Goal: Task Accomplishment & Management: Complete application form

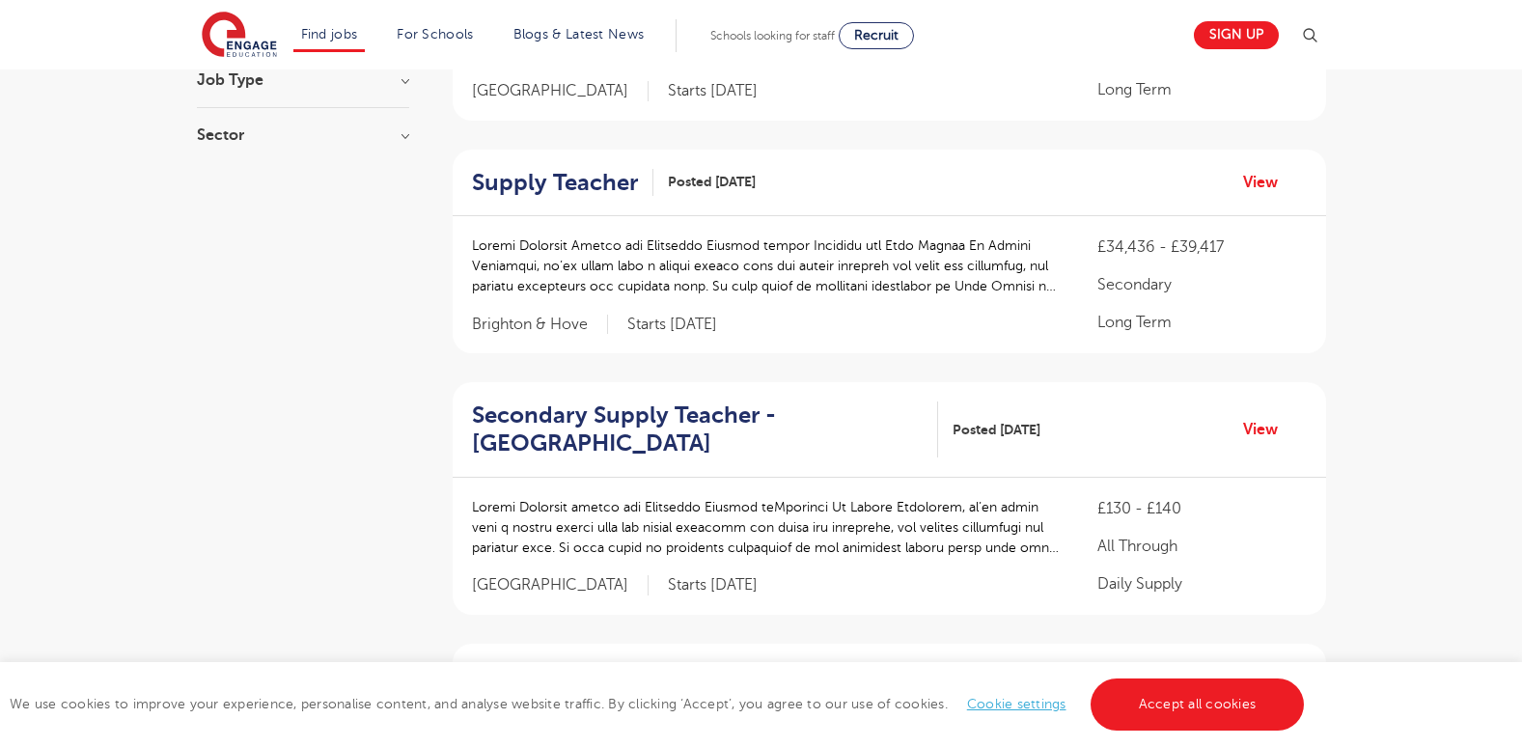
scroll to position [372, 0]
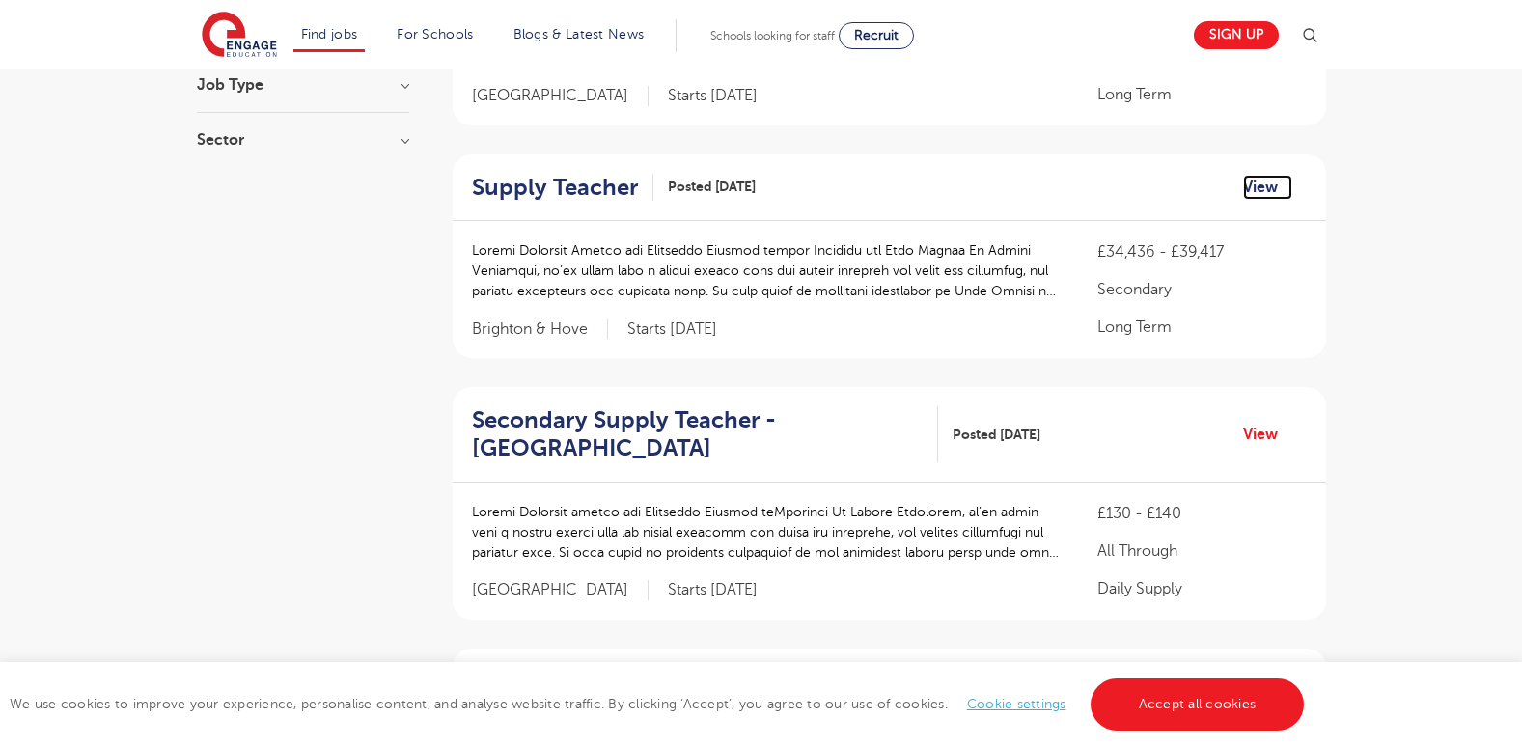
click at [1256, 175] on link "View" at bounding box center [1267, 187] width 49 height 25
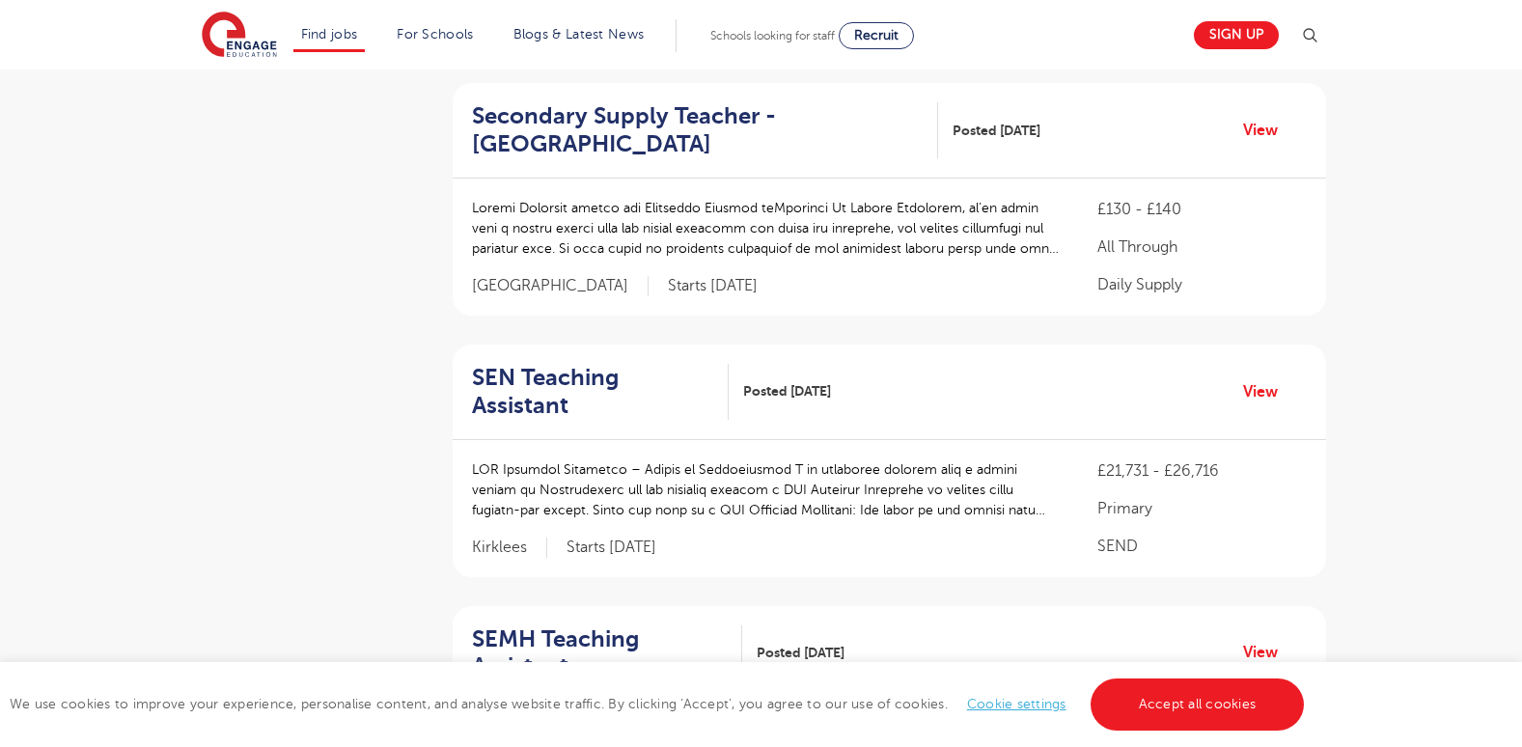
scroll to position [681, 0]
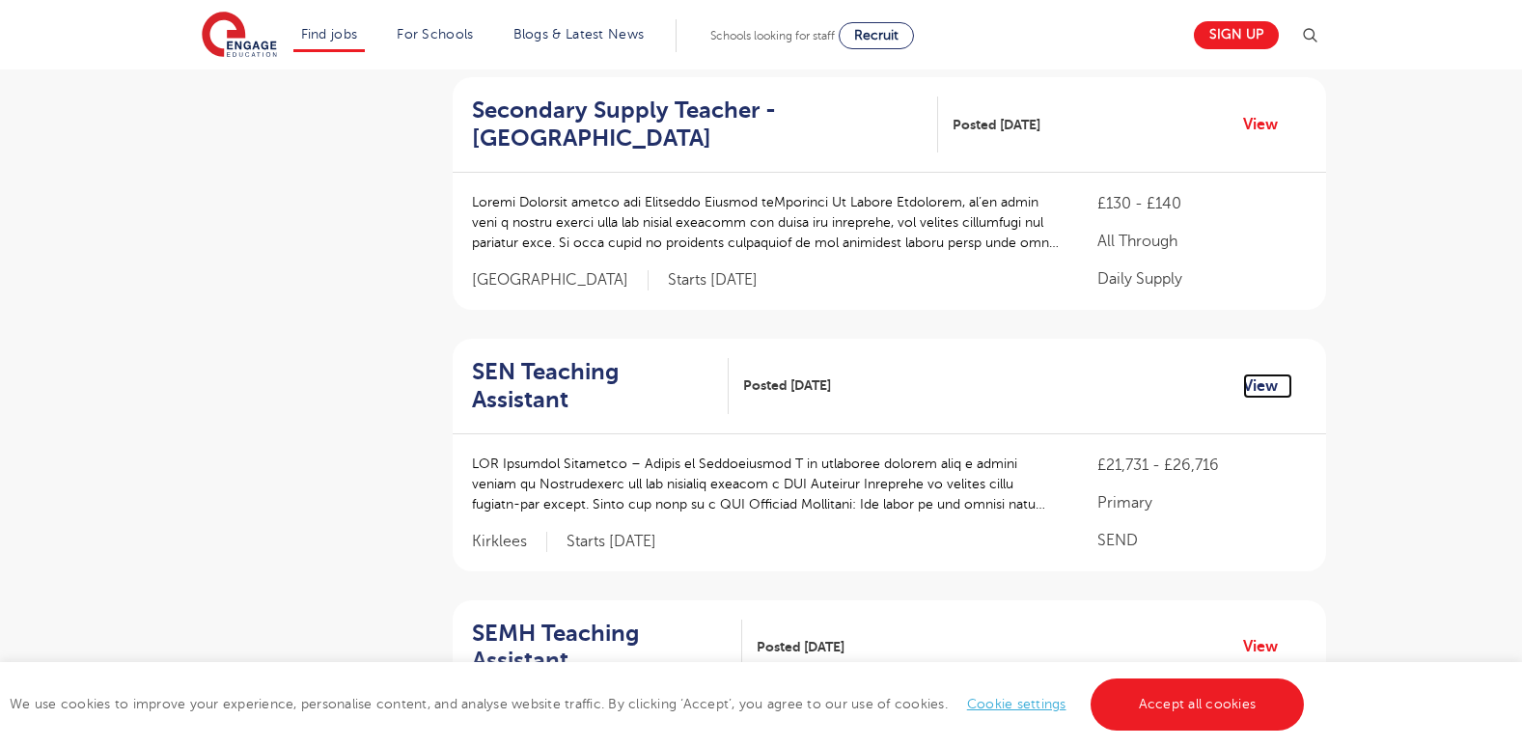
click at [1260, 373] on link "View" at bounding box center [1267, 385] width 49 height 25
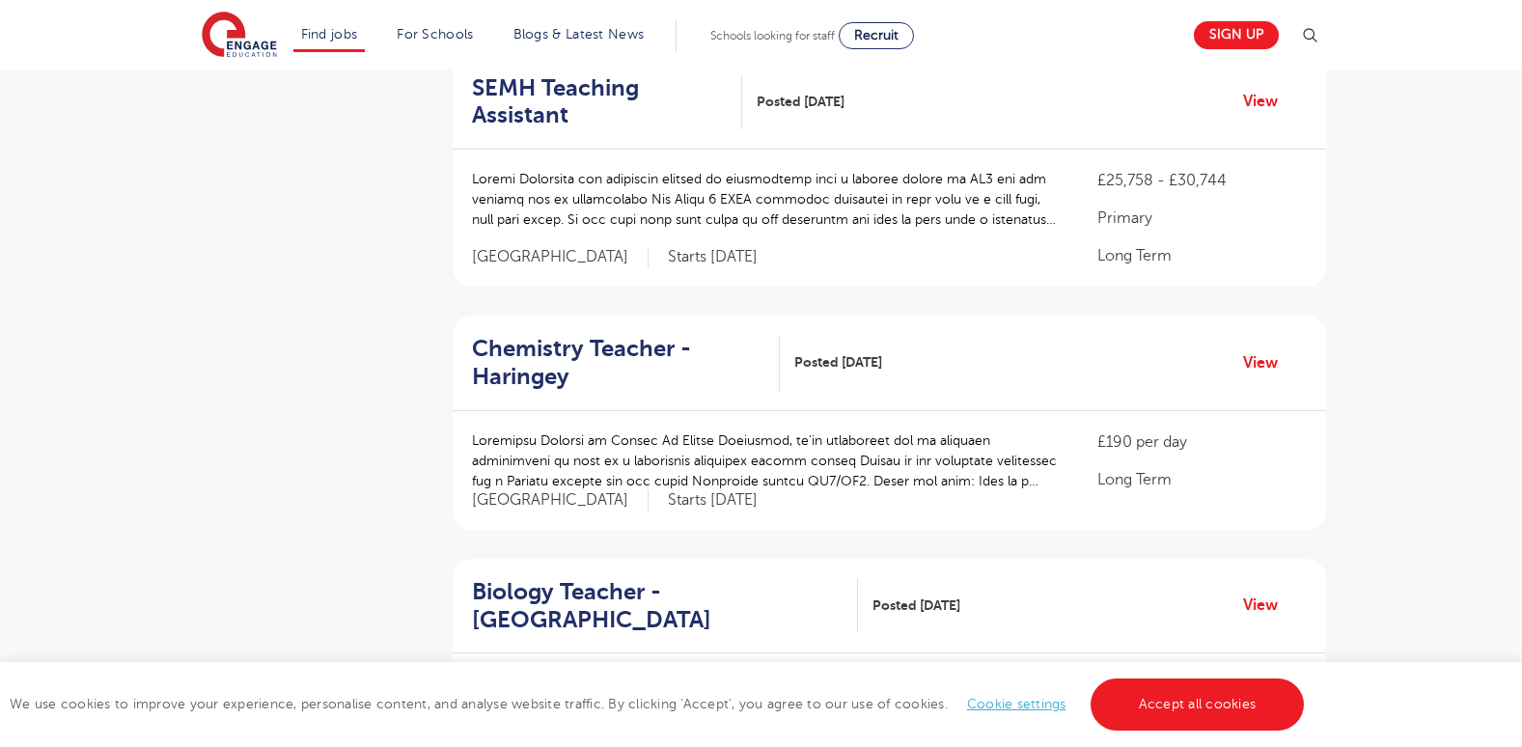
scroll to position [1239, 0]
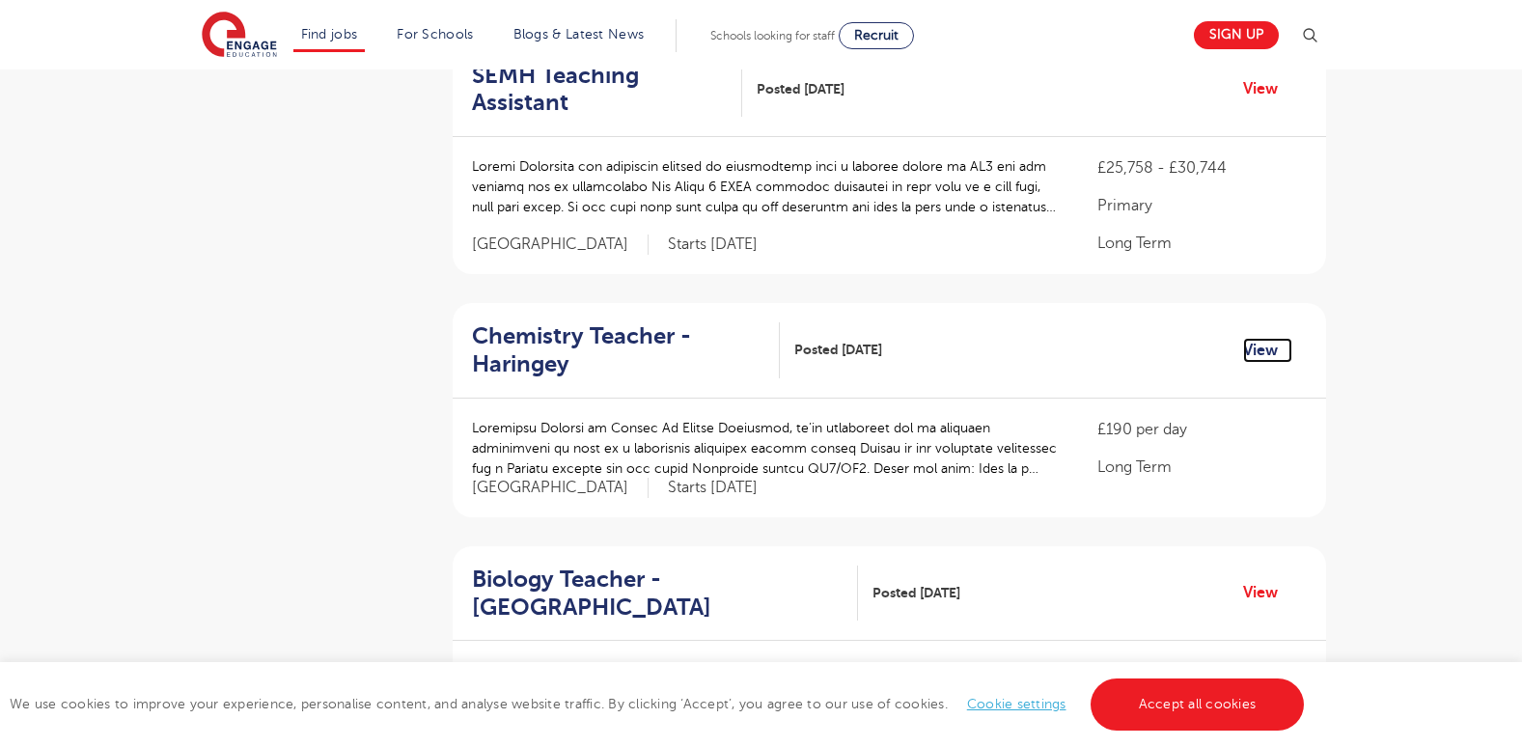
click at [1270, 338] on link "View" at bounding box center [1267, 350] width 49 height 25
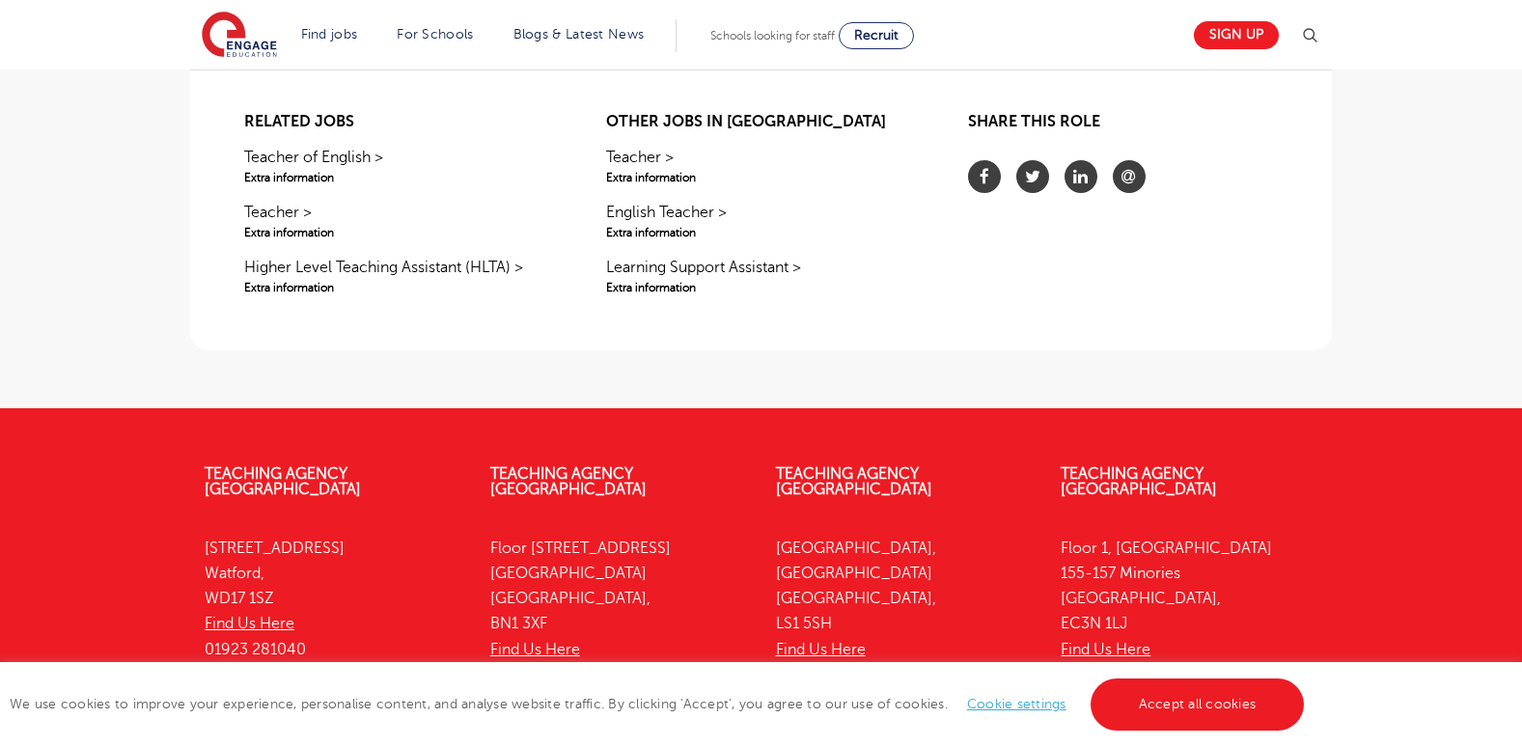
scroll to position [2094, 0]
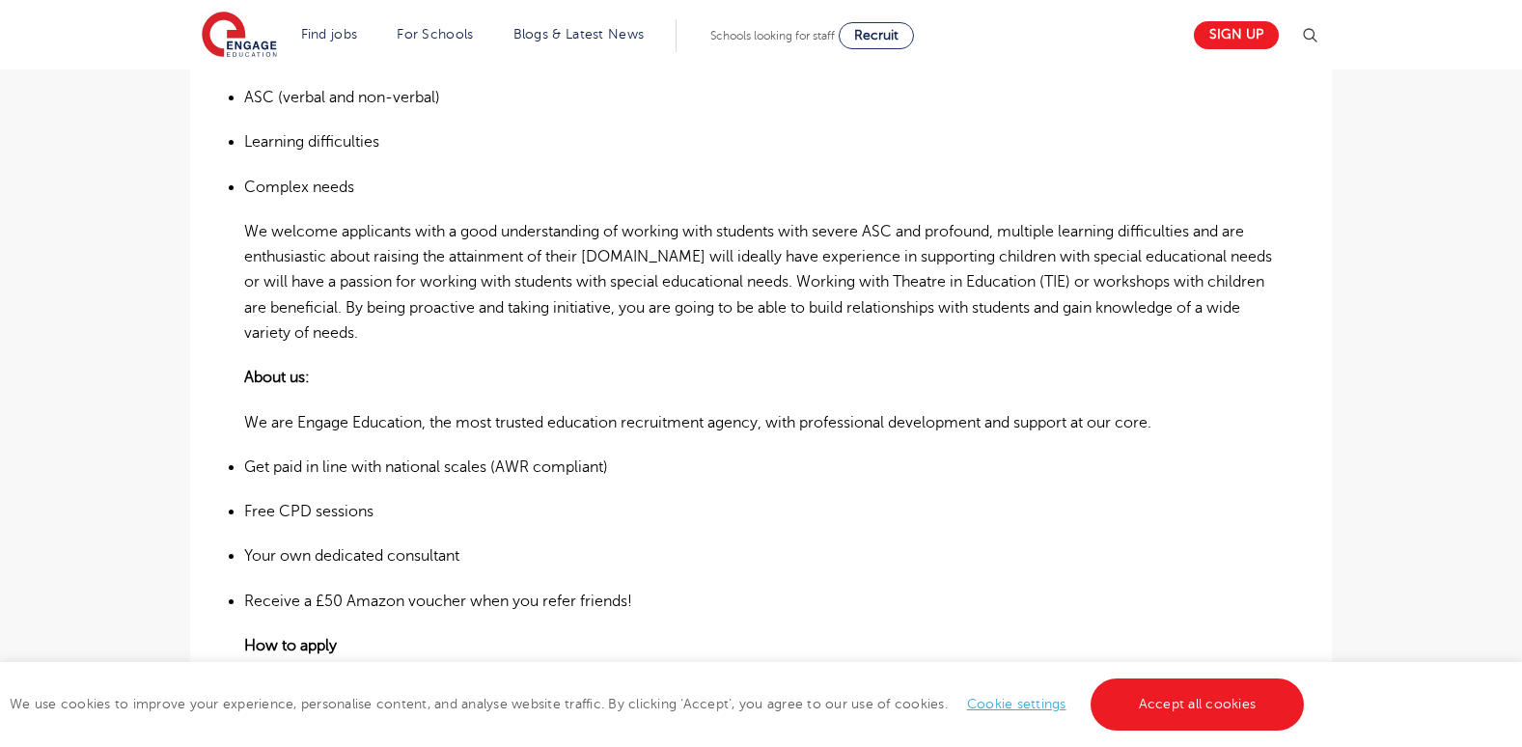
scroll to position [732, 0]
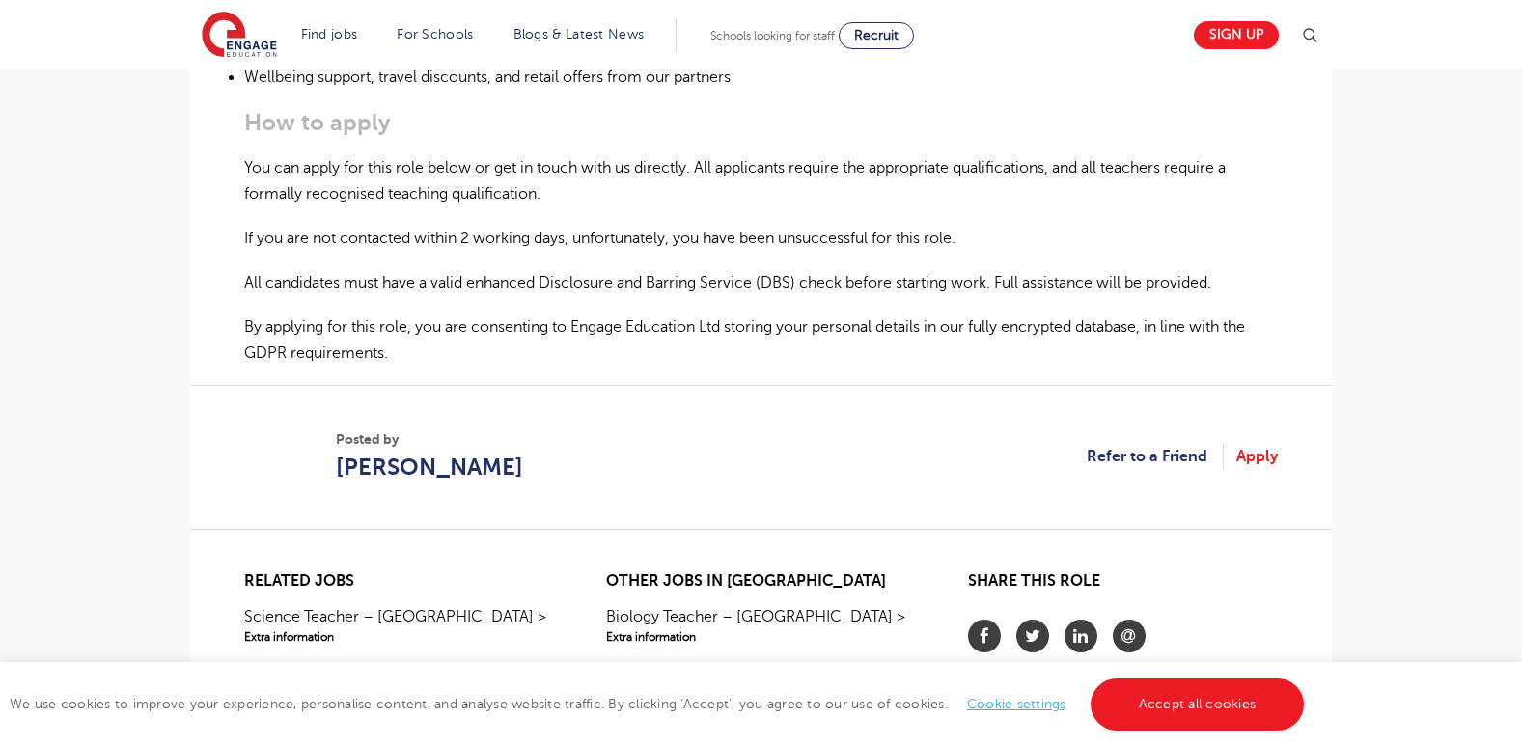
scroll to position [1229, 0]
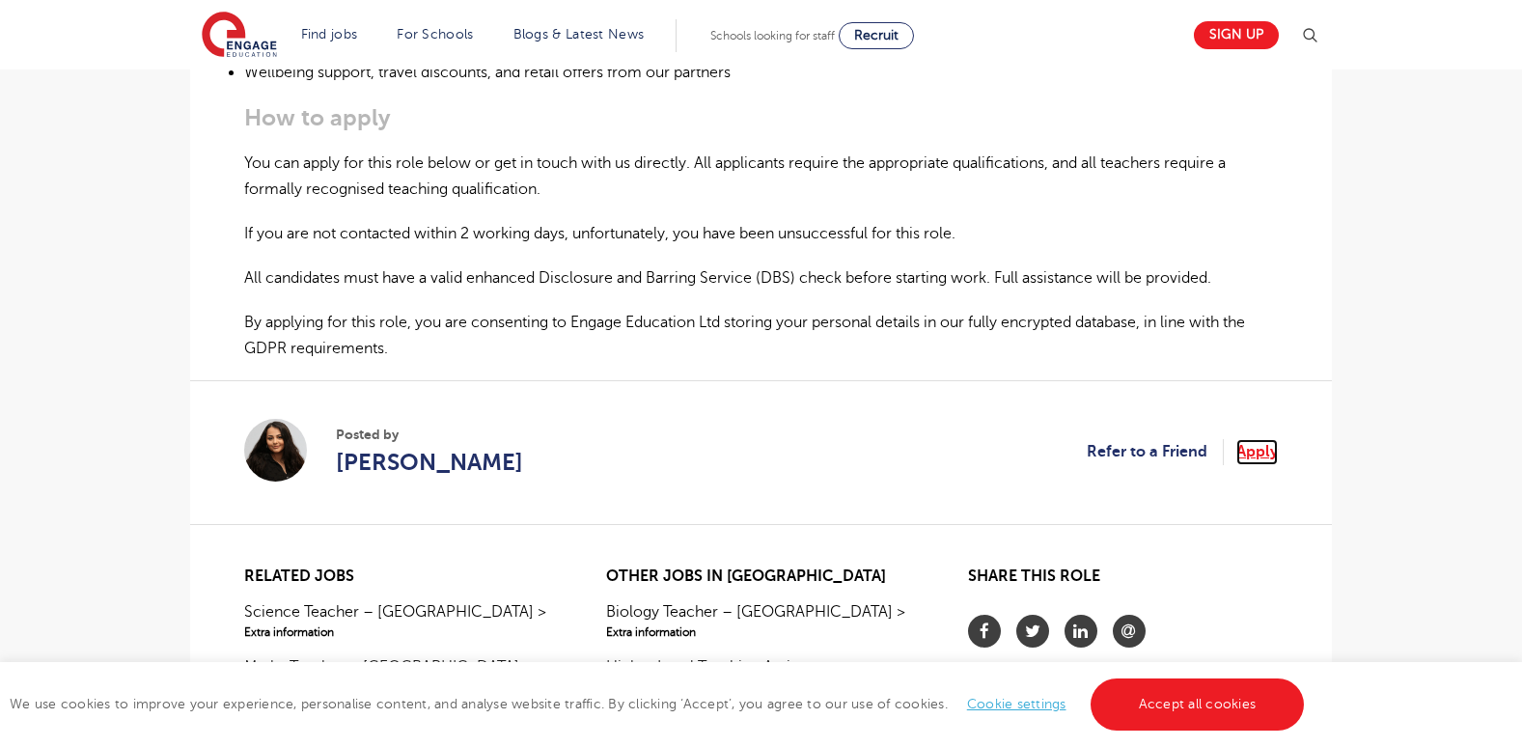
click at [1261, 456] on link "Apply" at bounding box center [1256, 451] width 41 height 25
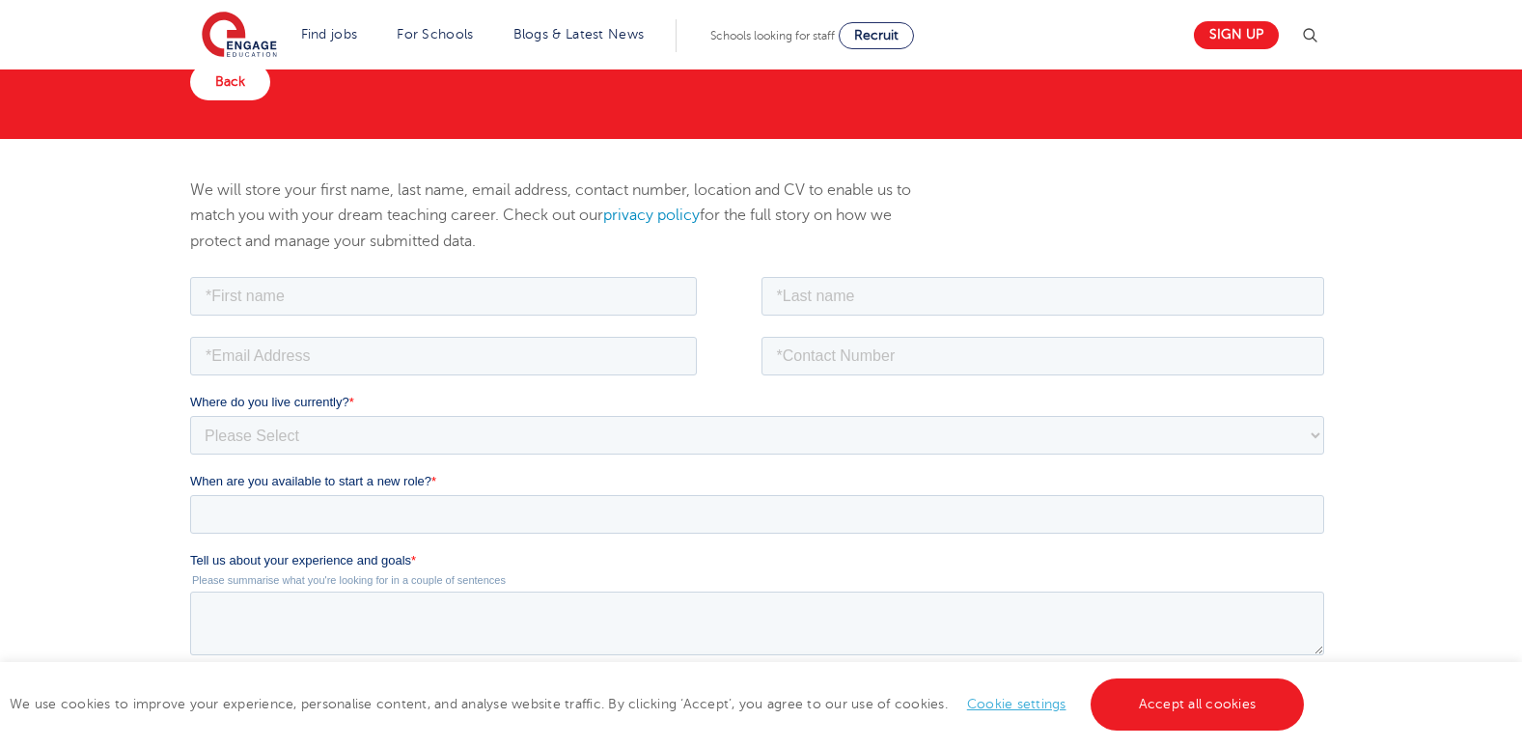
scroll to position [142, 0]
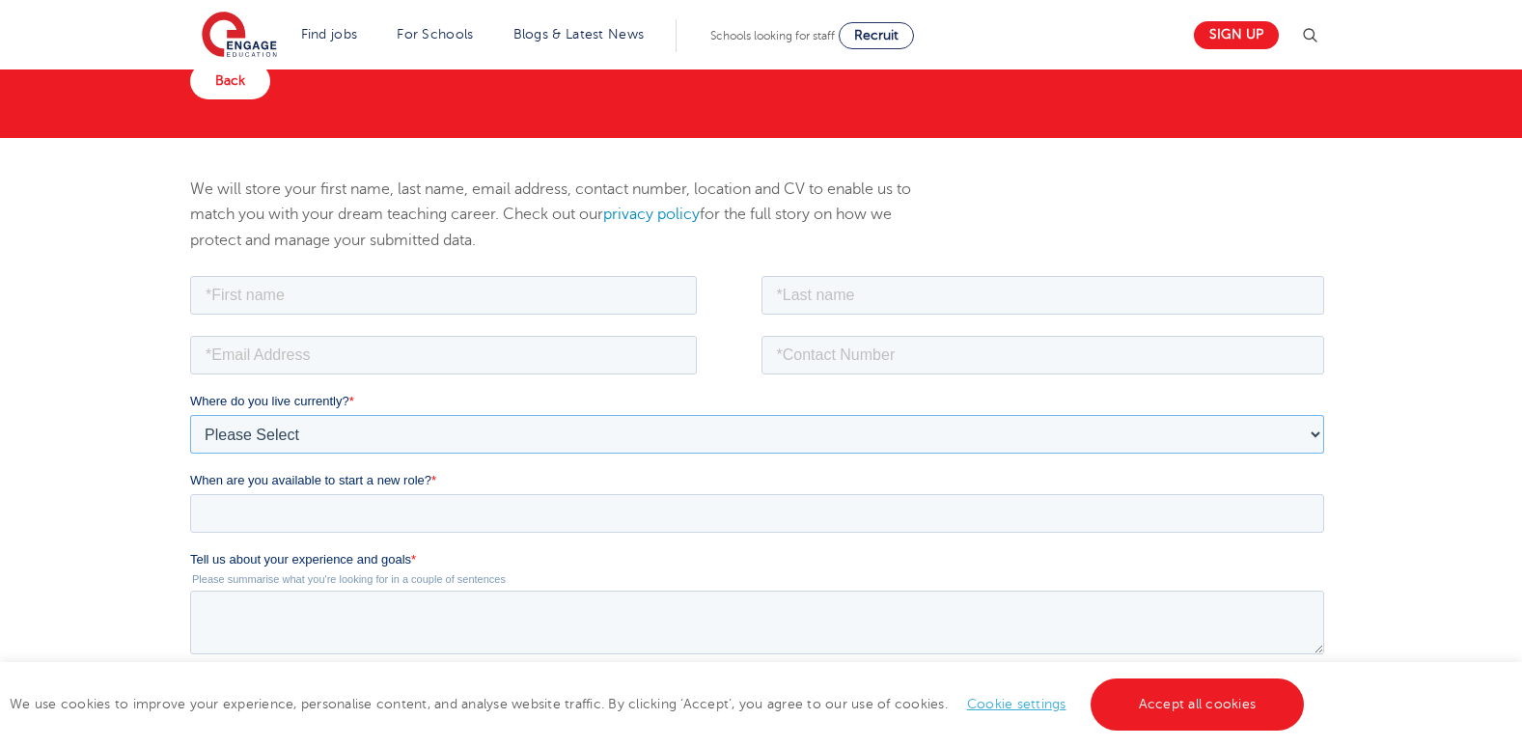
click at [1314, 431] on select "Please Select UK Canada Ireland Australia New Zealand Europe USA South Africa J…" at bounding box center [757, 433] width 1134 height 39
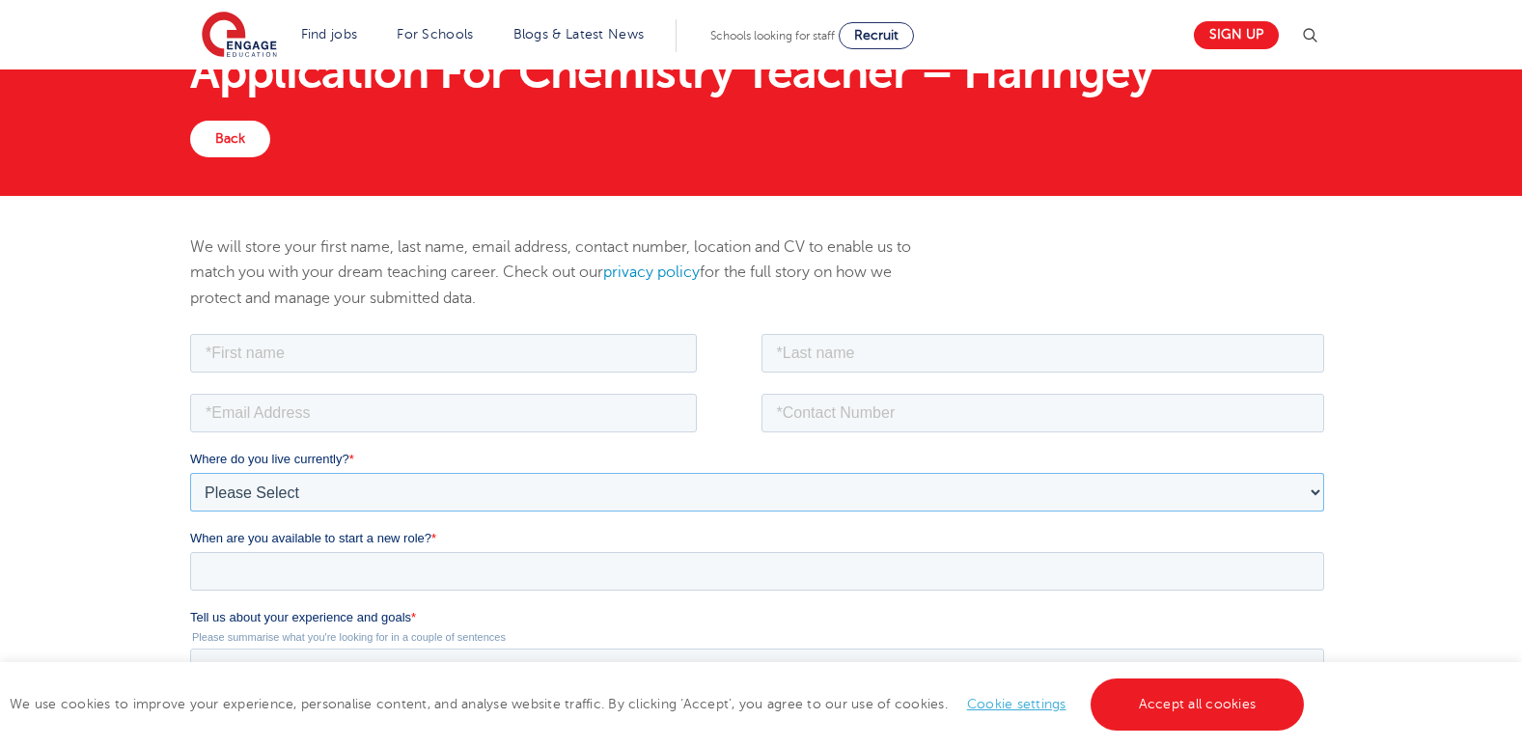
scroll to position [97, 0]
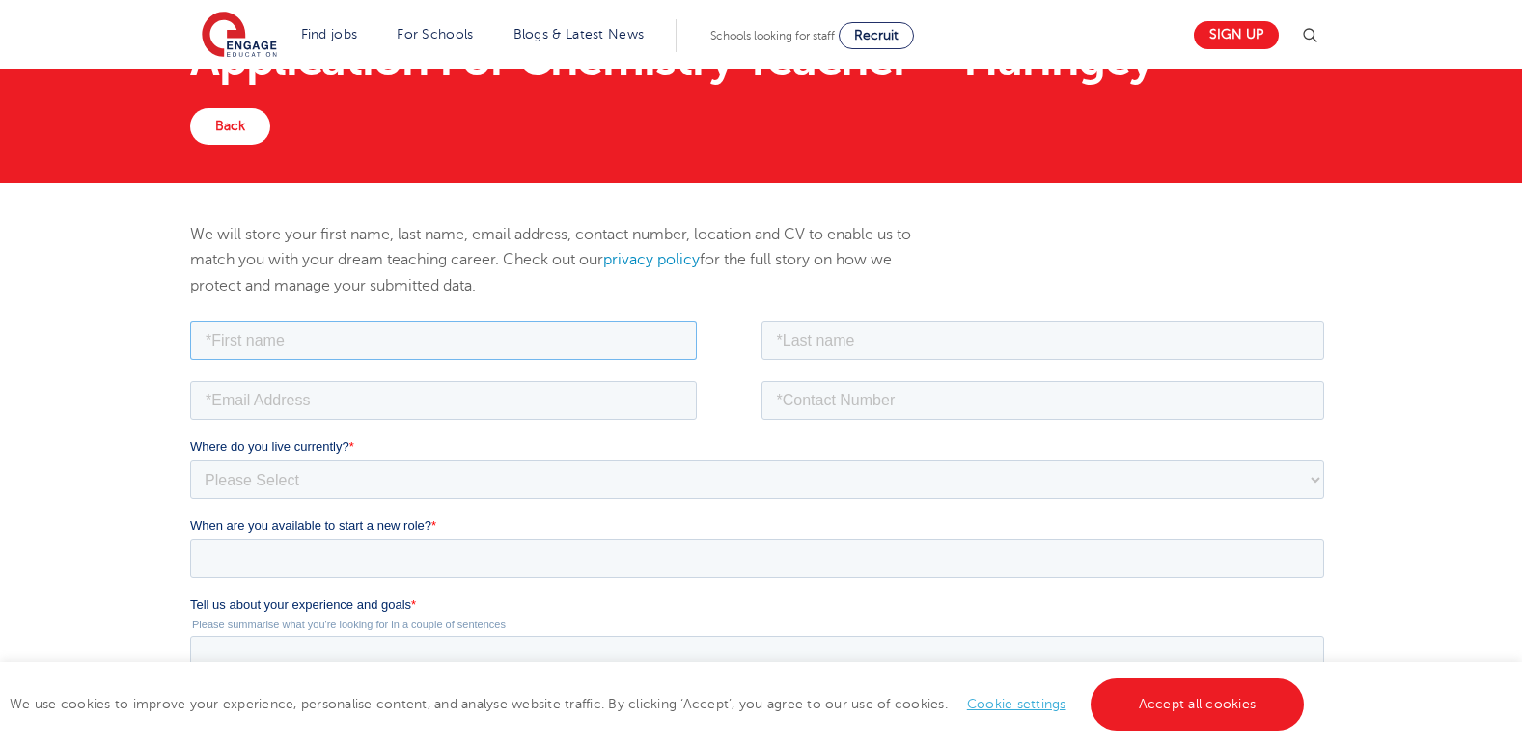
click at [237, 337] on input "text" at bounding box center [443, 339] width 507 height 39
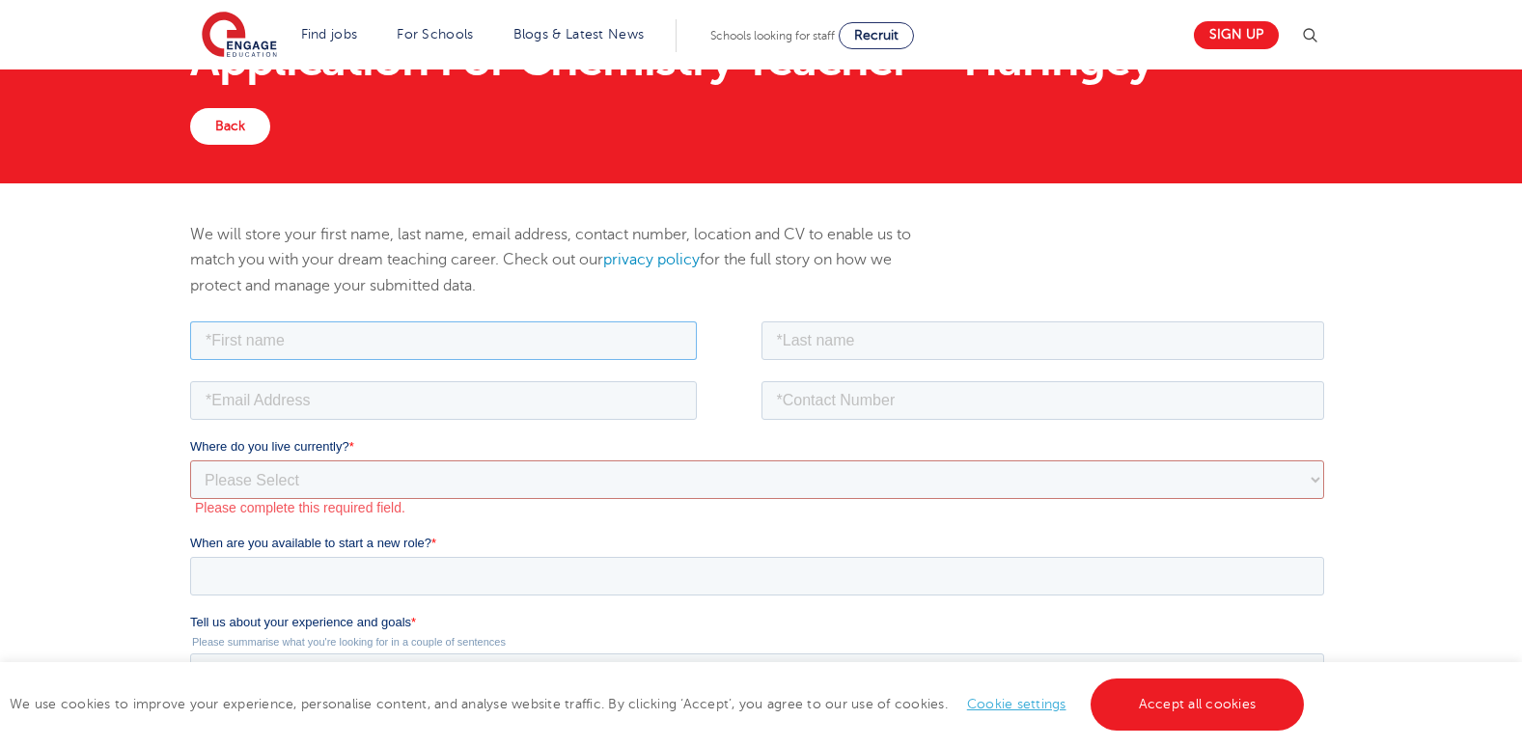
type input "victor"
type input "[PERSON_NAME]"
click at [486, 403] on input "victormarando1994@gmail.com" at bounding box center [443, 399] width 507 height 39
type input "v"
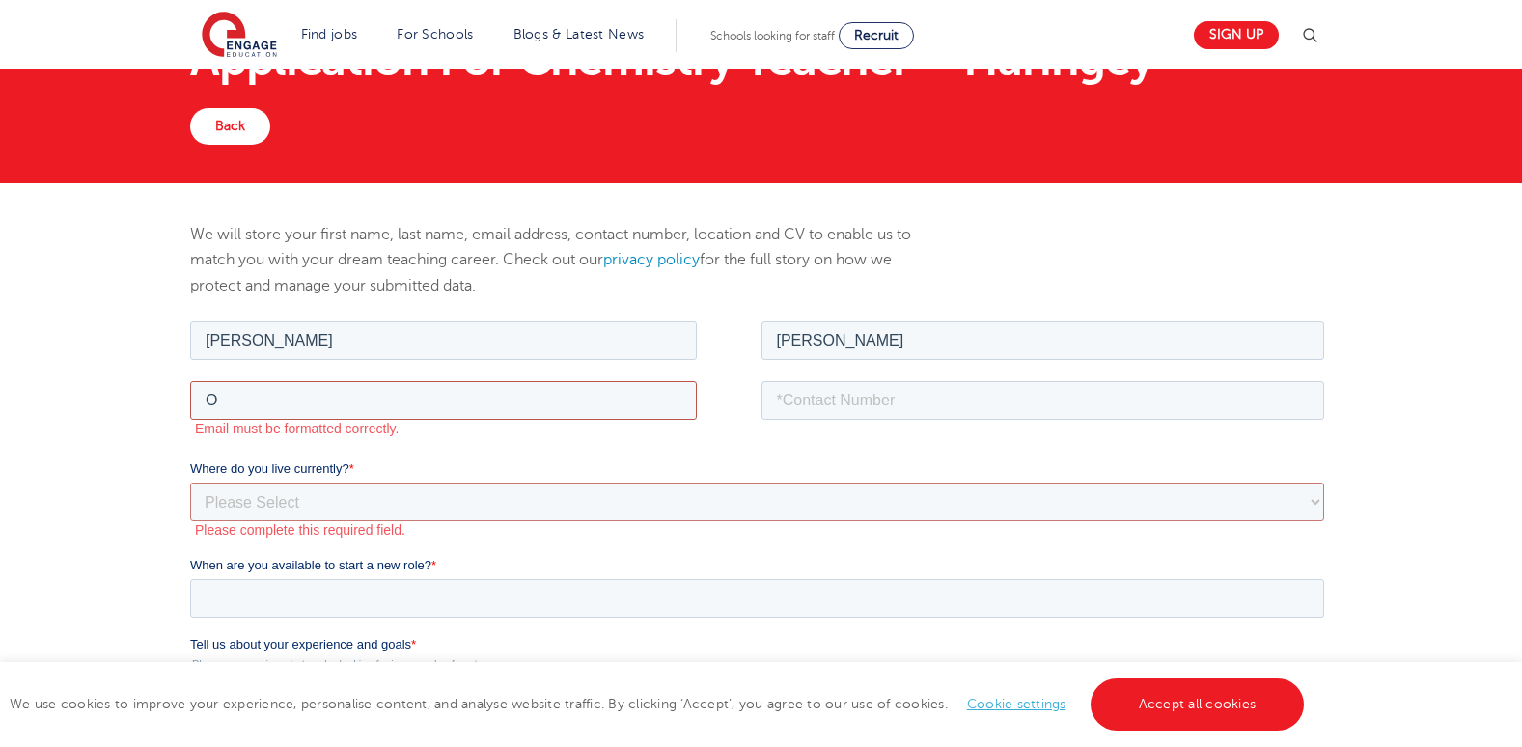
type input "omondiv868@gmail.com"
type input "[PHONE_NUMBER]"
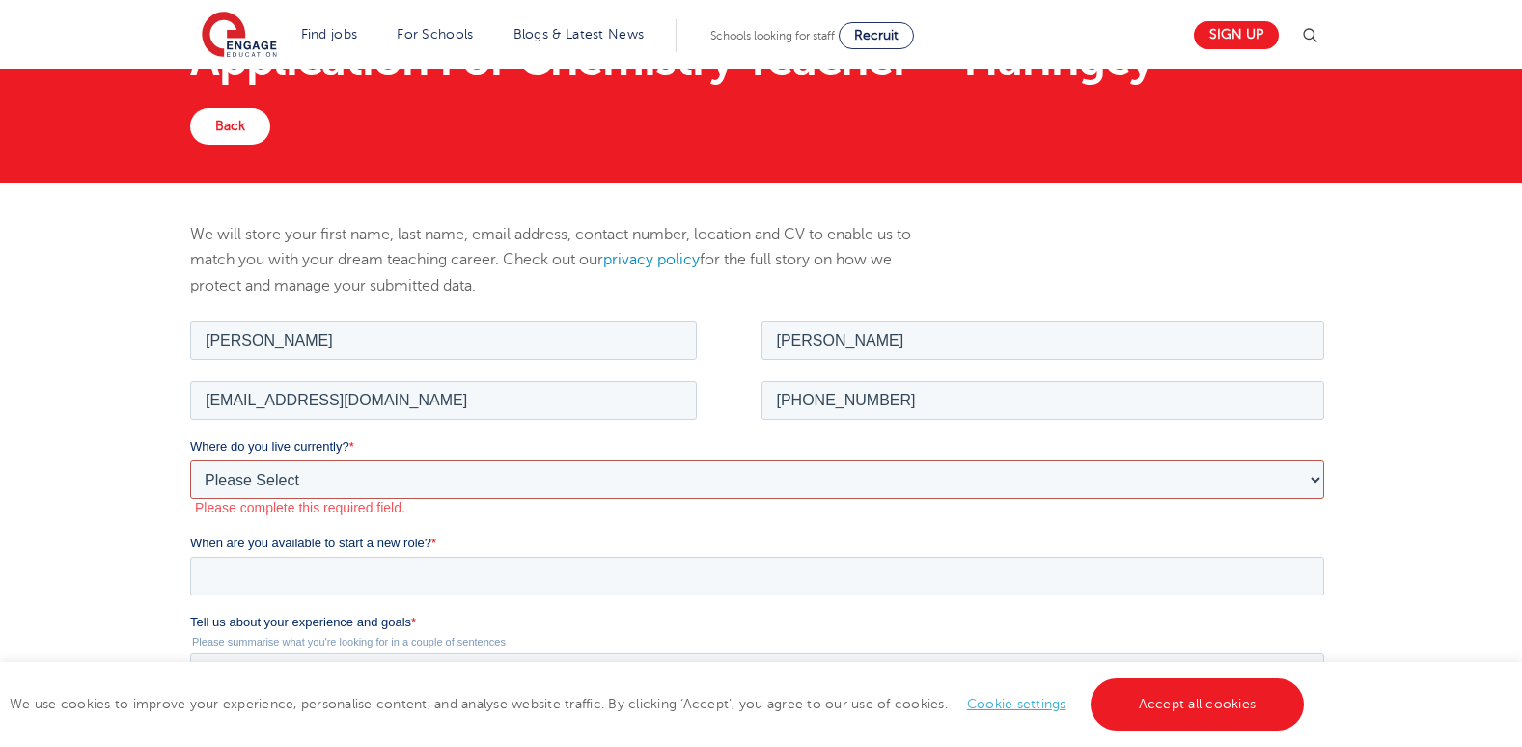
click at [256, 471] on select "Please Select UK Canada Ireland Australia New Zealand Europe USA South Africa J…" at bounding box center [757, 478] width 1134 height 39
select select "Africa"
click at [190, 459] on select "Please Select UK Canada Ireland Australia New Zealand Europe USA South Africa J…" at bounding box center [757, 478] width 1134 height 39
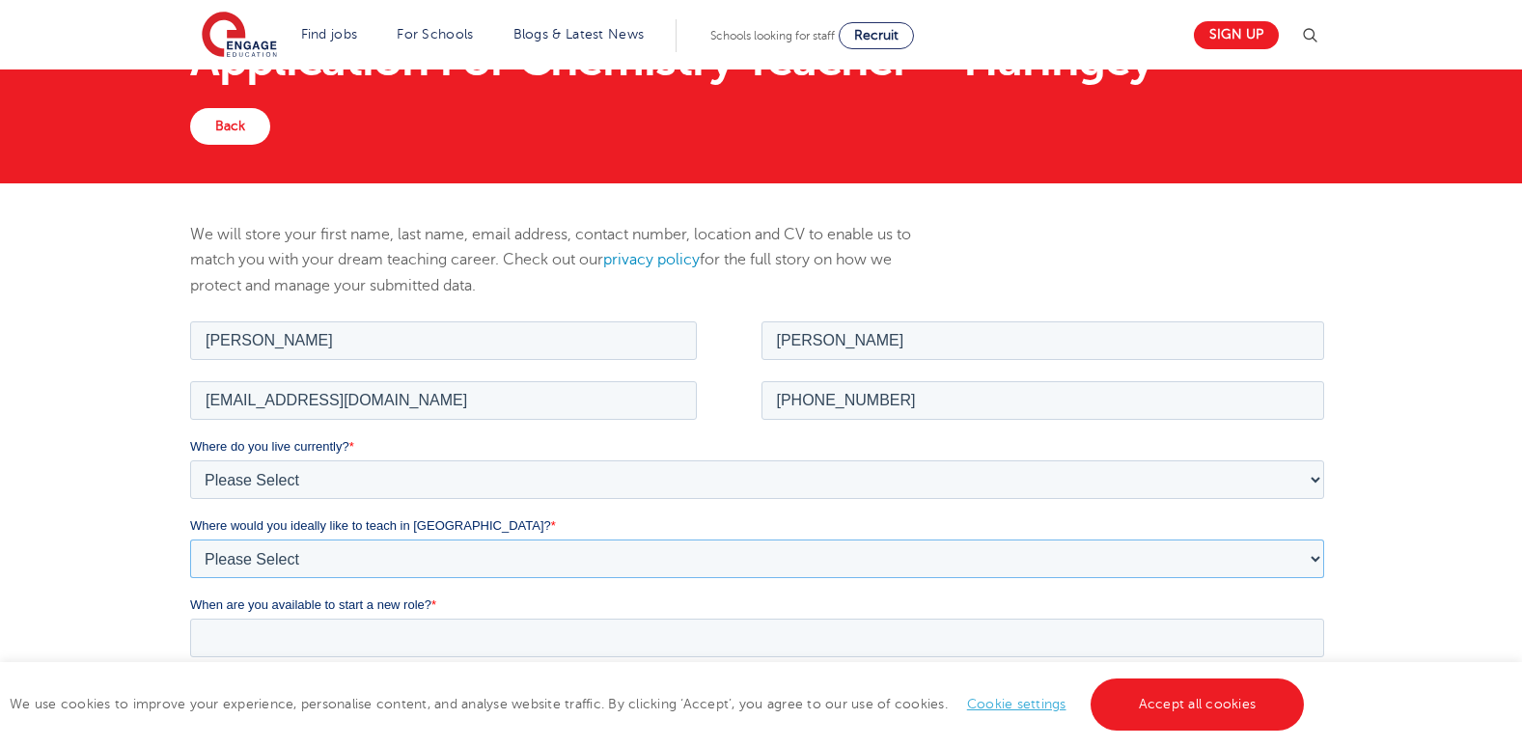
click at [1288, 557] on select "Please Select I'm flexible! London Any city in England Greater London/Home Coun…" at bounding box center [757, 558] width 1134 height 39
select select "Flexible"
click at [190, 539] on select "Please Select I'm flexible! London Any city in England Greater London/Home Coun…" at bounding box center [757, 558] width 1134 height 39
click at [1307, 564] on select "Please Select I'm flexible! London Any city in England Greater London/Home Coun…" at bounding box center [757, 558] width 1134 height 39
click at [190, 539] on select "Please Select I'm flexible! London Any city in England Greater London/Home Coun…" at bounding box center [757, 558] width 1134 height 39
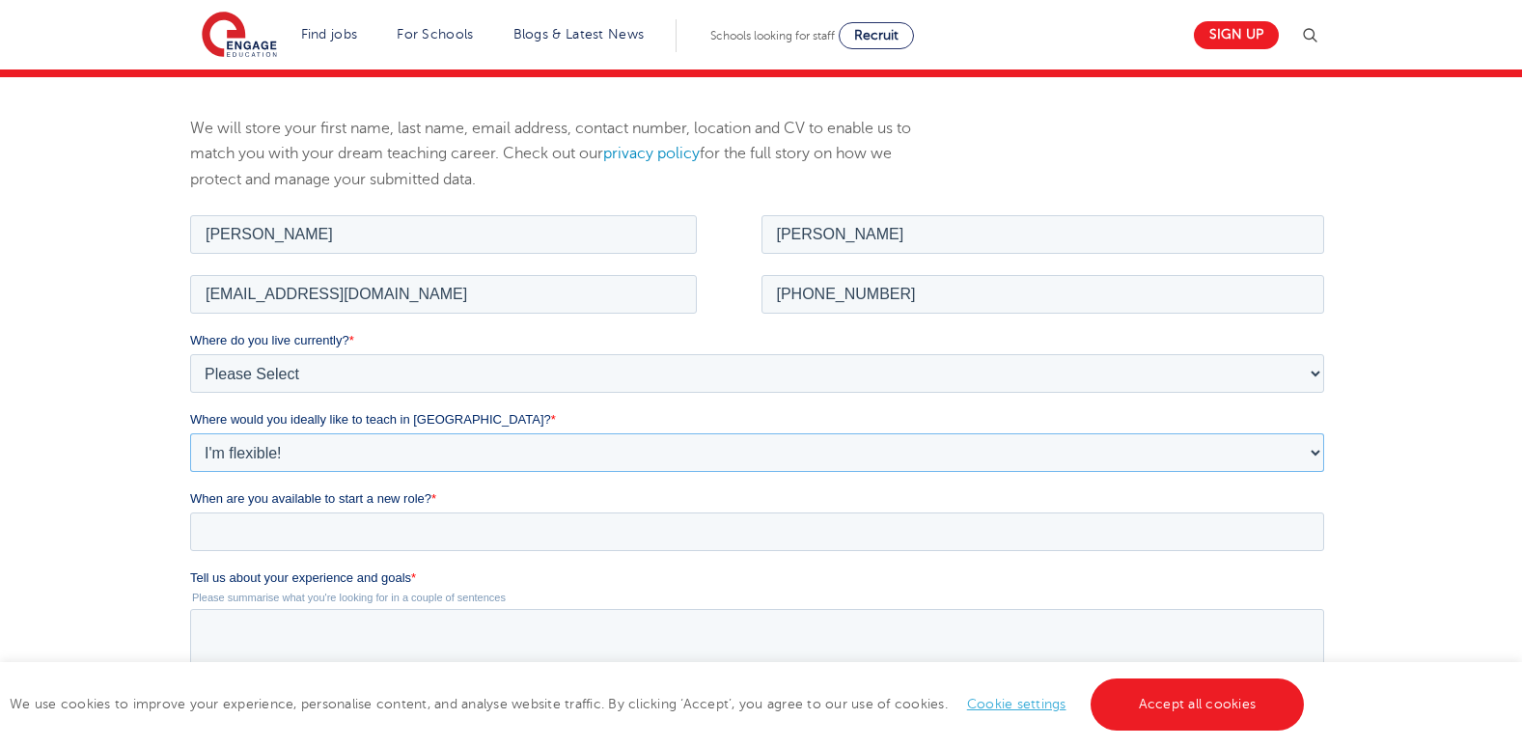
scroll to position [206, 0]
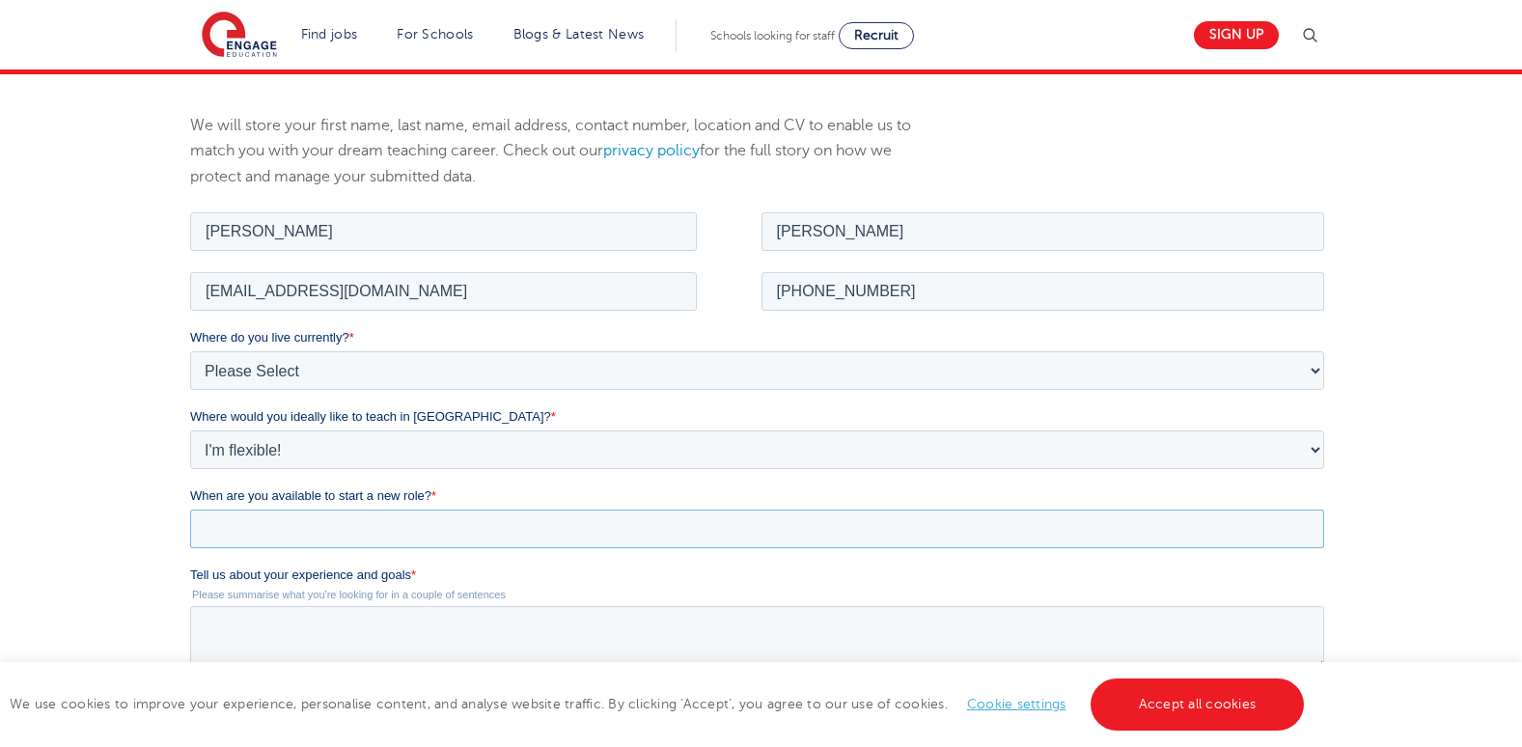
click at [797, 529] on input "When are you available to start a new role? *" at bounding box center [757, 528] width 1134 height 39
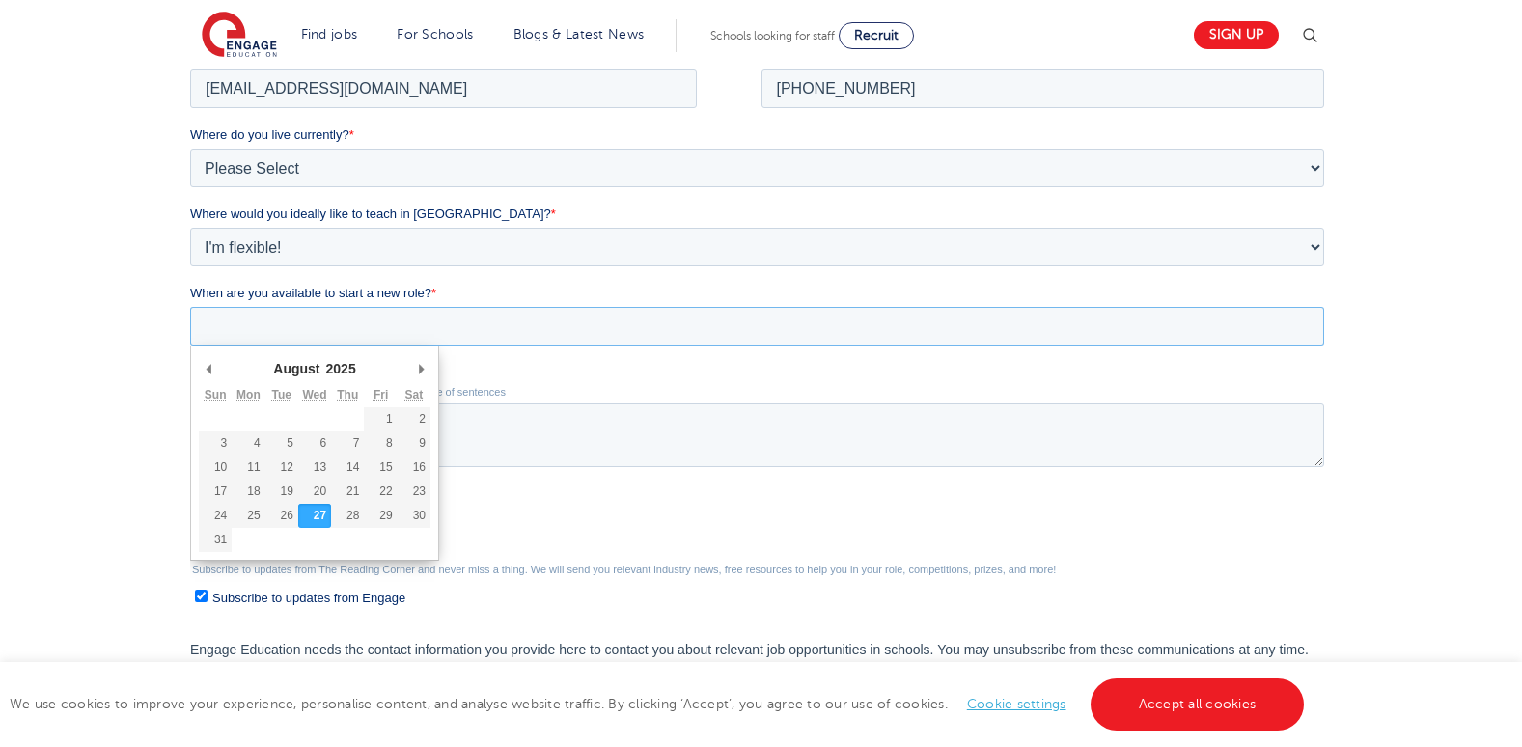
scroll to position [416, 0]
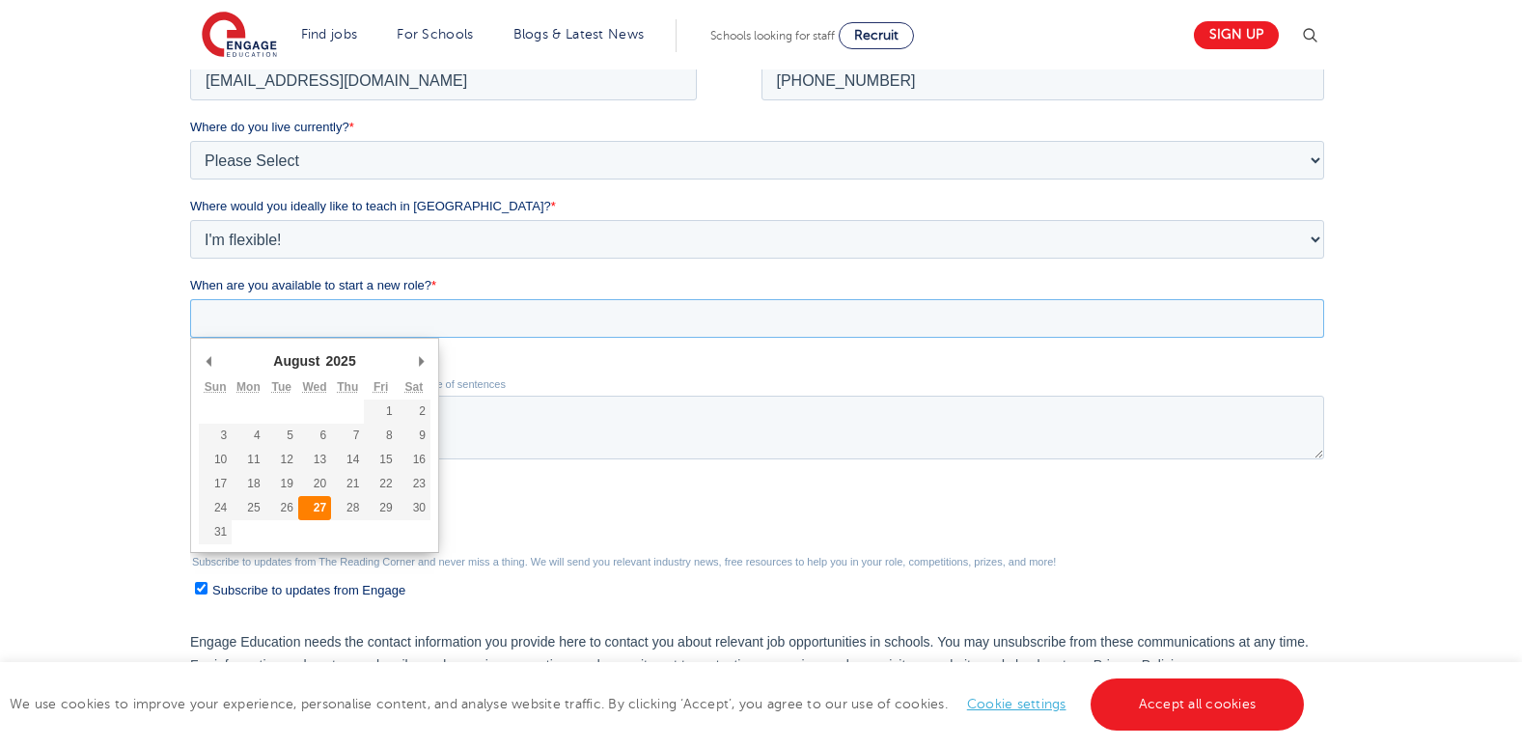
type div "2025-08-27"
type input "2025/08/27"
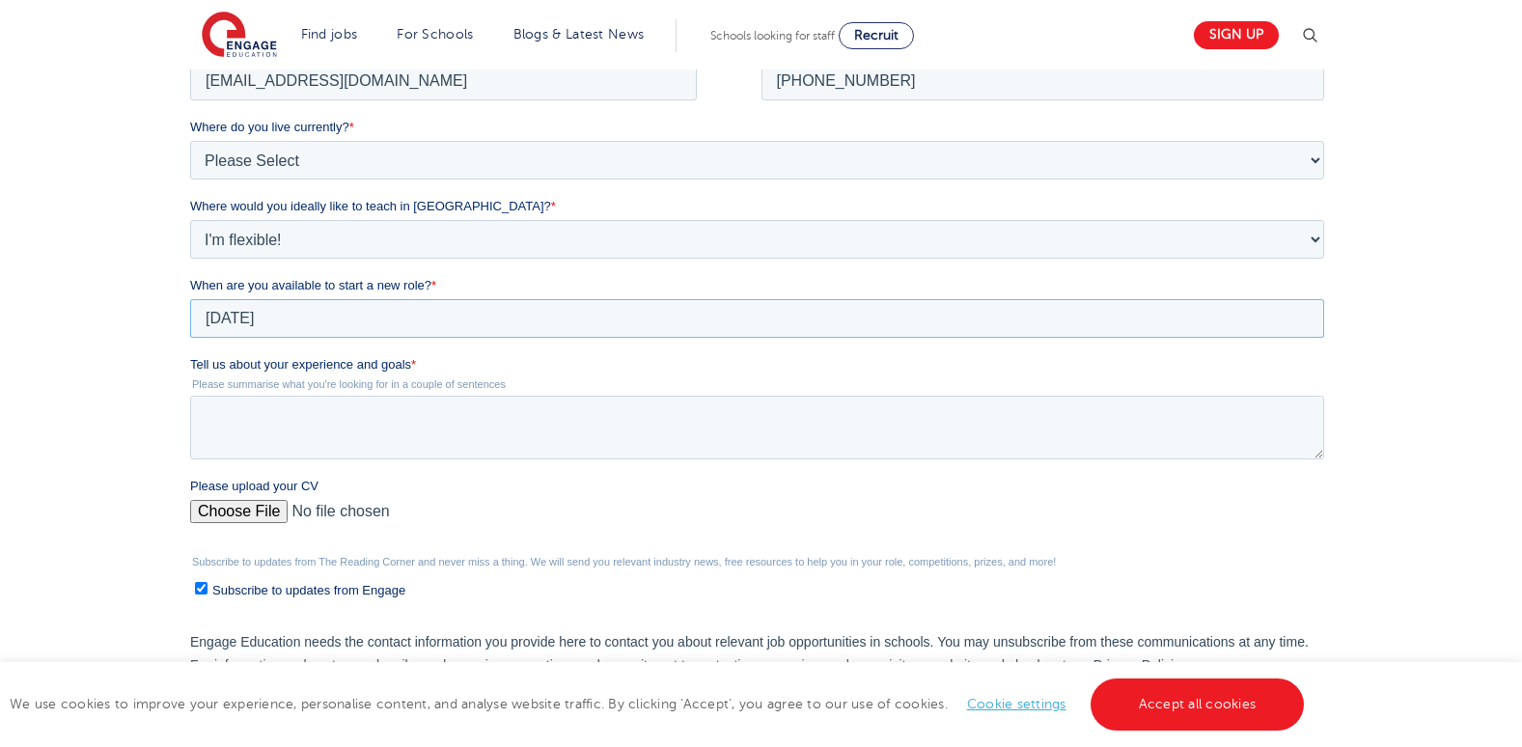
click at [261, 315] on input "2025/08/27" at bounding box center [757, 318] width 1134 height 39
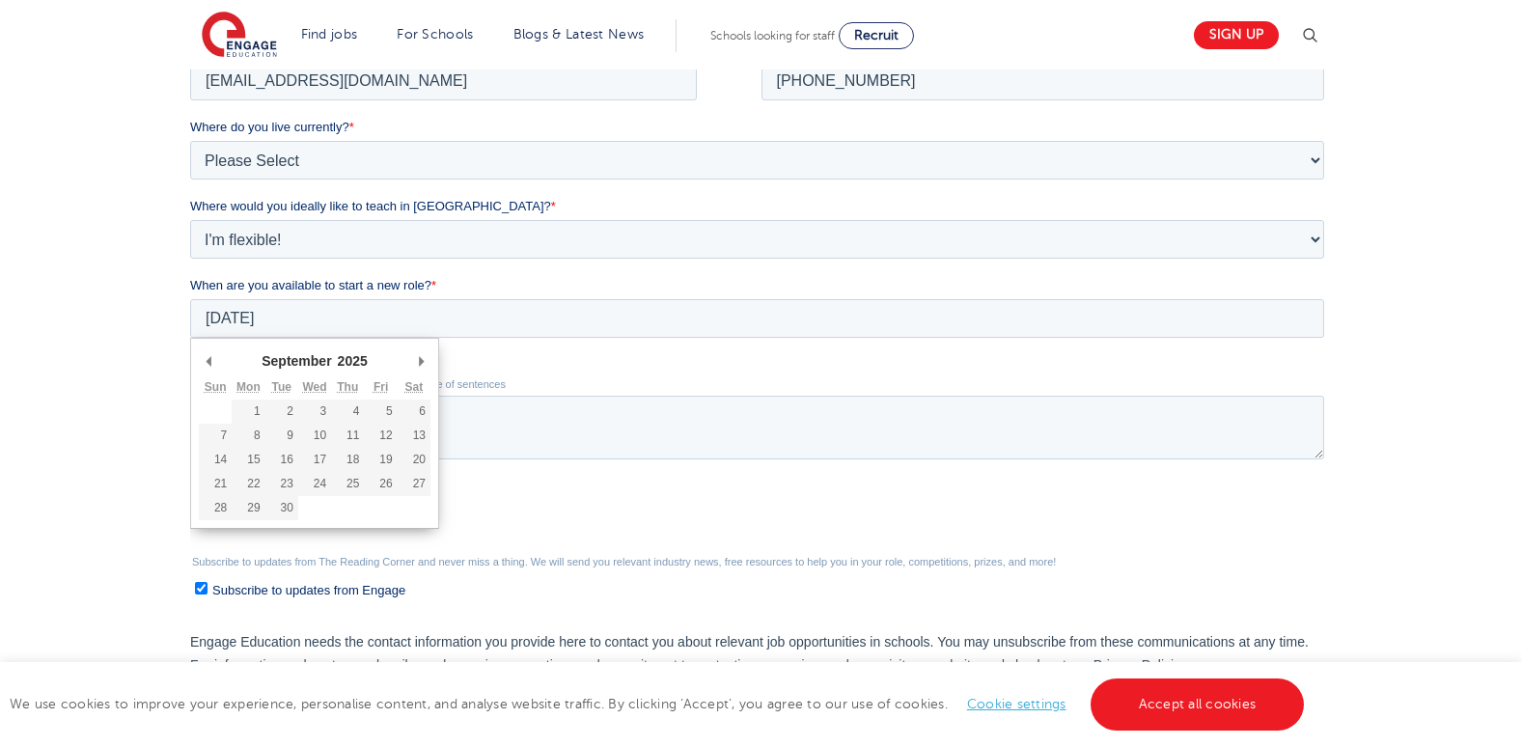
click at [295, 363] on select "January February March April May June July August September October November De…" at bounding box center [301, 360] width 85 height 18
click at [259, 353] on select "January February March April May June July August September October November De…" at bounding box center [301, 360] width 85 height 18
type div "2025-09-27"
type input "2025/09/27"
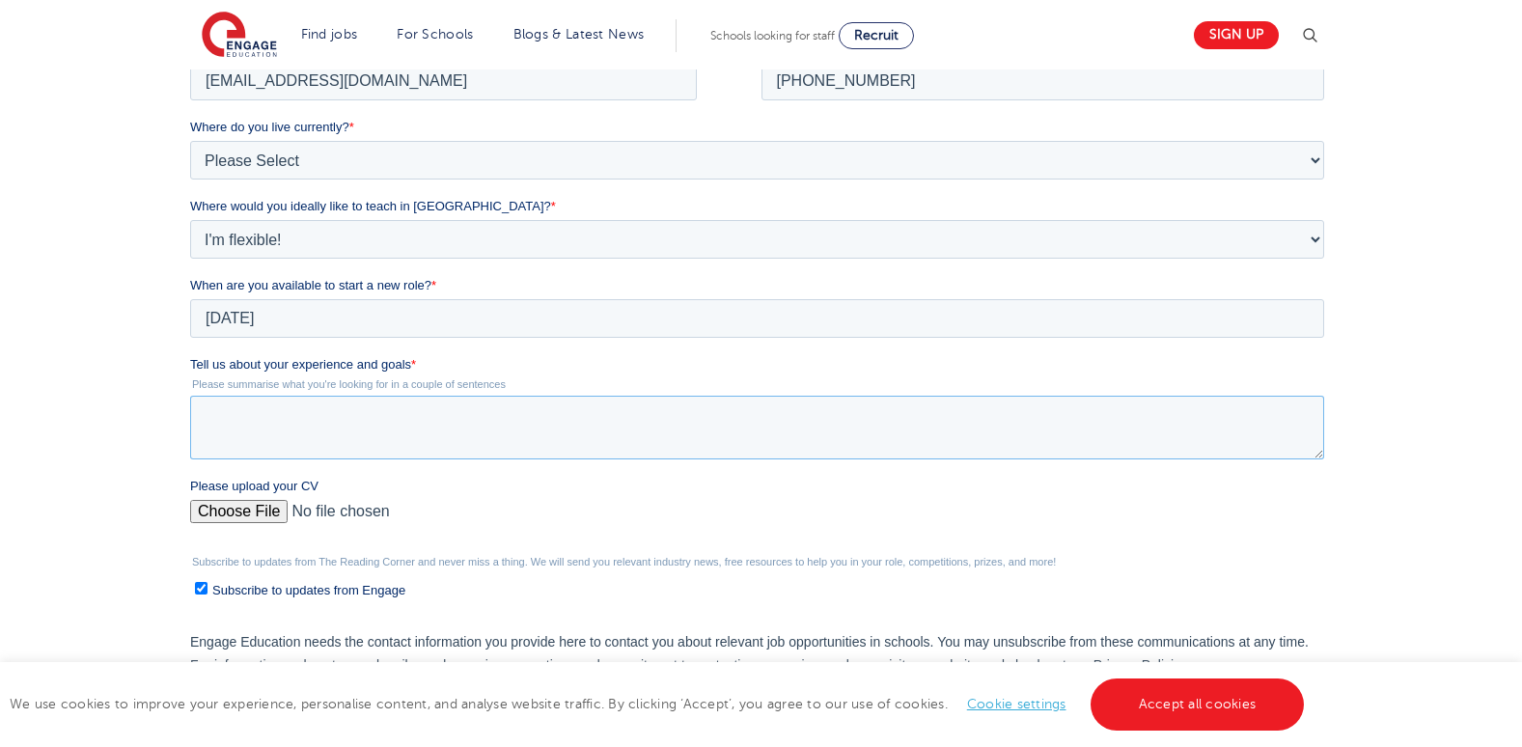
click at [341, 411] on textarea "Tell us about your experience and goals *" at bounding box center [757, 428] width 1134 height 64
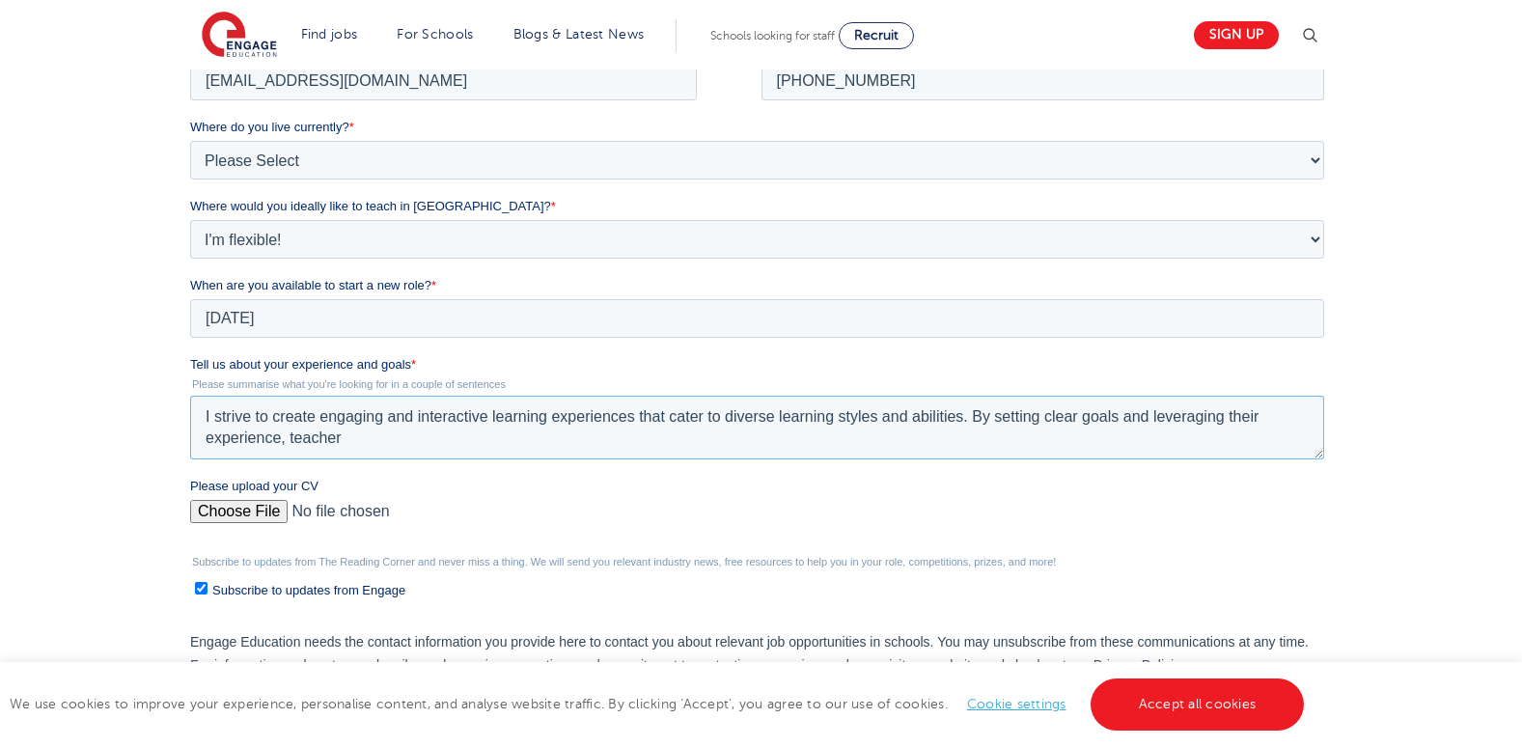
click at [1262, 417] on textarea "I strive to create engaging and interactive learning experiences that cater to …" at bounding box center [757, 428] width 1134 height 64
click at [344, 434] on textarea "I strive to create engaging and interactive learning experiences that cater to …" at bounding box center [757, 428] width 1134 height 64
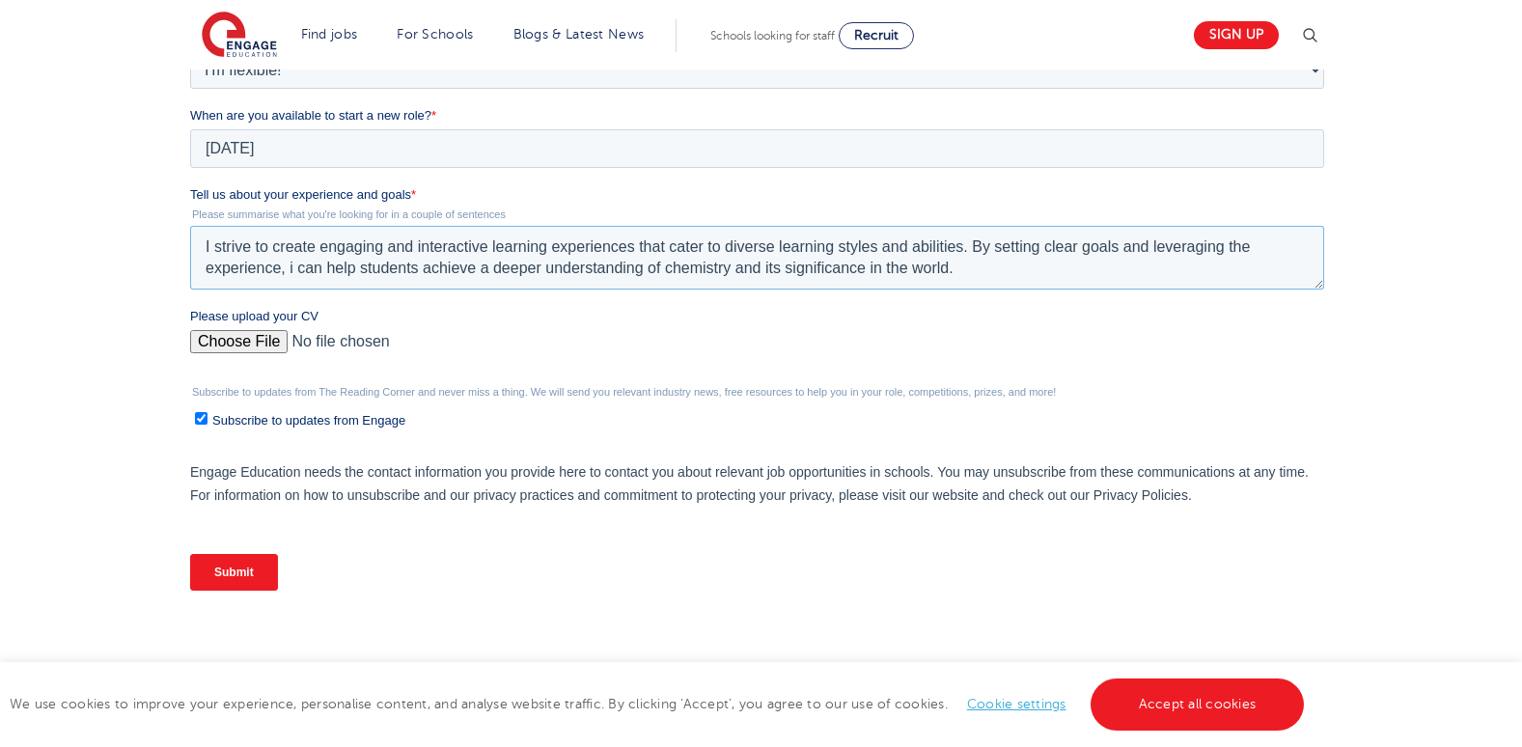
scroll to position [592, 0]
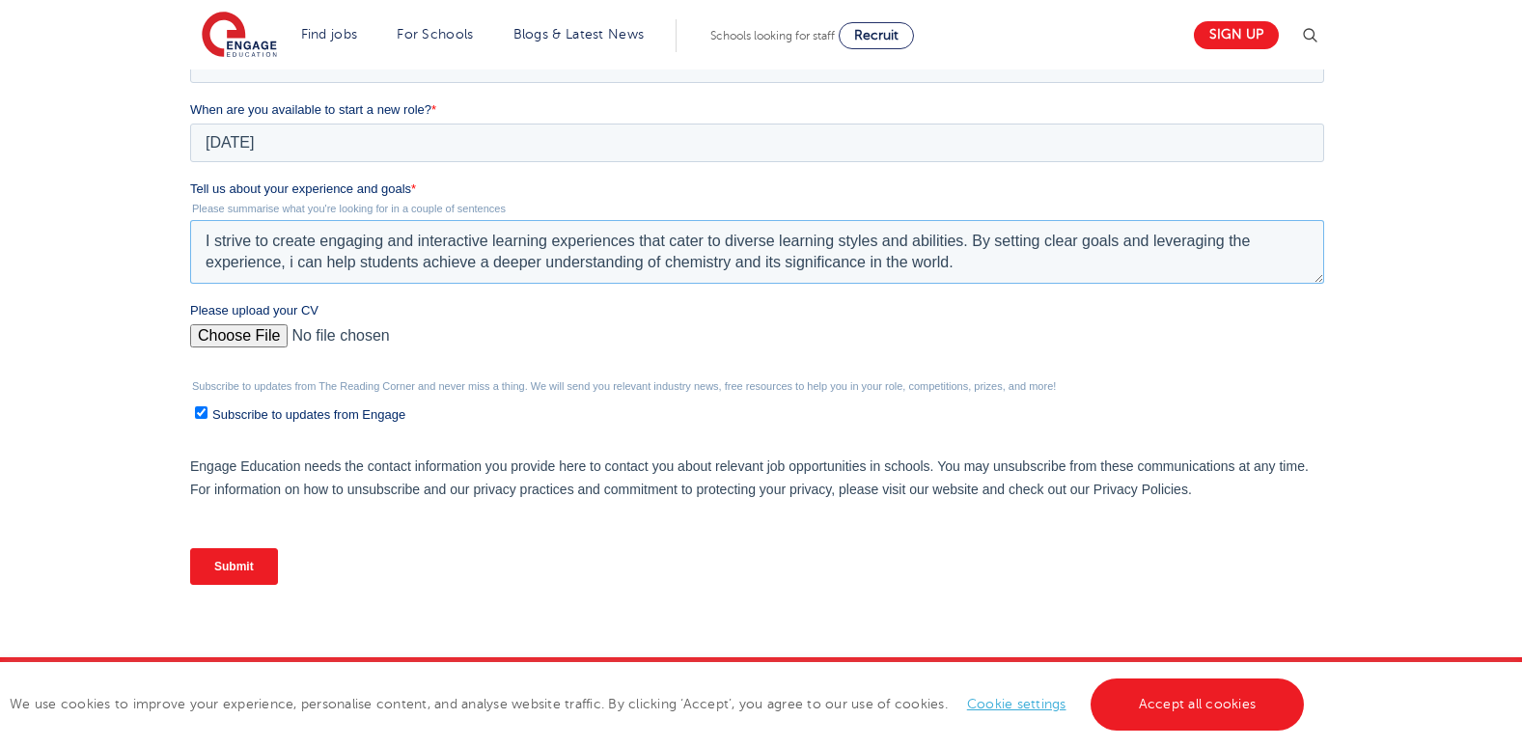
type textarea "I strive to create engaging and interactive learning experiences that cater to …"
click at [235, 332] on input "Please upload your CV" at bounding box center [757, 343] width 1134 height 39
type input "C:\fakepath\omondi_CP[1].docx"
click at [240, 570] on input "Submit" at bounding box center [234, 566] width 88 height 37
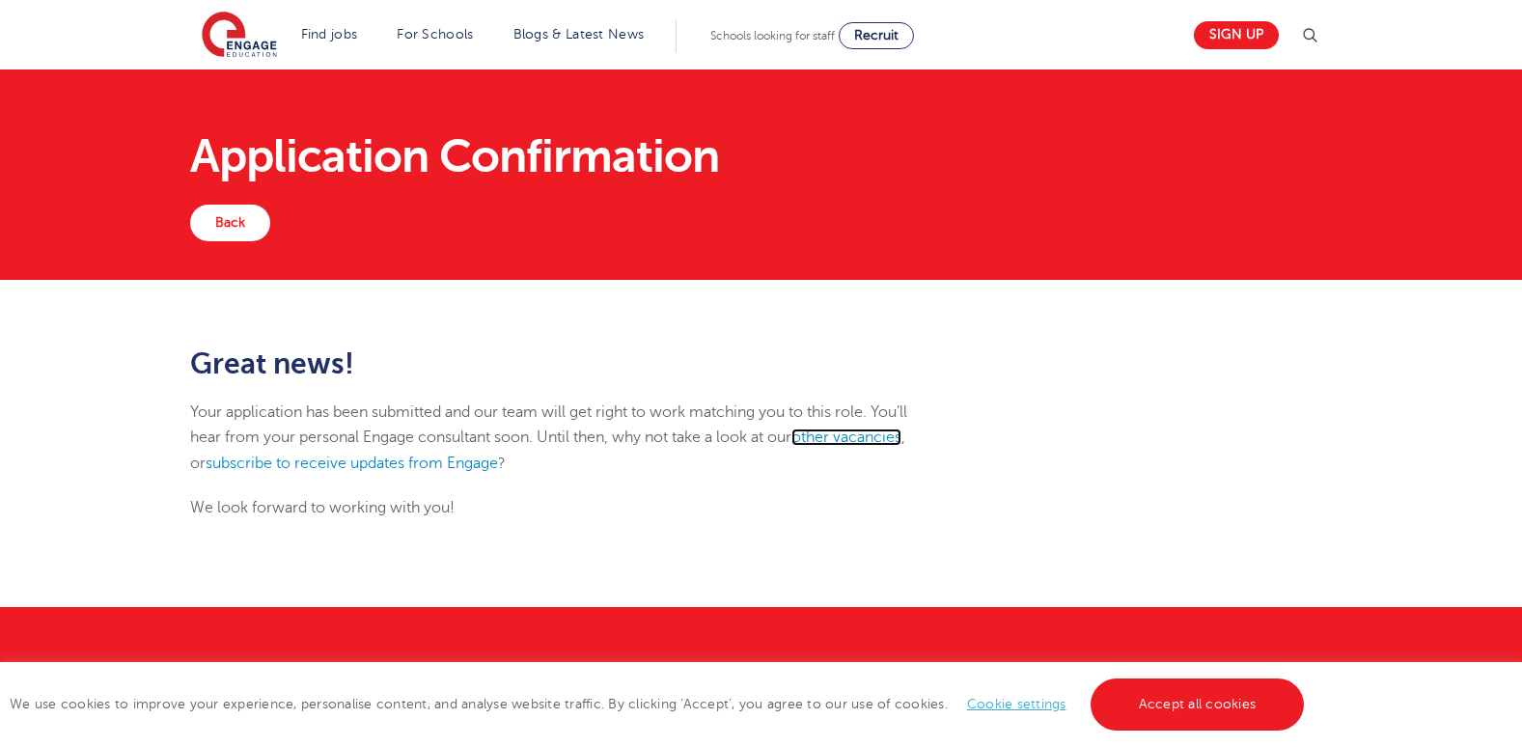
click at [837, 439] on link "other vacancies" at bounding box center [846, 436] width 110 height 17
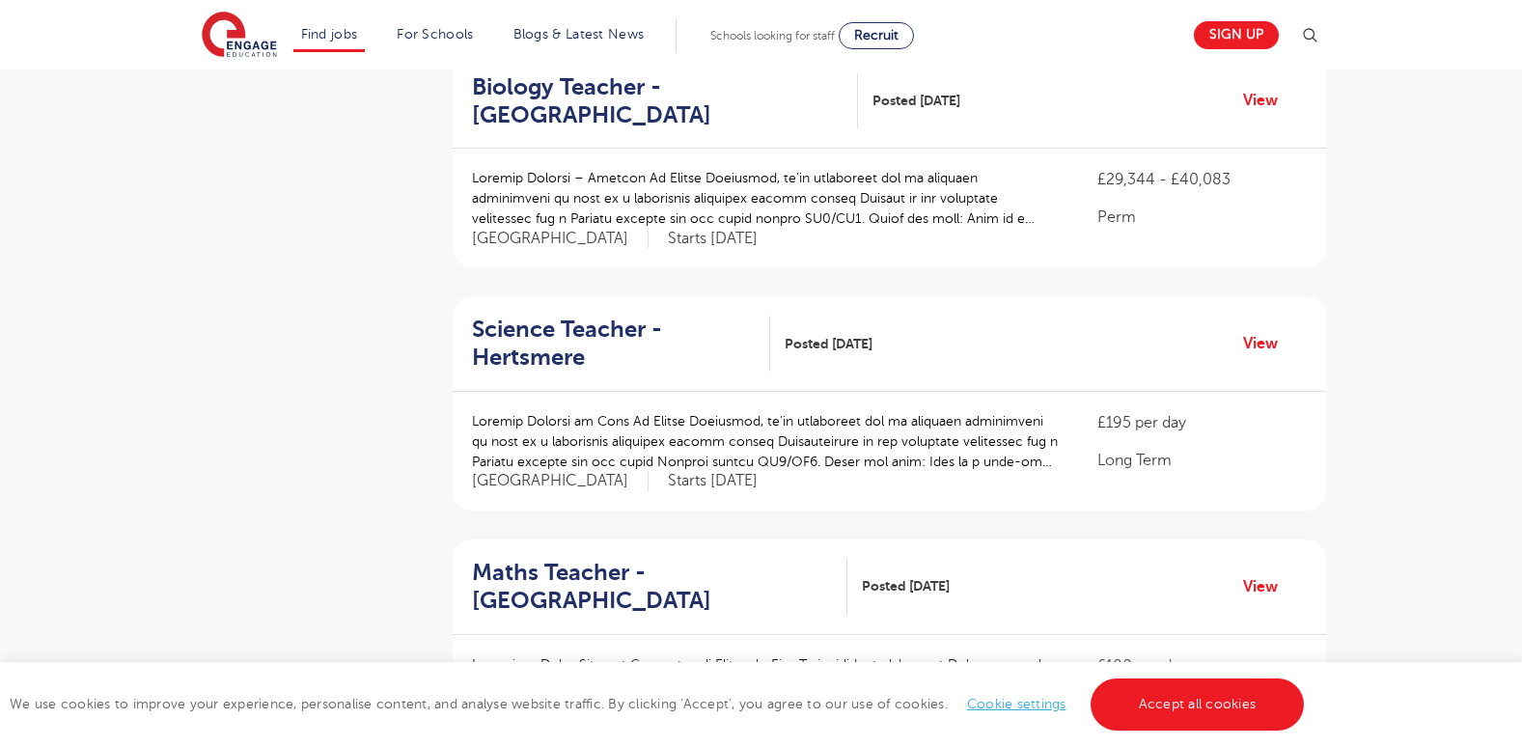
scroll to position [1744, 0]
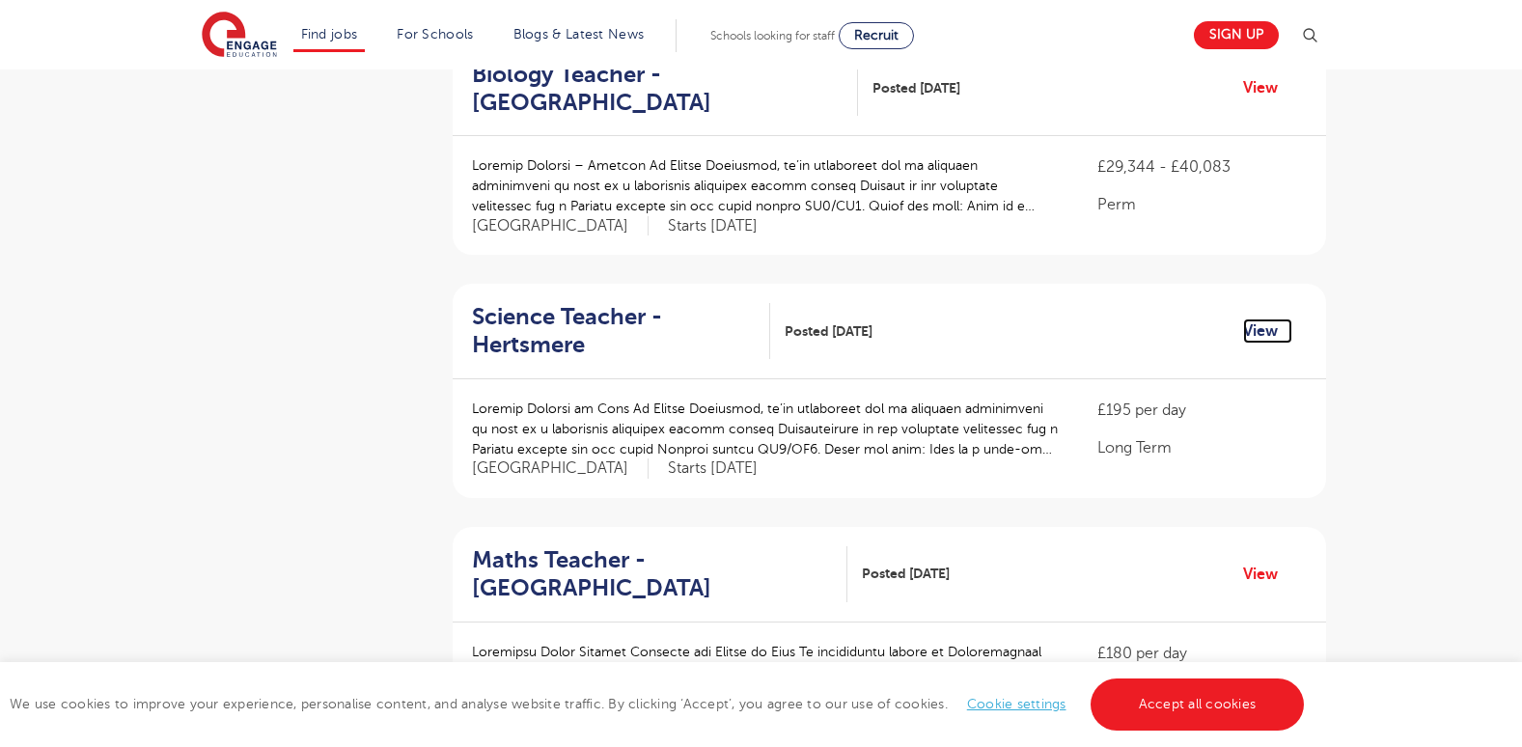
click at [1257, 318] on link "View" at bounding box center [1267, 330] width 49 height 25
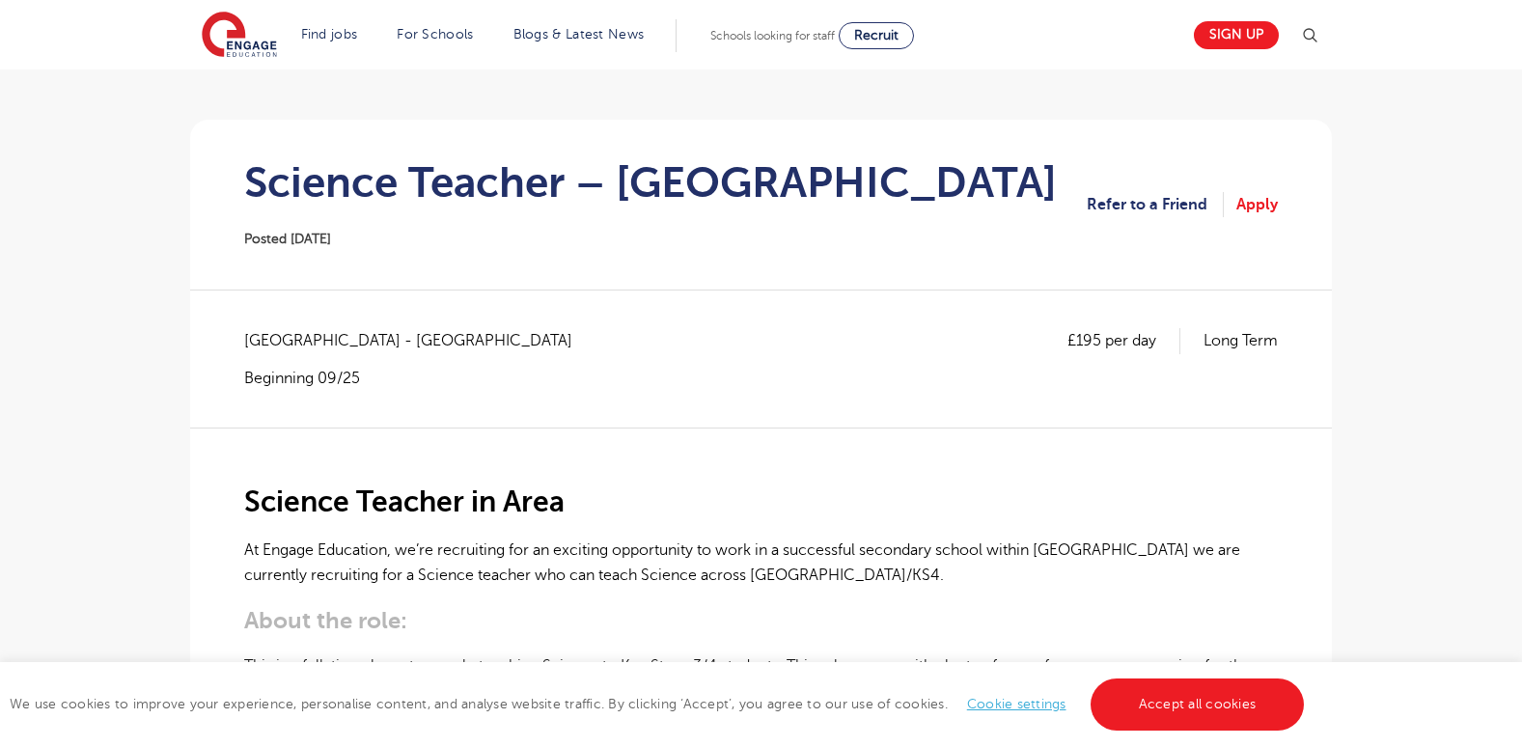
scroll to position [124, 0]
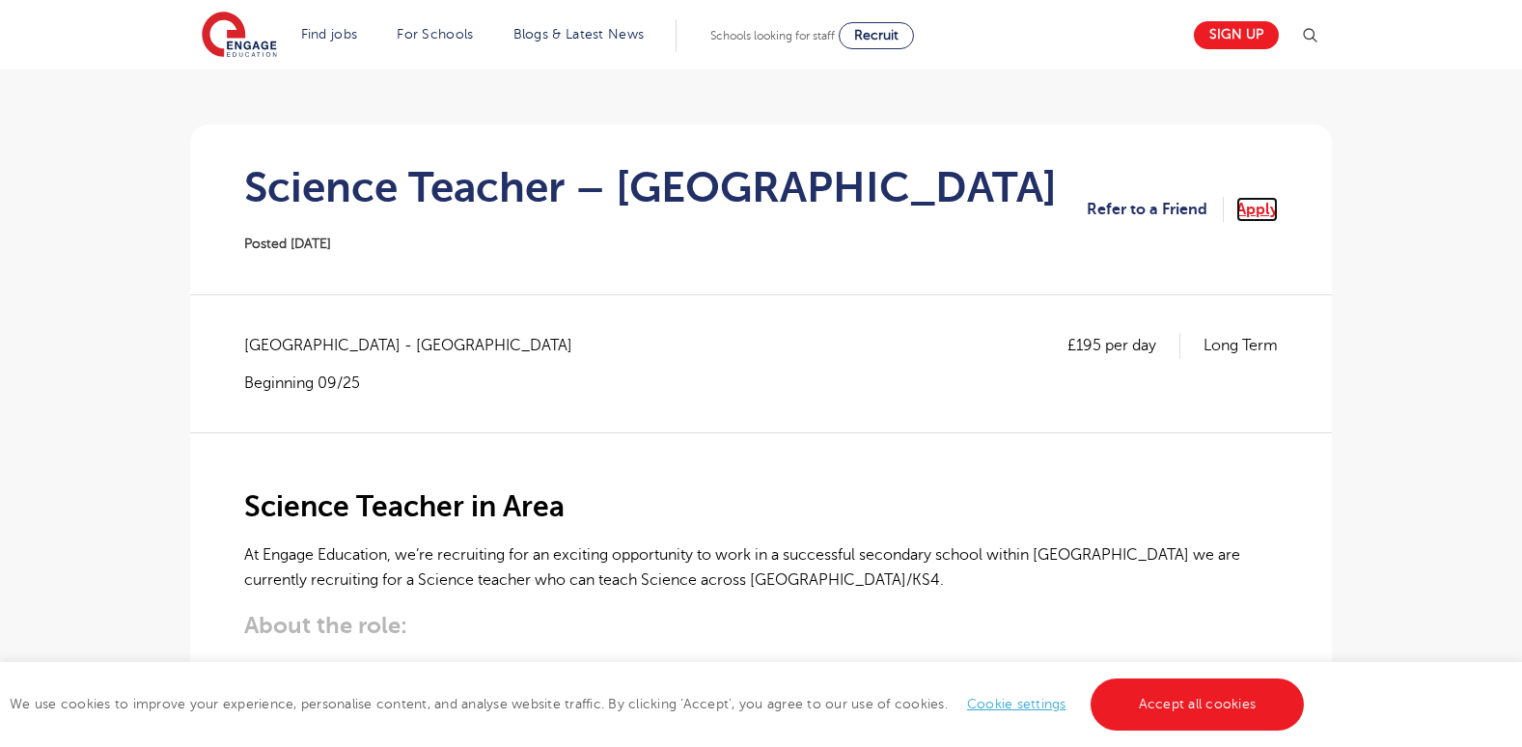
click at [1268, 207] on link "Apply" at bounding box center [1256, 209] width 41 height 25
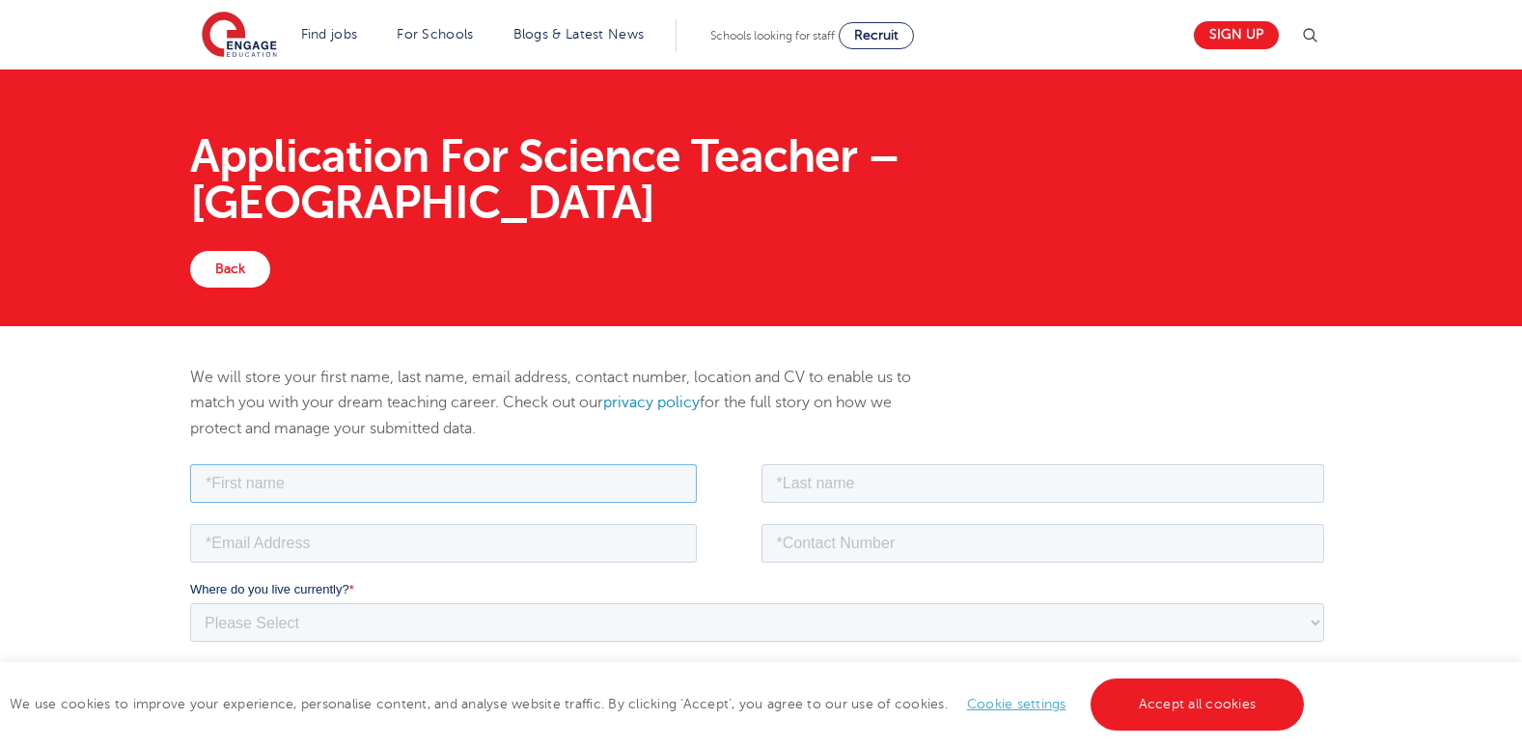
click at [275, 487] on input "text" at bounding box center [443, 482] width 507 height 39
type input "[PERSON_NAME]"
type input "marando"
type input "omondiv868@gmail.com"
type input "+254792540234"
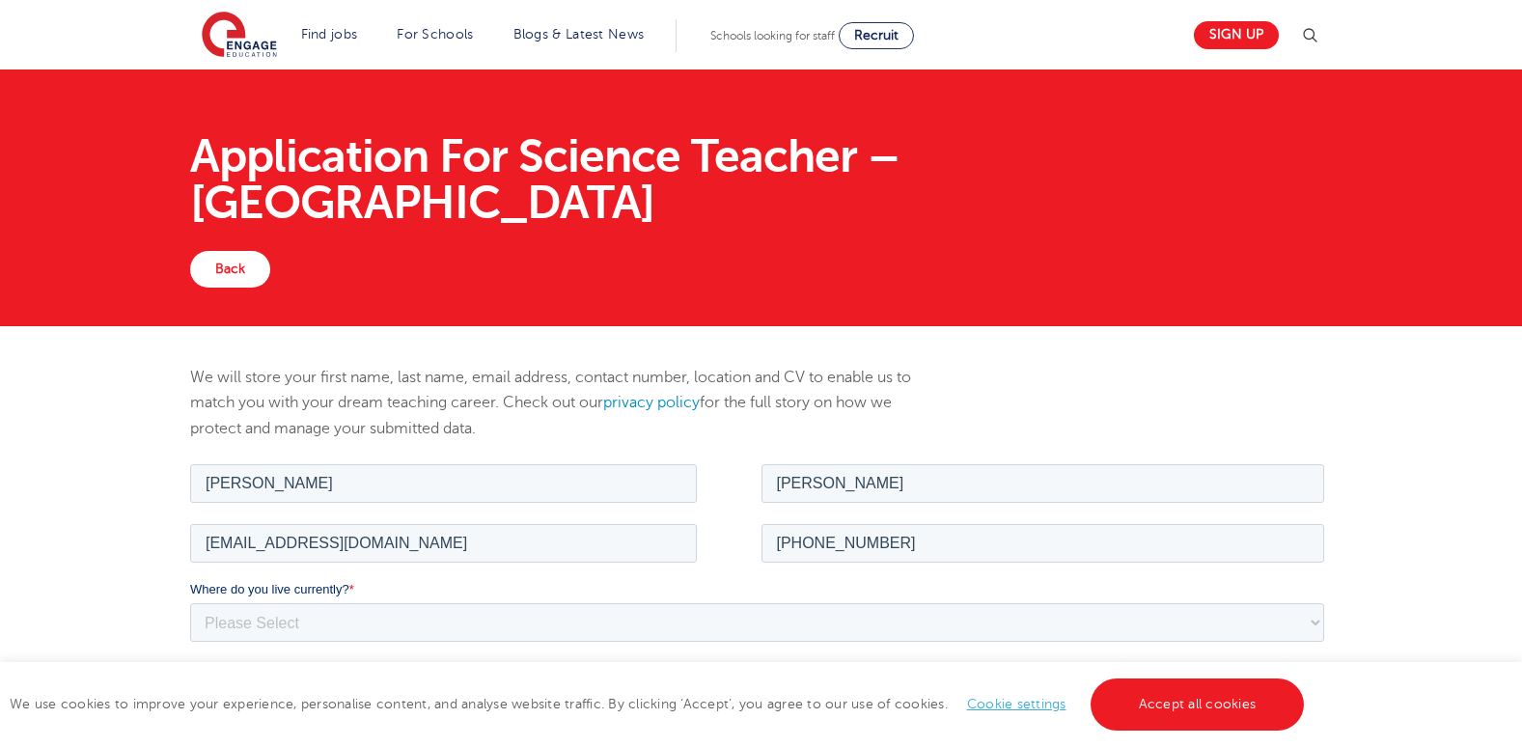
type textarea "I strive to create engaging and interactive learning experiences that cater to …"
click at [1313, 623] on select "Please Select UK Canada Ireland Australia New Zealand Europe USA South Africa J…" at bounding box center [757, 621] width 1134 height 39
select select "Africa"
click at [190, 602] on select "Please Select UK Canada Ireland Australia New Zealand Europe USA South Africa J…" at bounding box center [757, 621] width 1134 height 39
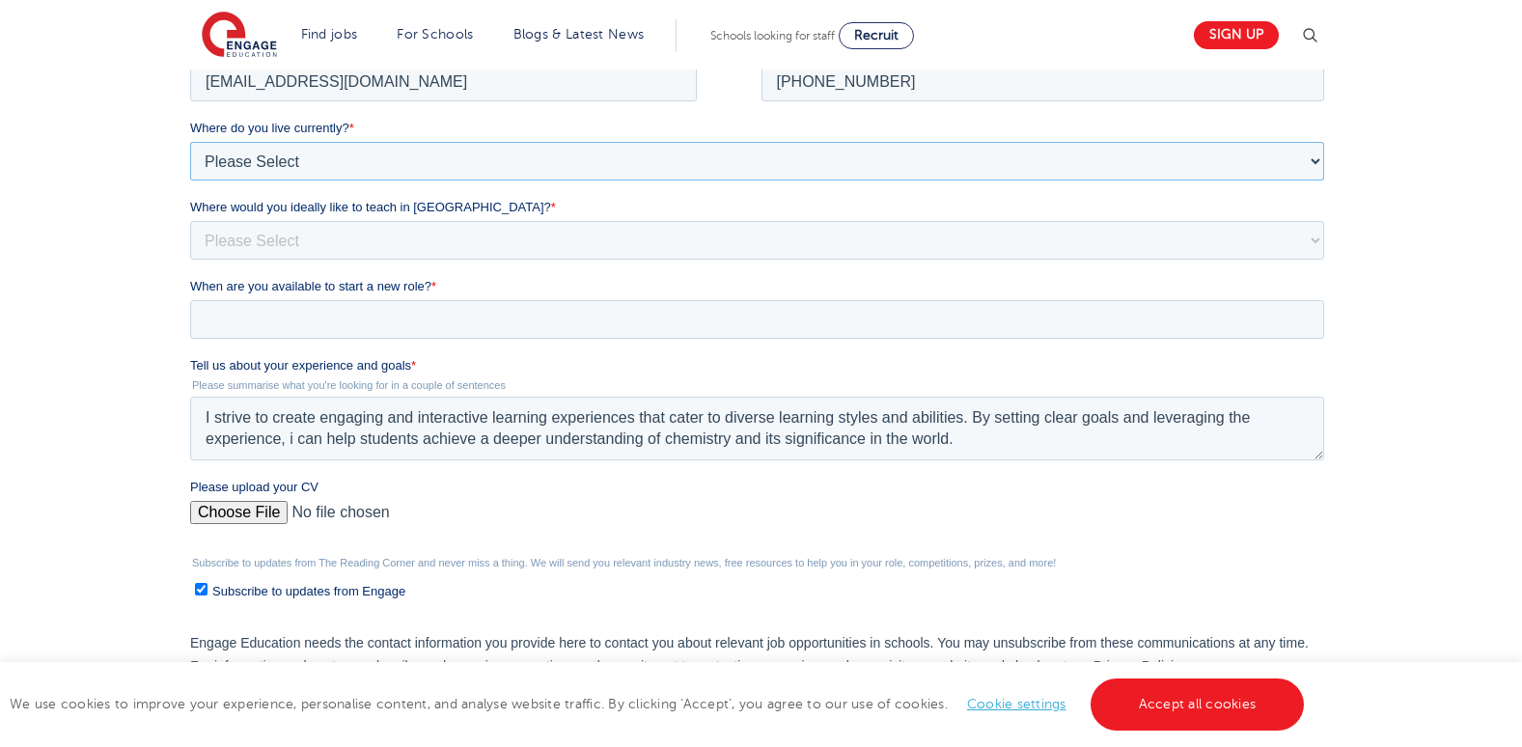
scroll to position [465, 0]
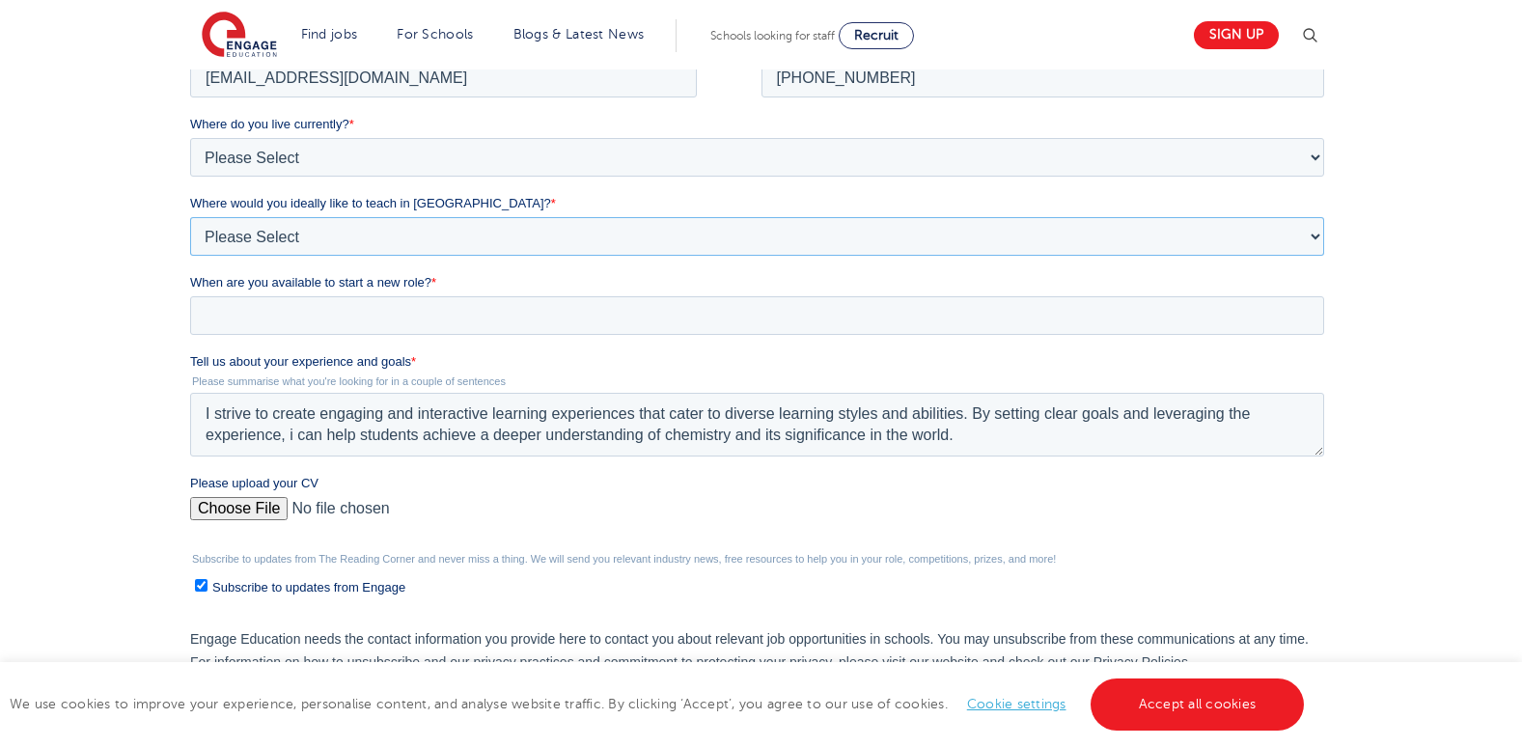
click at [1316, 235] on select "Please Select I'm flexible! London Any city in England Greater London/Home Coun…" at bounding box center [757, 236] width 1134 height 39
select select "Flexible"
click at [190, 256] on select "Please Select I'm flexible! London Any city in England Greater London/Home Coun…" at bounding box center [757, 236] width 1134 height 39
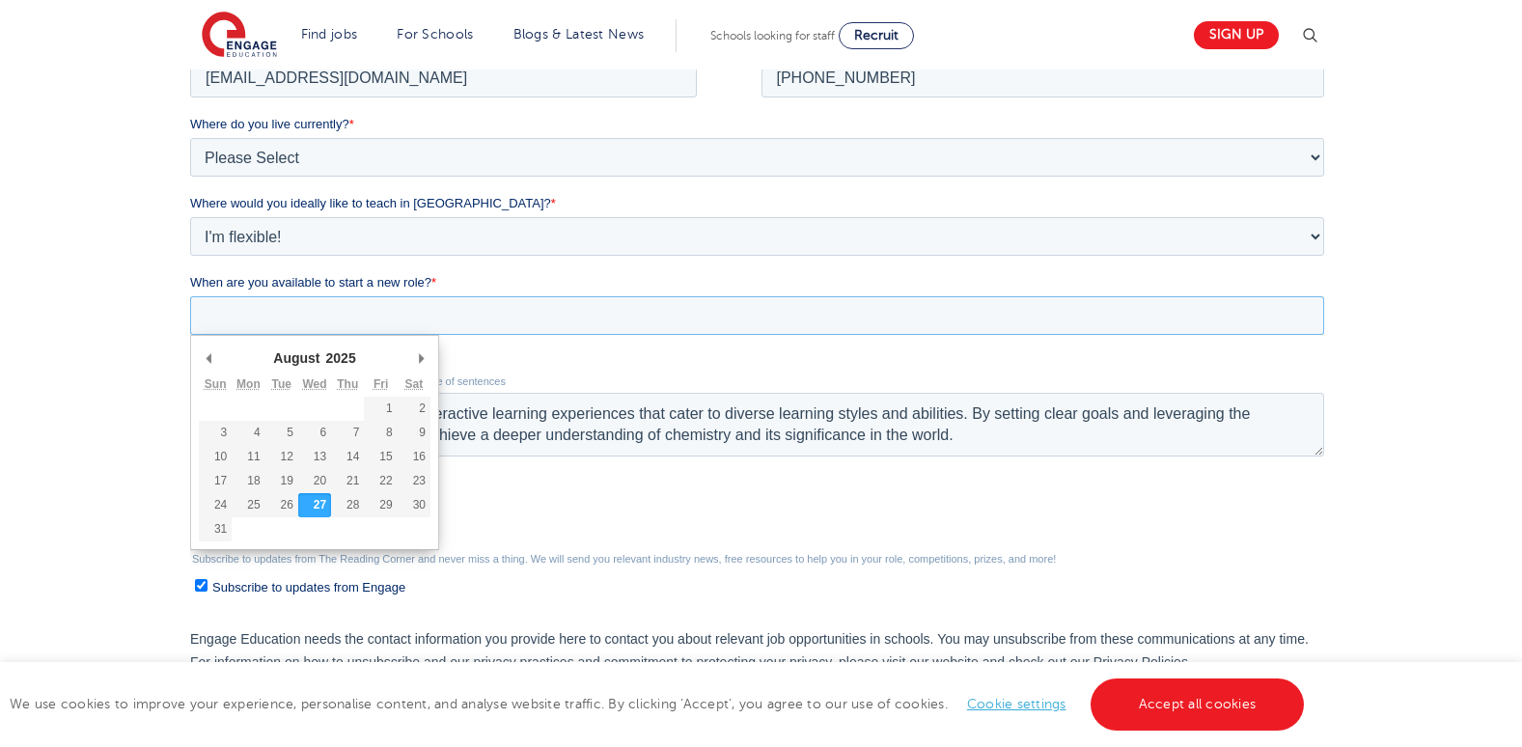
click at [1113, 314] on input "When are you available to start a new role? *" at bounding box center [757, 315] width 1134 height 39
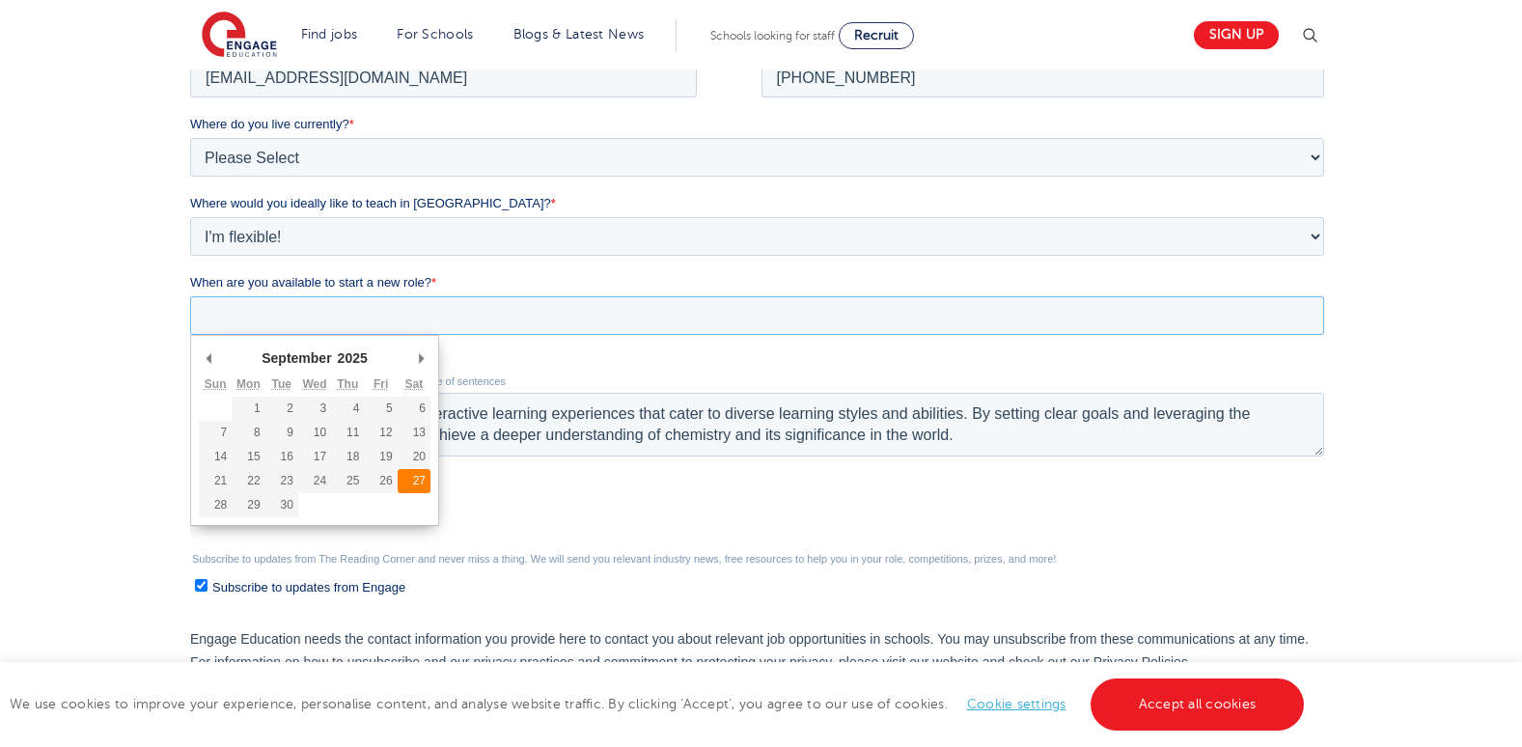
type div "2025-09-27"
type input "2025/09/27"
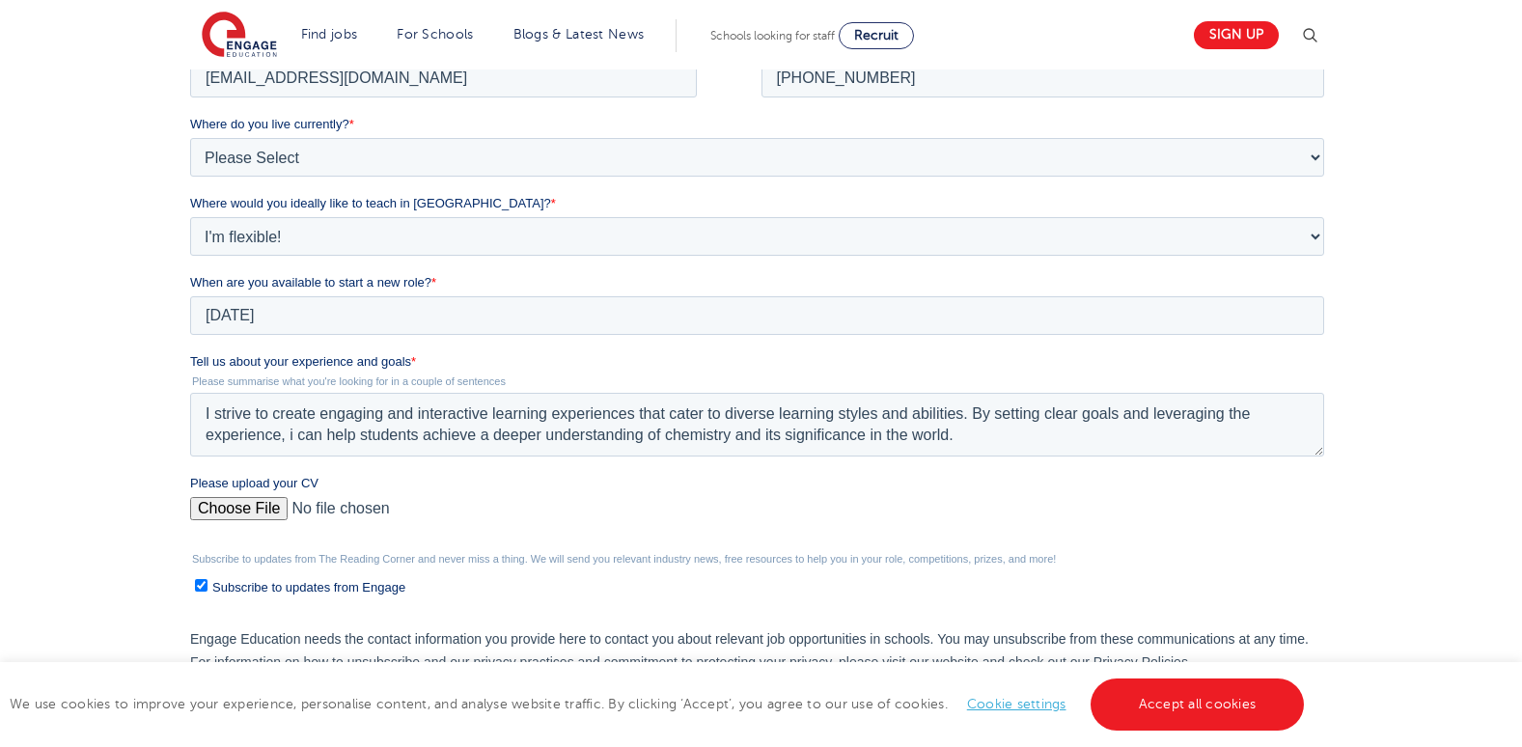
click at [259, 504] on input "Please upload your CV" at bounding box center [757, 516] width 1134 height 39
type input "C:\fakepath\omondi_CP[1].docx"
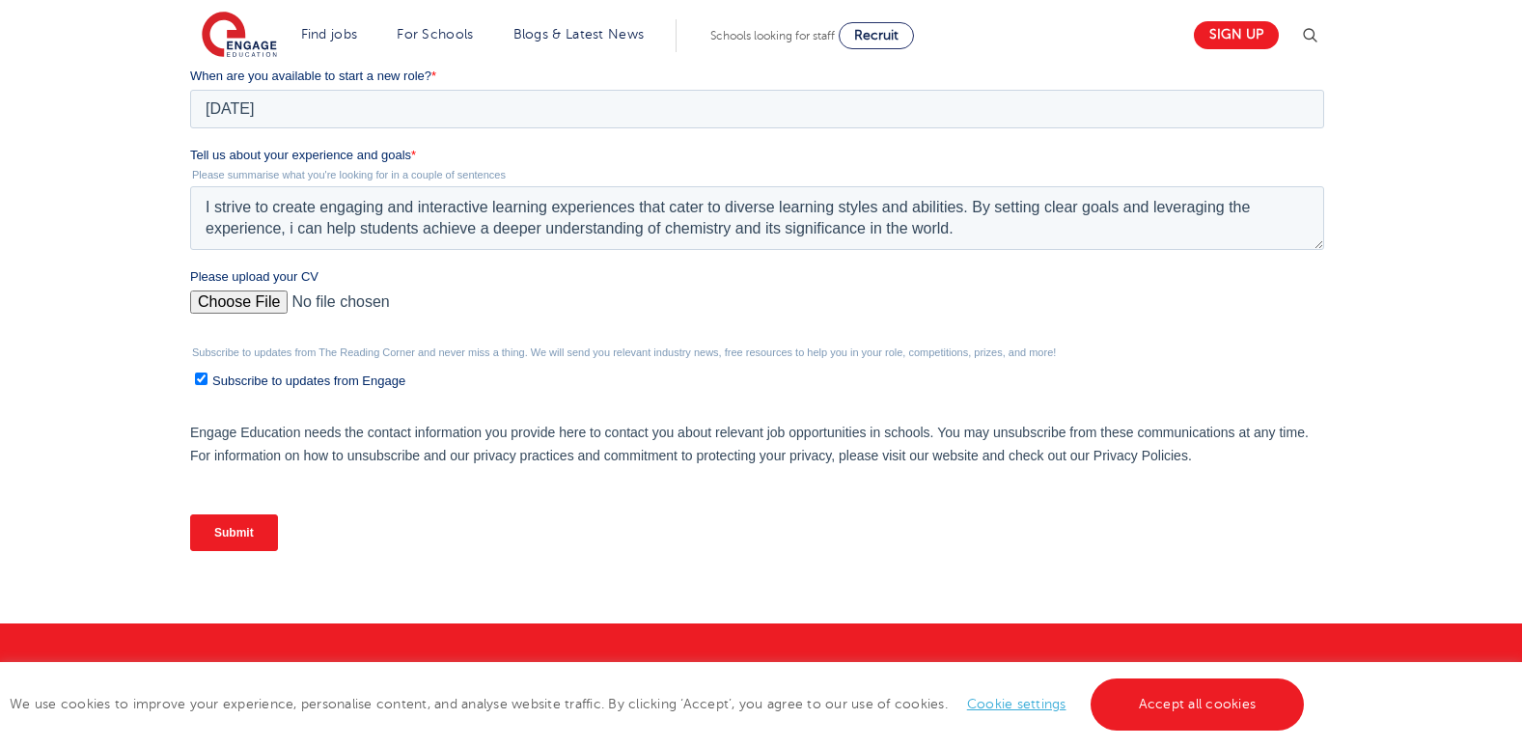
scroll to position [675, 0]
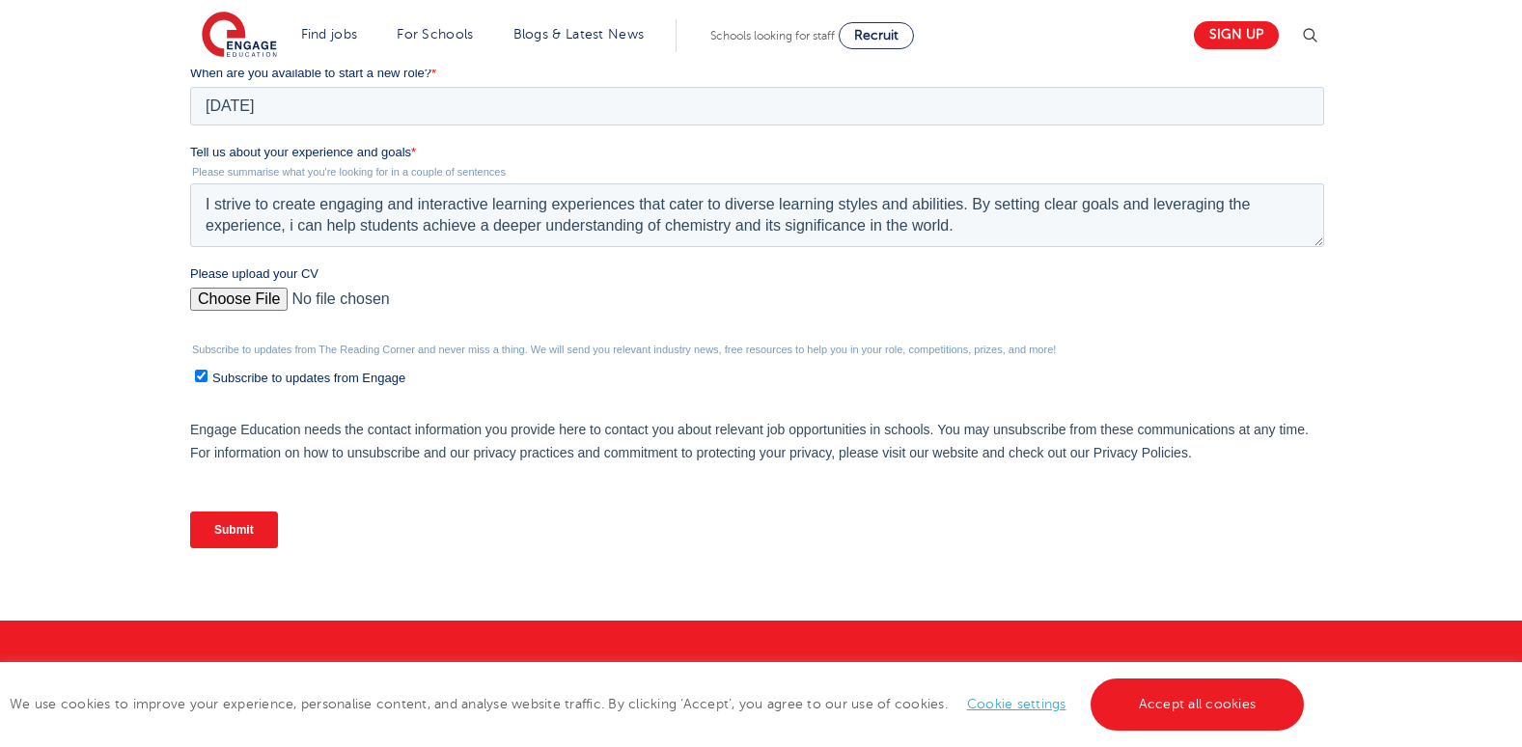
click at [224, 523] on input "Submit" at bounding box center [234, 529] width 88 height 37
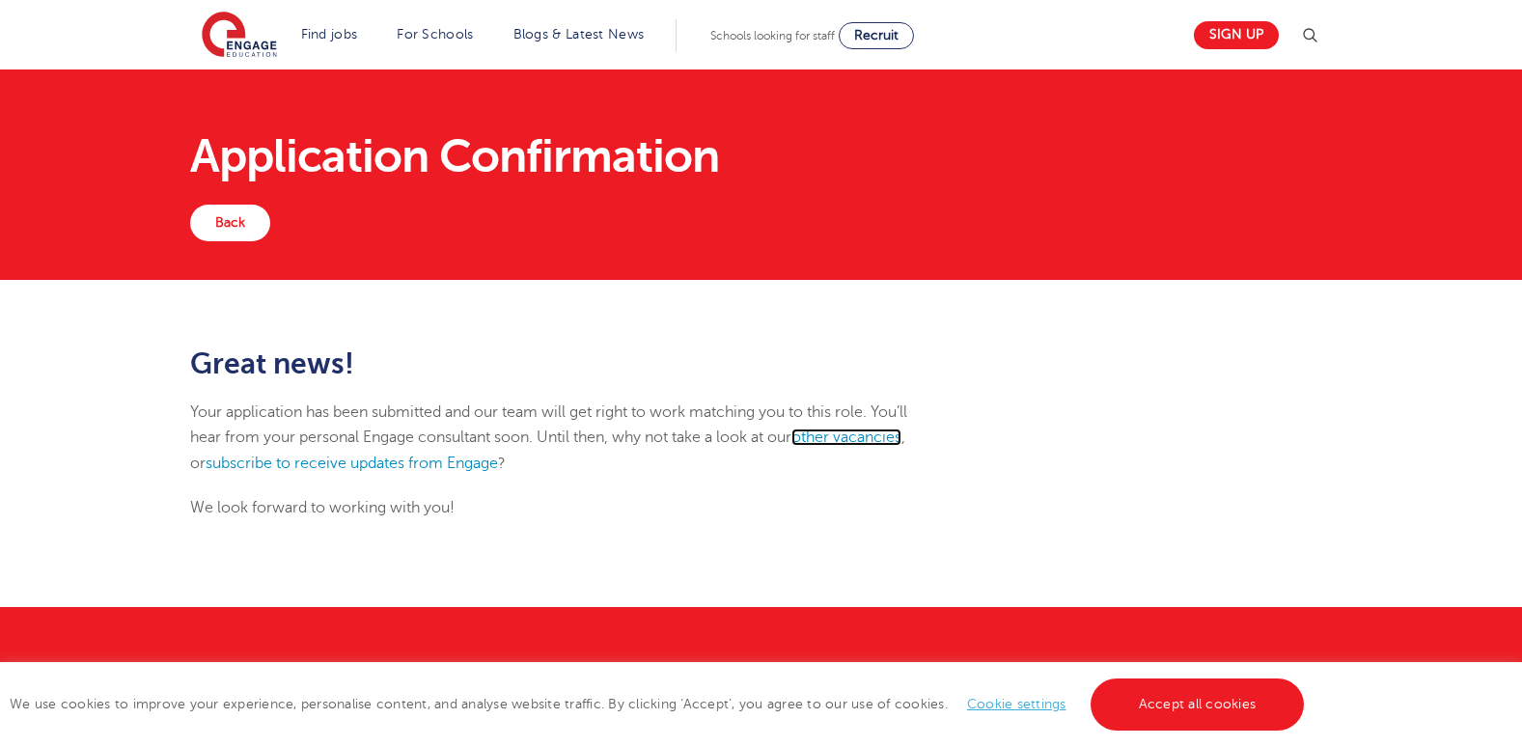
click at [874, 440] on link "other vacancies" at bounding box center [846, 436] width 110 height 17
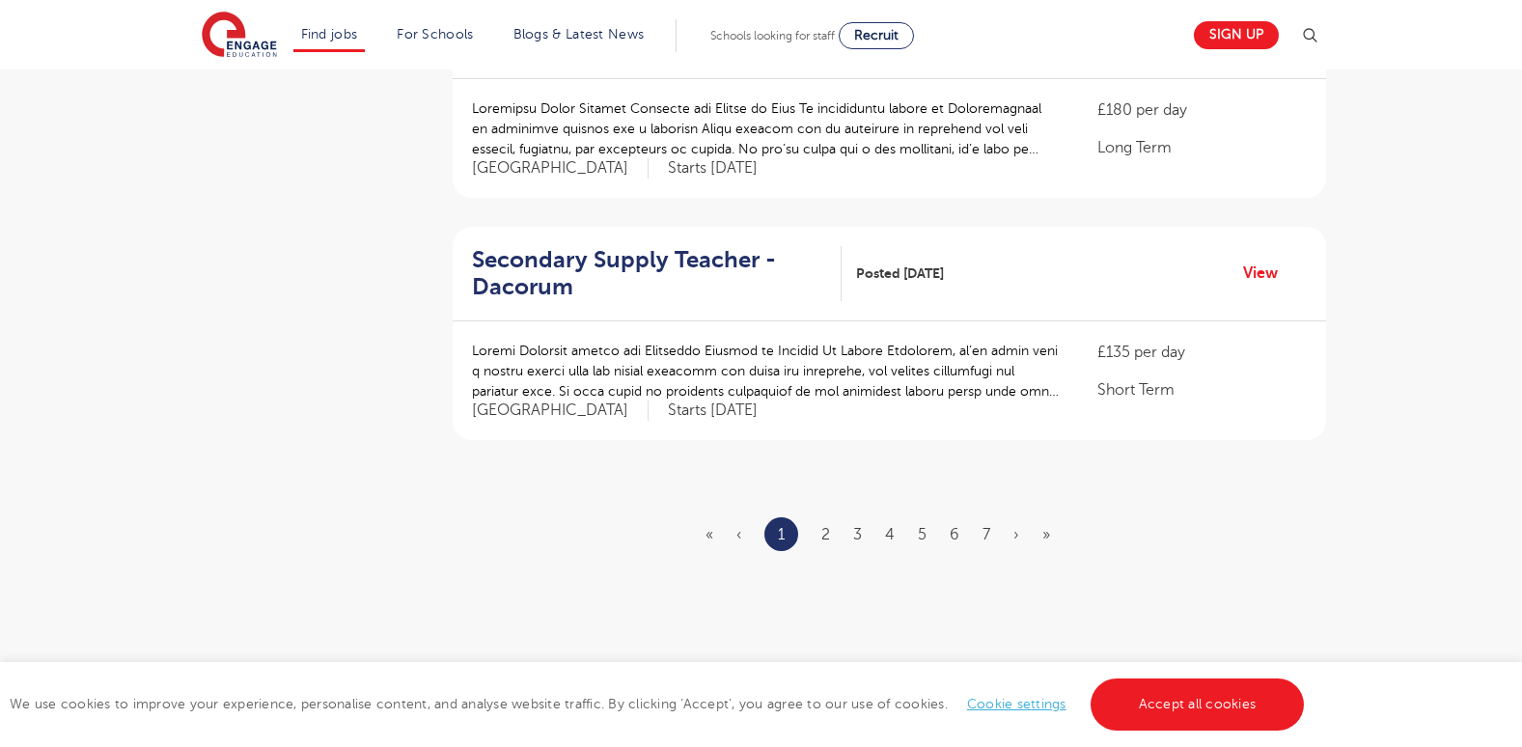
scroll to position [2296, 0]
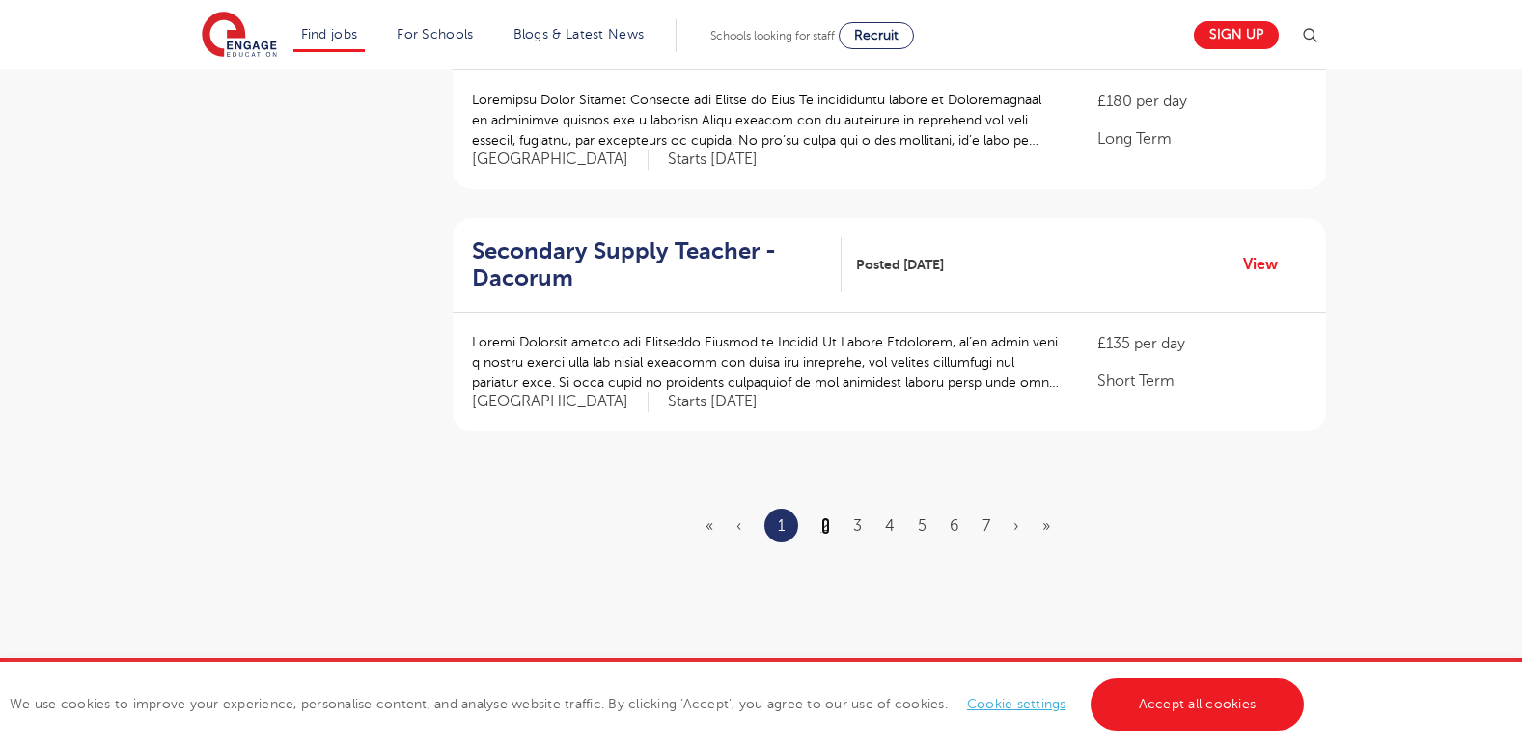
click at [825, 517] on link "2" at bounding box center [825, 525] width 9 height 17
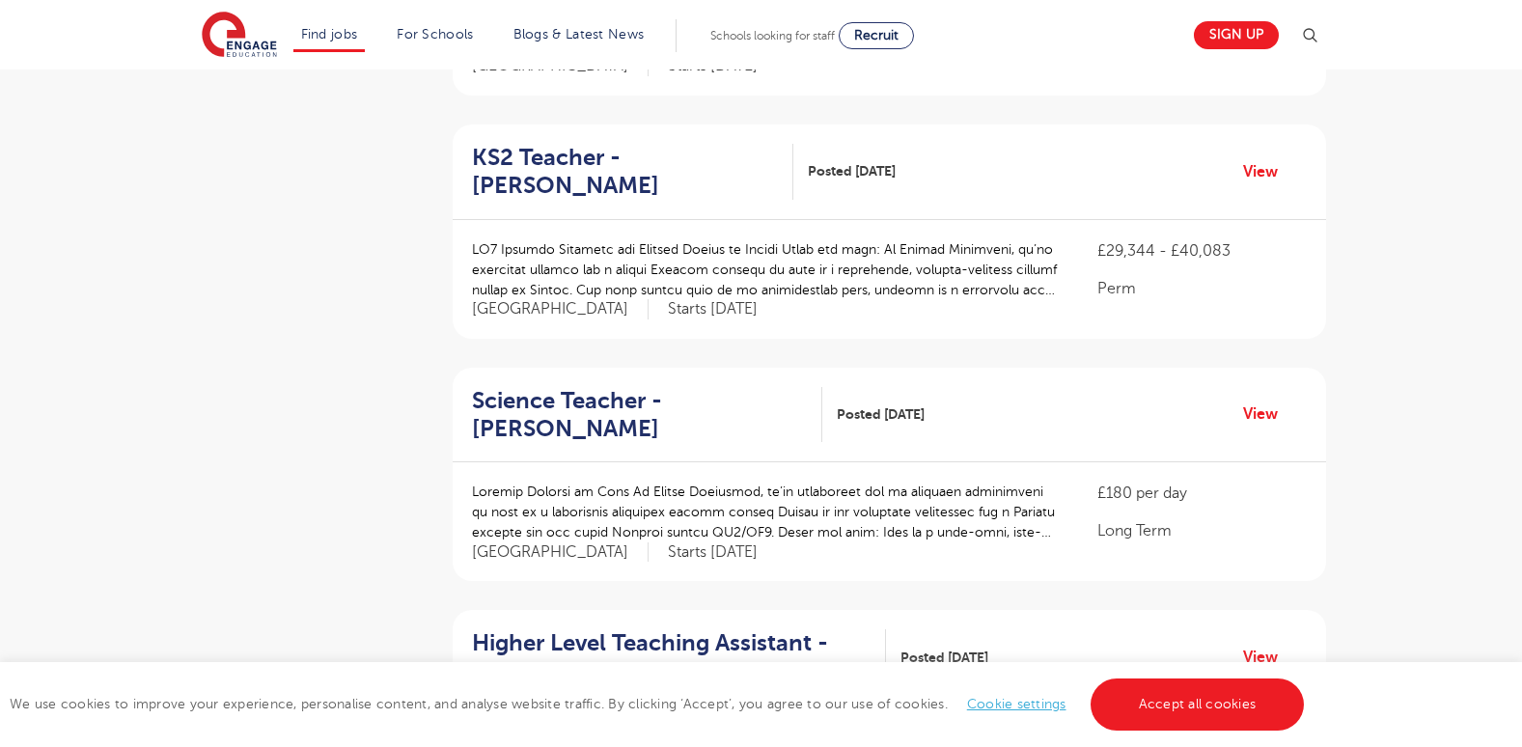
scroll to position [635, 0]
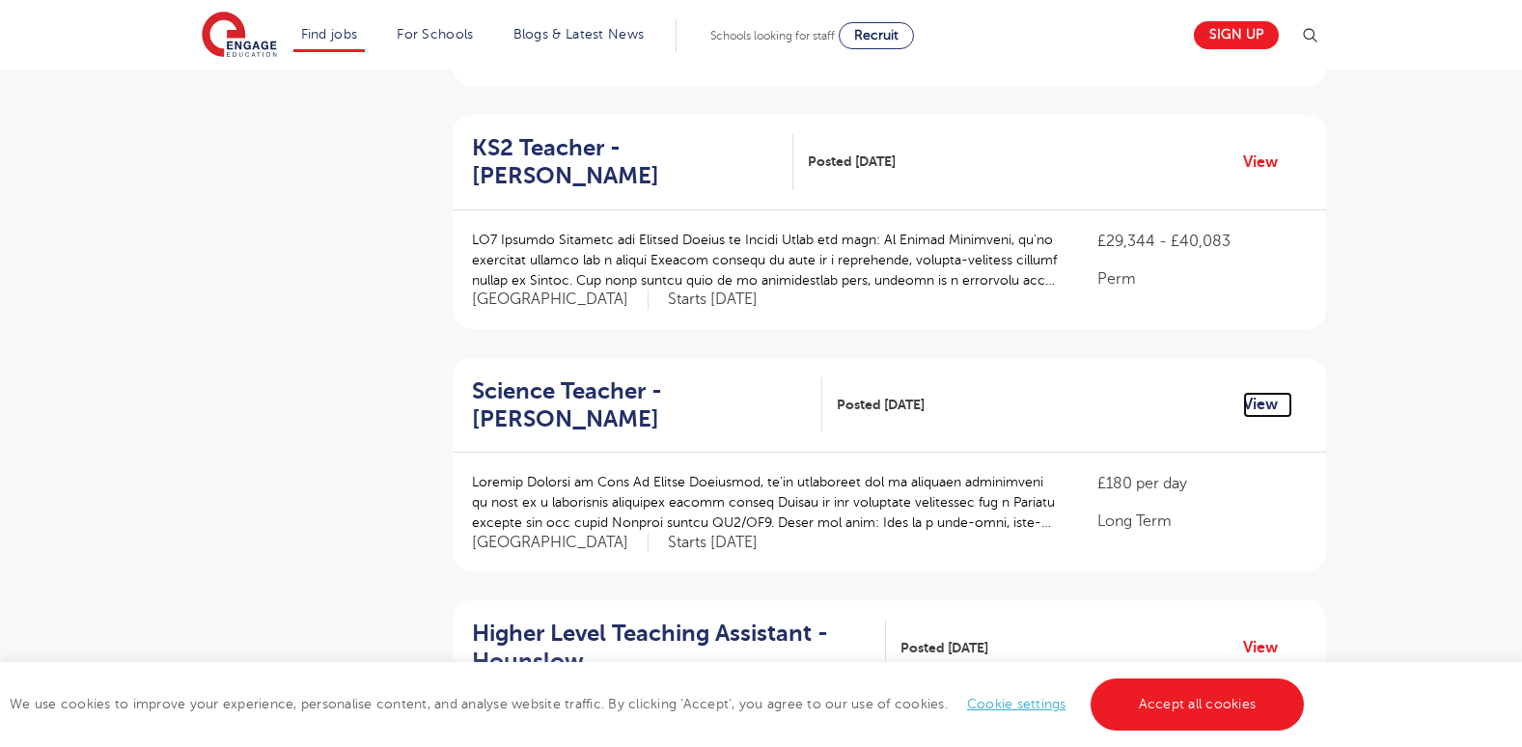
click at [1263, 392] on link "View" at bounding box center [1267, 404] width 49 height 25
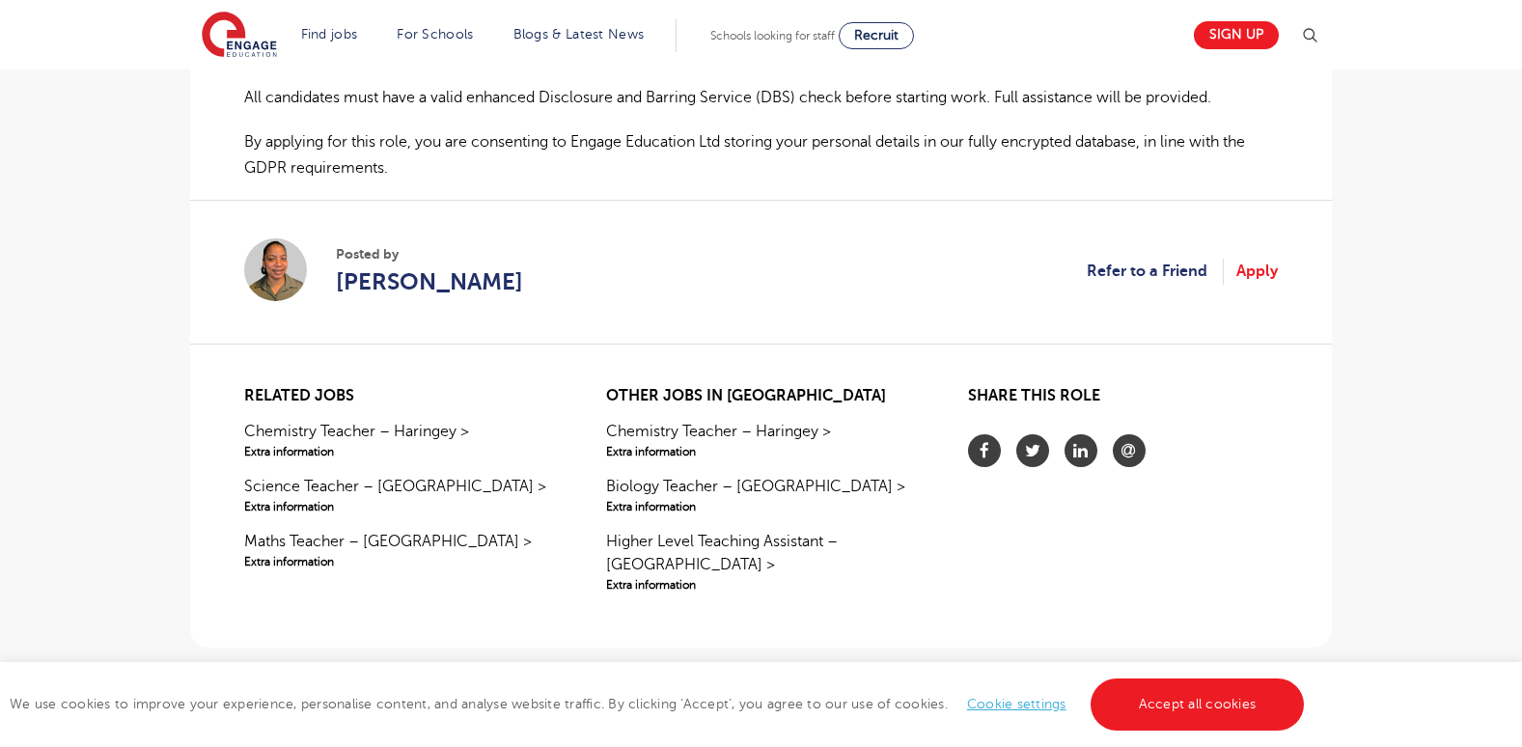
scroll to position [1415, 0]
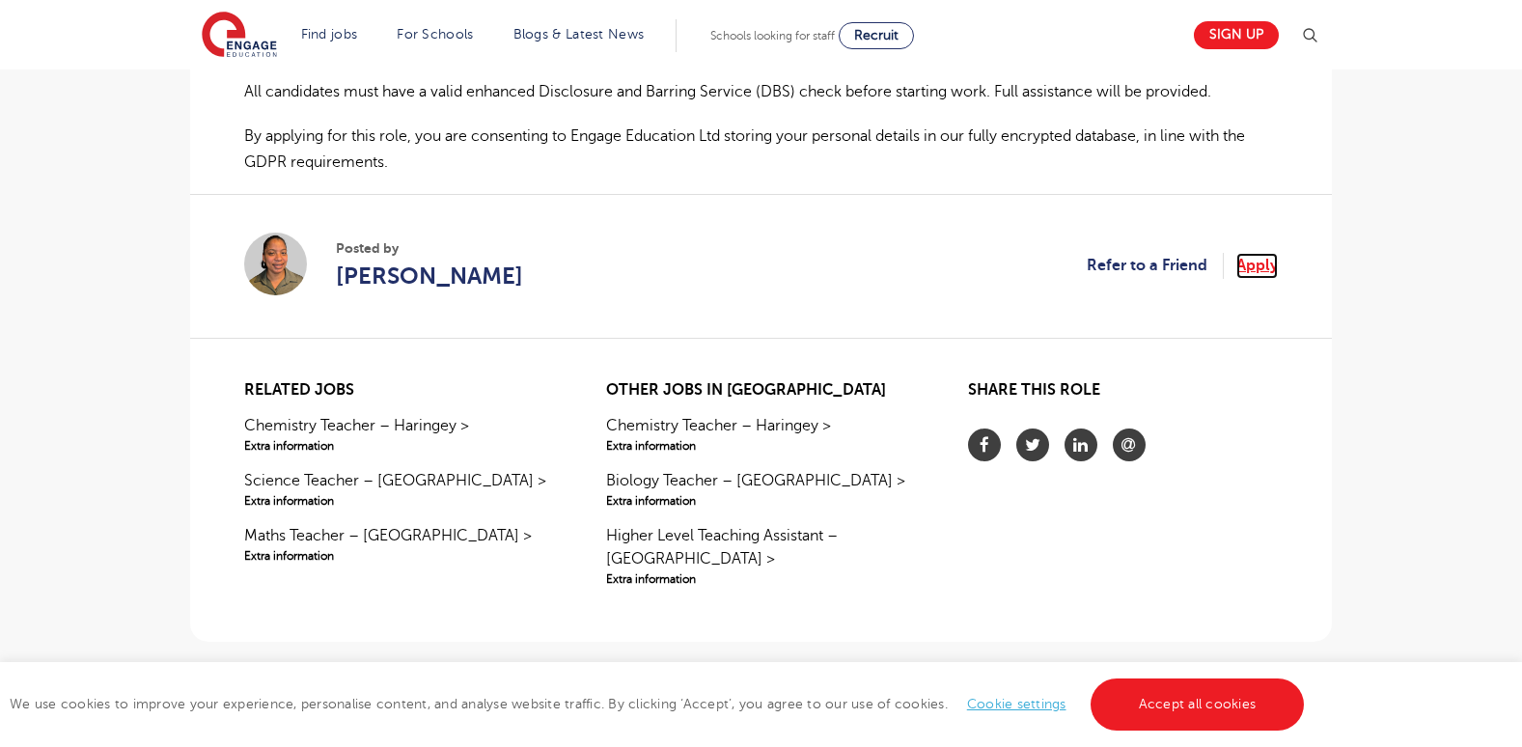
click at [1258, 266] on link "Apply" at bounding box center [1256, 265] width 41 height 25
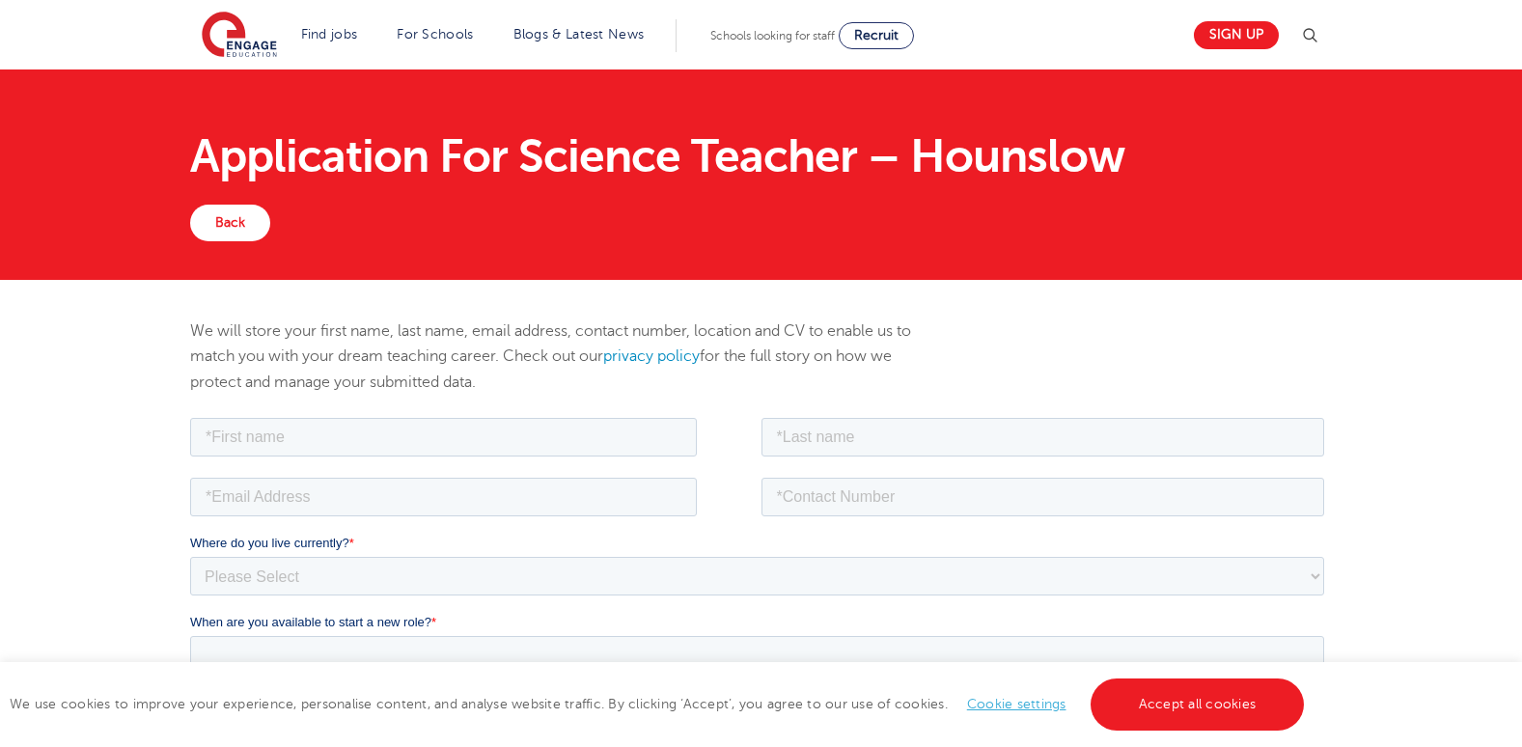
click at [442, 414] on div at bounding box center [475, 434] width 571 height 42
click at [417, 429] on input "text" at bounding box center [443, 436] width 507 height 39
type input "[PERSON_NAME]"
type input "[EMAIL_ADDRESS][DOMAIN_NAME]"
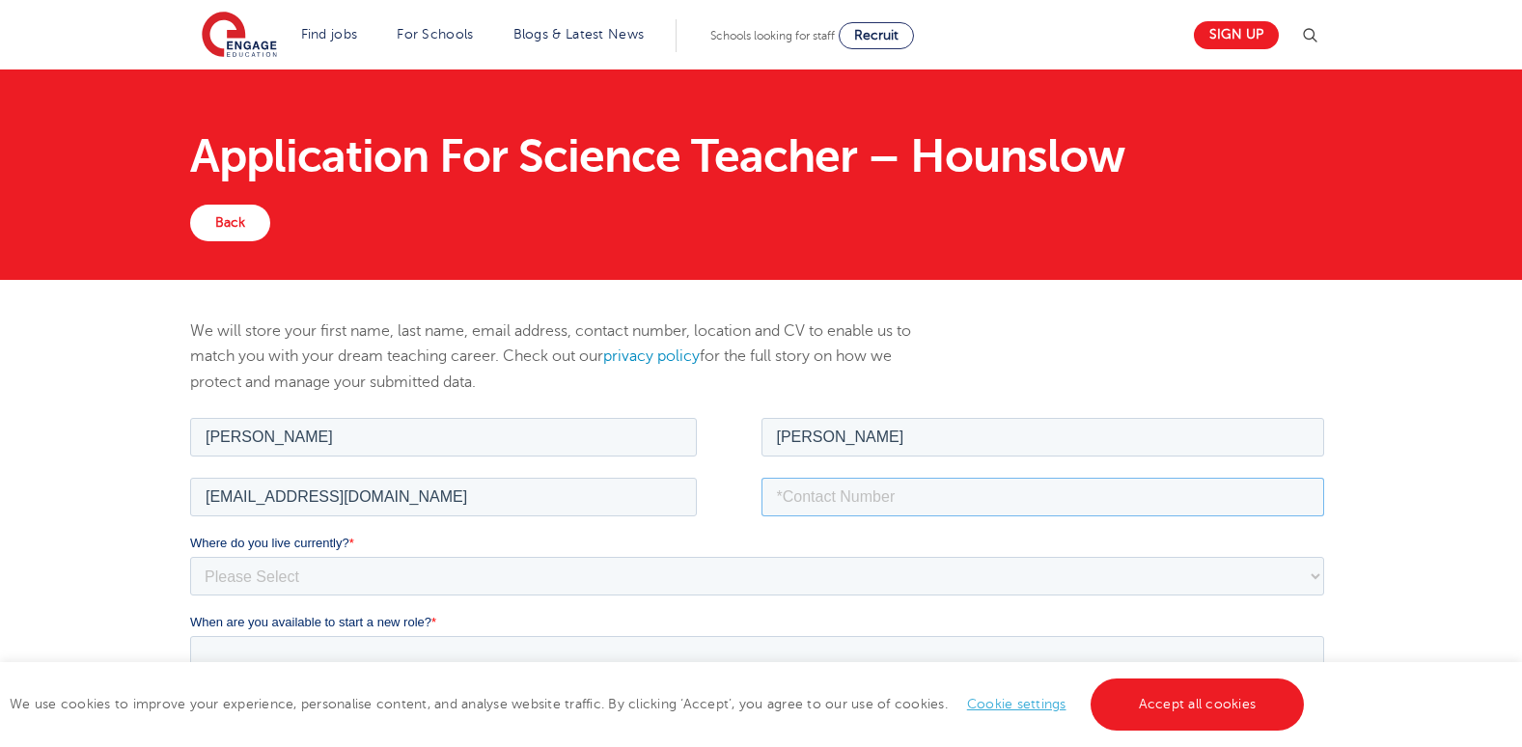
type input "[PHONE_NUMBER]"
click at [1314, 576] on select "Please Select UK Canada Ireland Australia New Zealand Europe USA South Africa J…" at bounding box center [757, 575] width 1134 height 39
select select "Africa"
click at [190, 556] on select "Please Select UK Canada Ireland Australia New Zealand Europe USA South Africa J…" at bounding box center [757, 575] width 1134 height 39
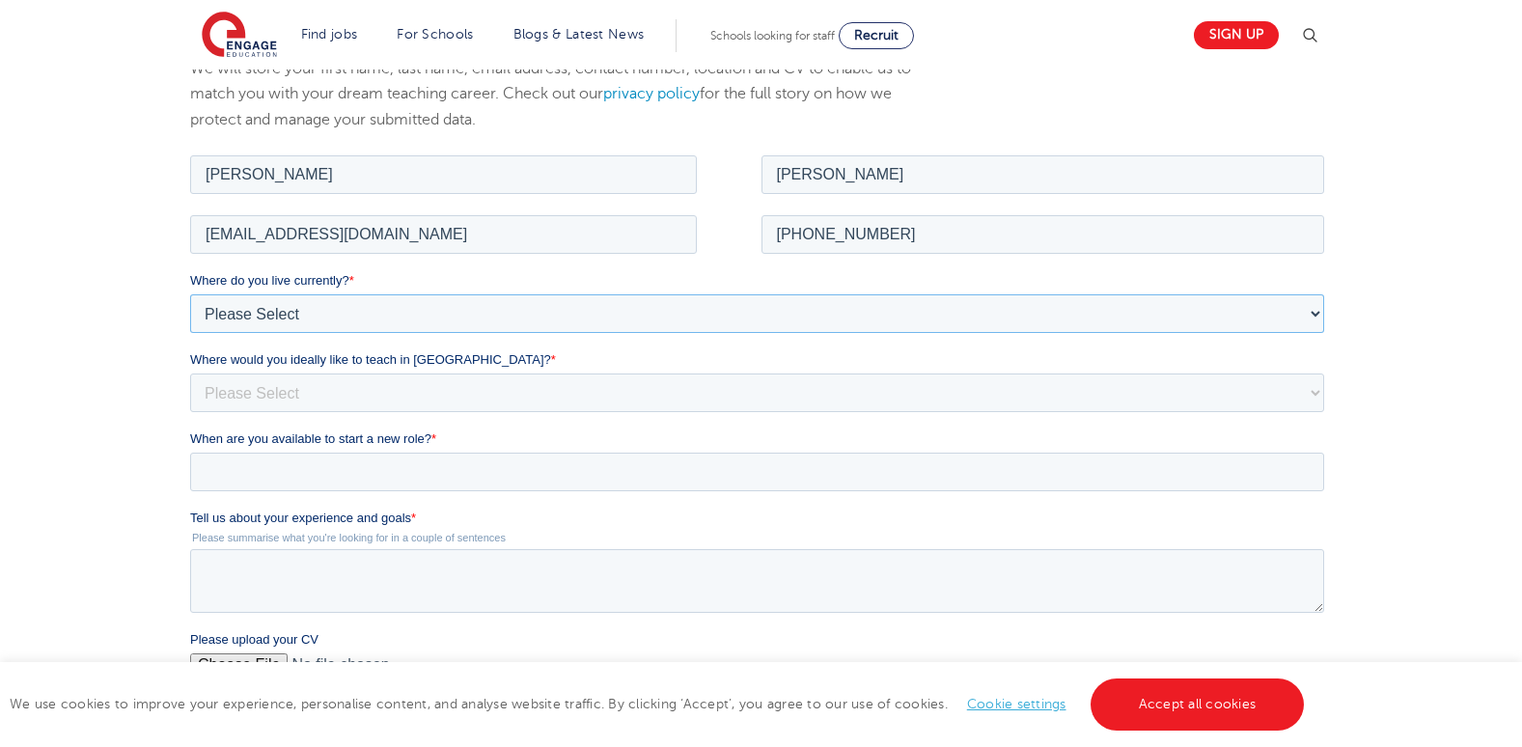
scroll to position [264, 0]
click at [1315, 390] on select "Please Select I'm flexible! London Any city in England Greater London/Home Coun…" at bounding box center [757, 390] width 1134 height 39
select select "Flexible"
click at [190, 371] on select "Please Select I'm flexible! London Any city in England Greater London/Home Coun…" at bounding box center [757, 390] width 1134 height 39
click at [669, 477] on input "When are you available to start a new role? *" at bounding box center [757, 469] width 1134 height 39
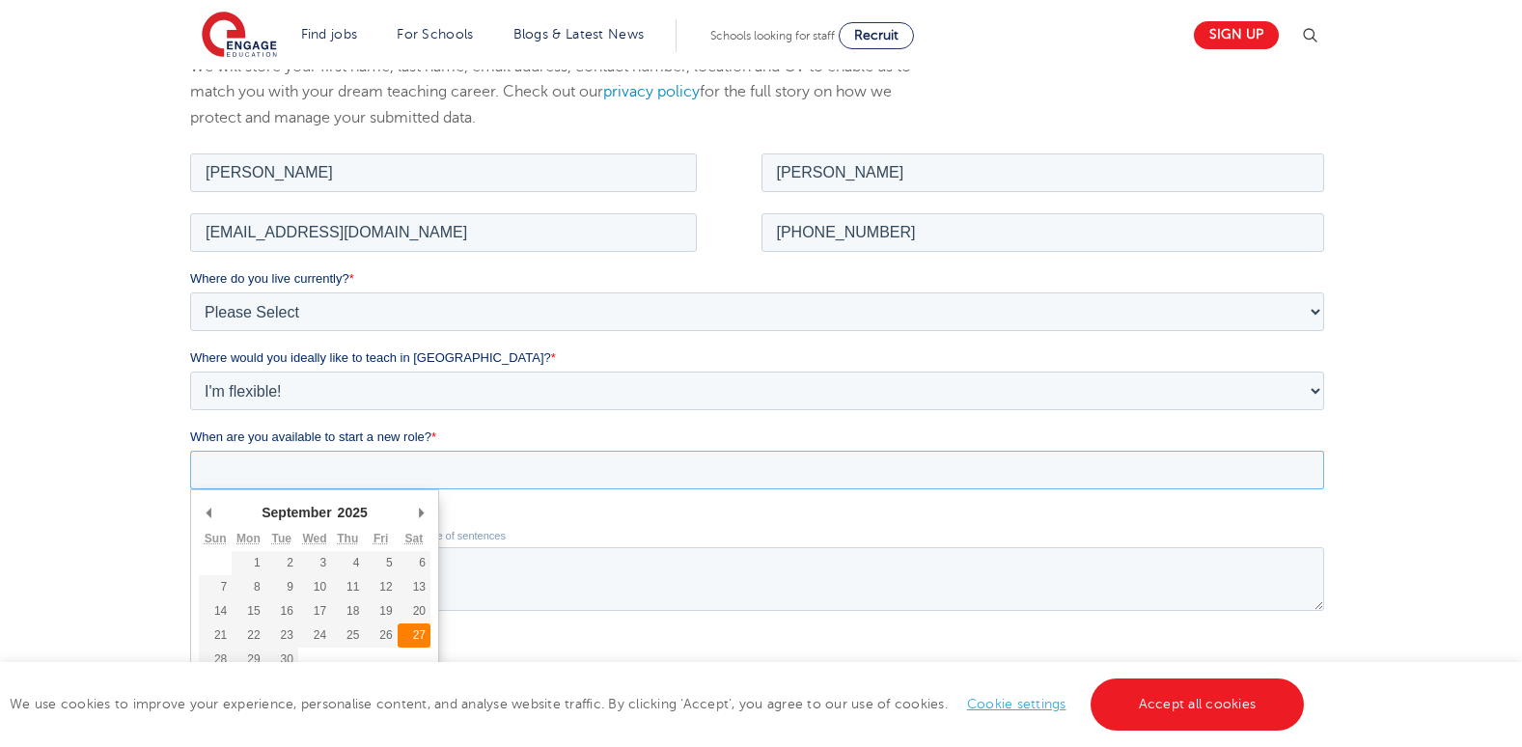
type div "2025-09-27"
type input "2025/09/27"
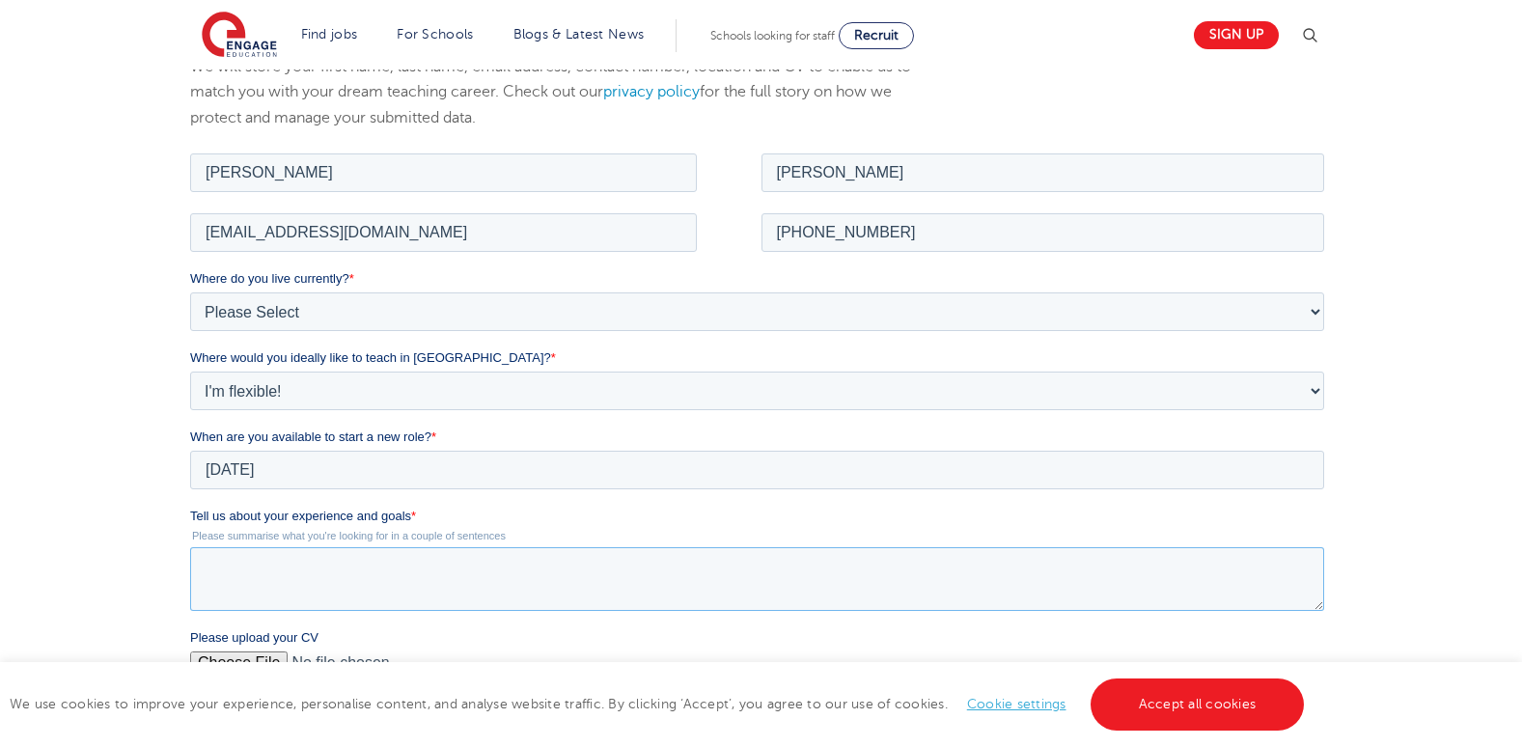
click at [449, 593] on textarea "Tell us about your experience and goals *" at bounding box center [757, 578] width 1134 height 64
type textarea "I strive to create engaging and interactive learning experiences that cater to …"
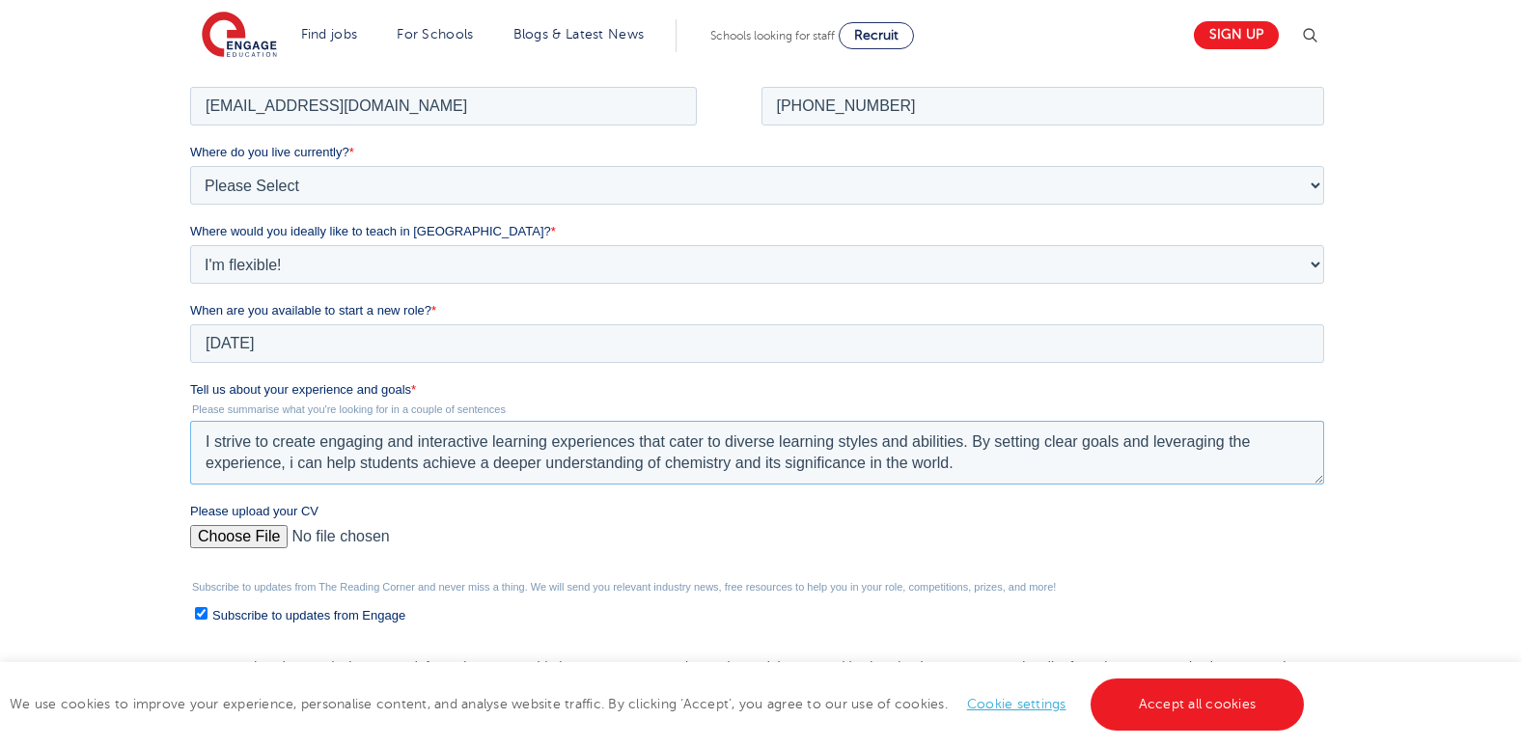
scroll to position [396, 0]
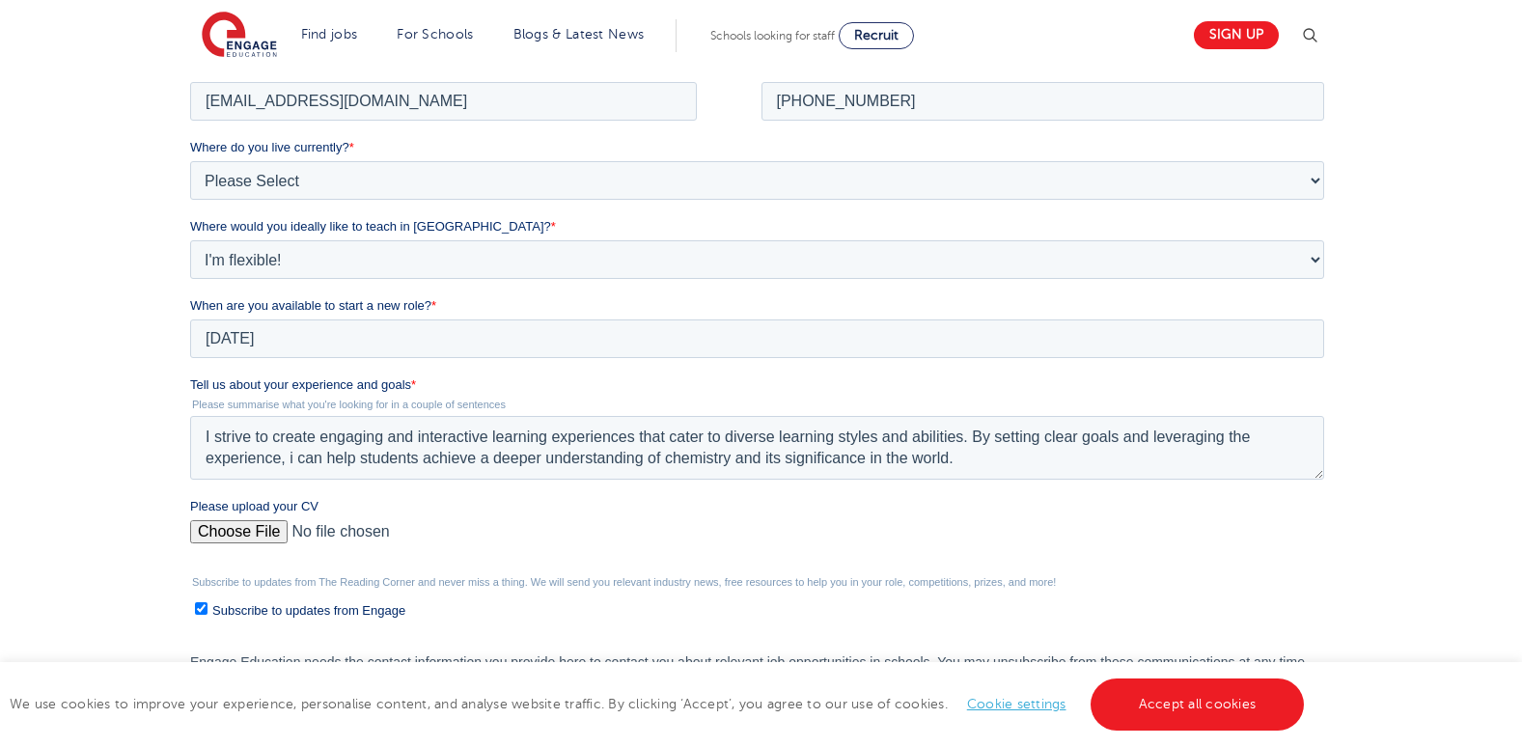
click at [239, 531] on input "Please upload your CV" at bounding box center [757, 538] width 1134 height 39
type input "C:\fakepath\omondi_CP[1].docx"
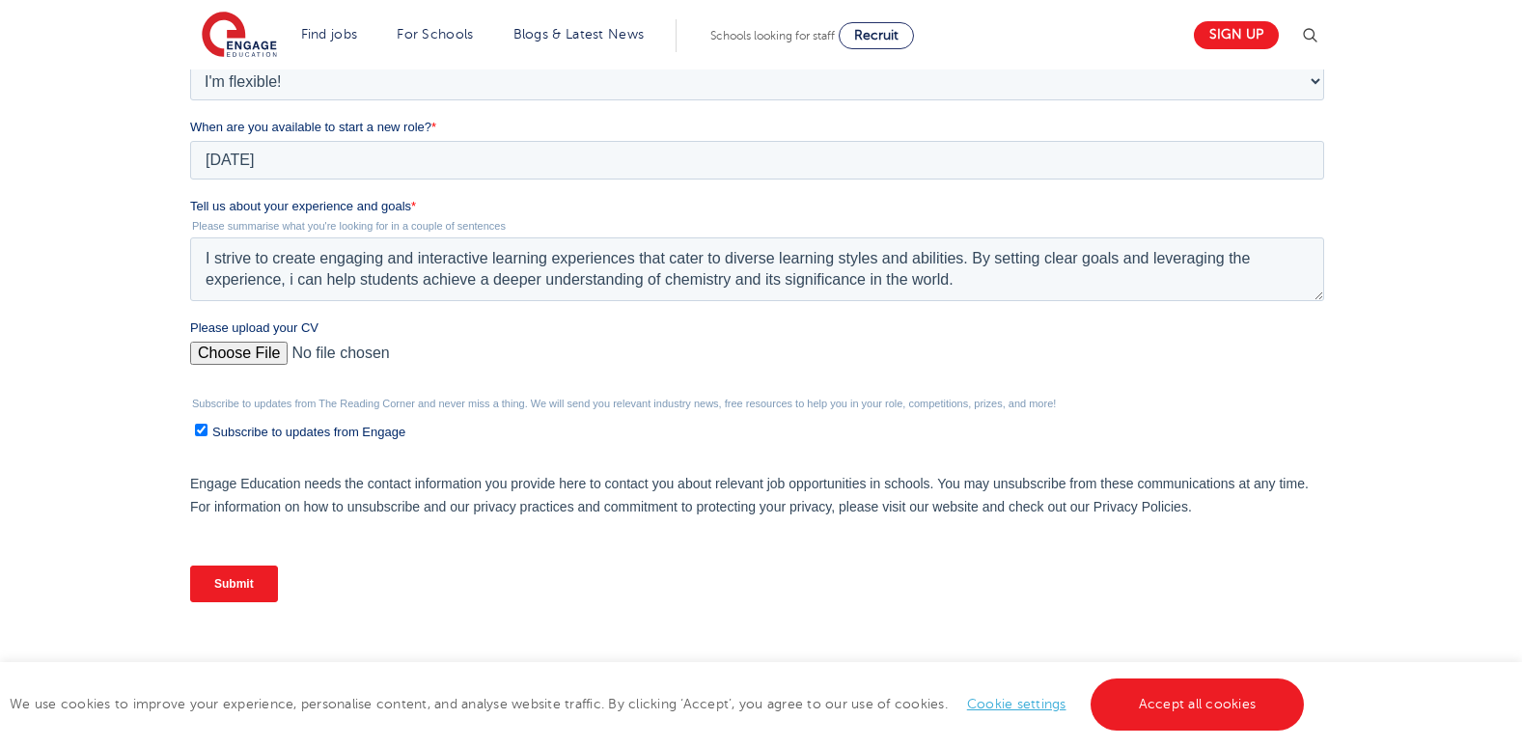
scroll to position [581, 0]
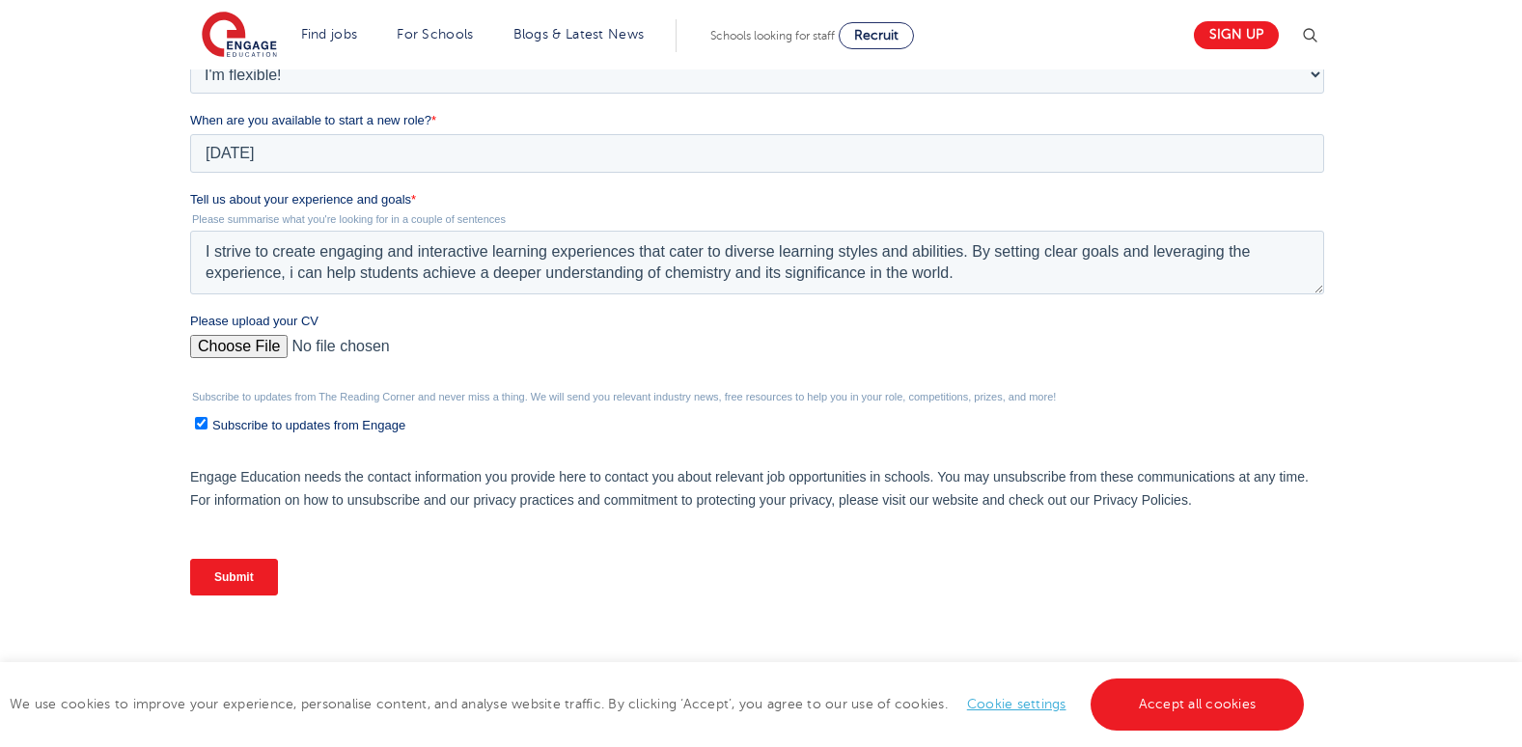
click at [230, 577] on input "Submit" at bounding box center [234, 577] width 88 height 37
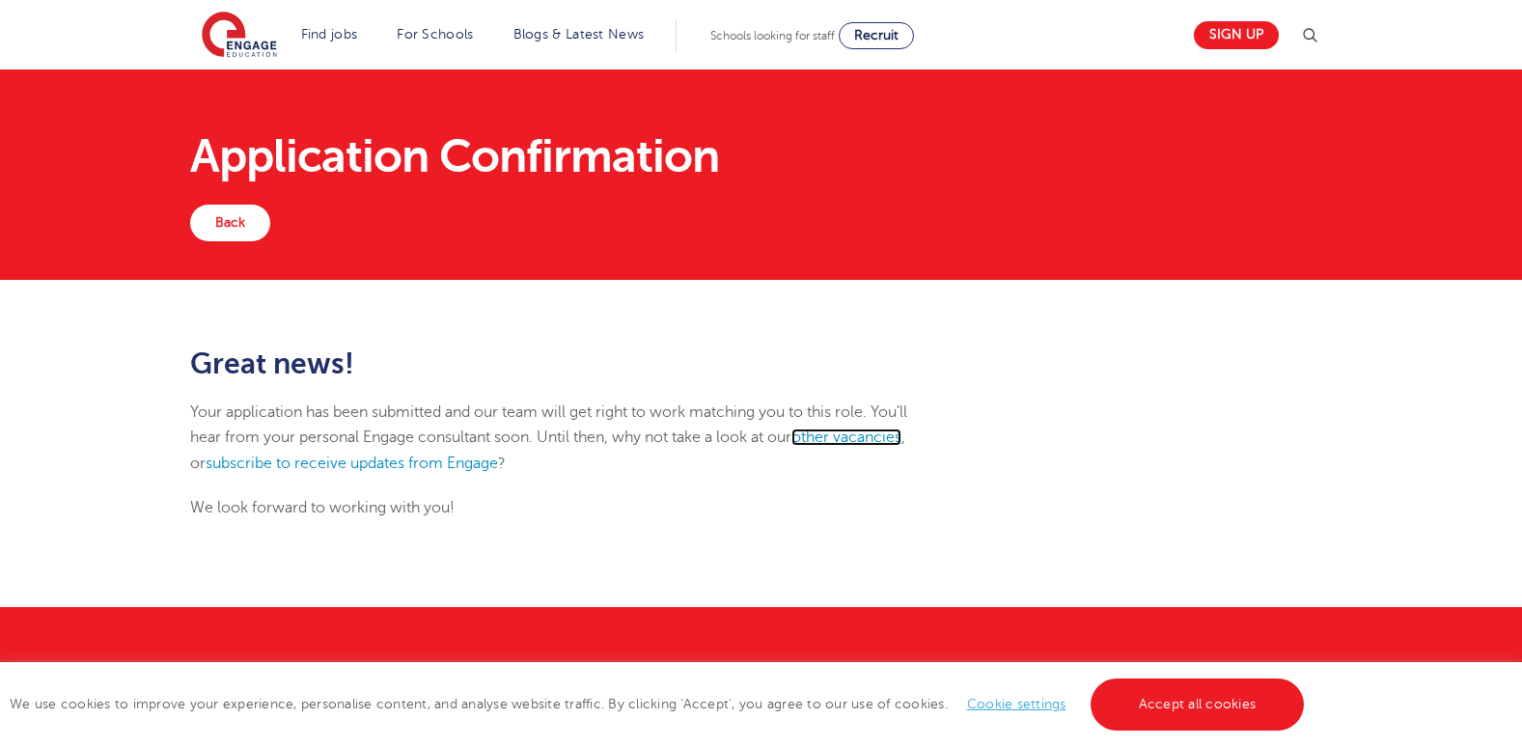
click at [874, 438] on link "other vacancies" at bounding box center [846, 436] width 110 height 17
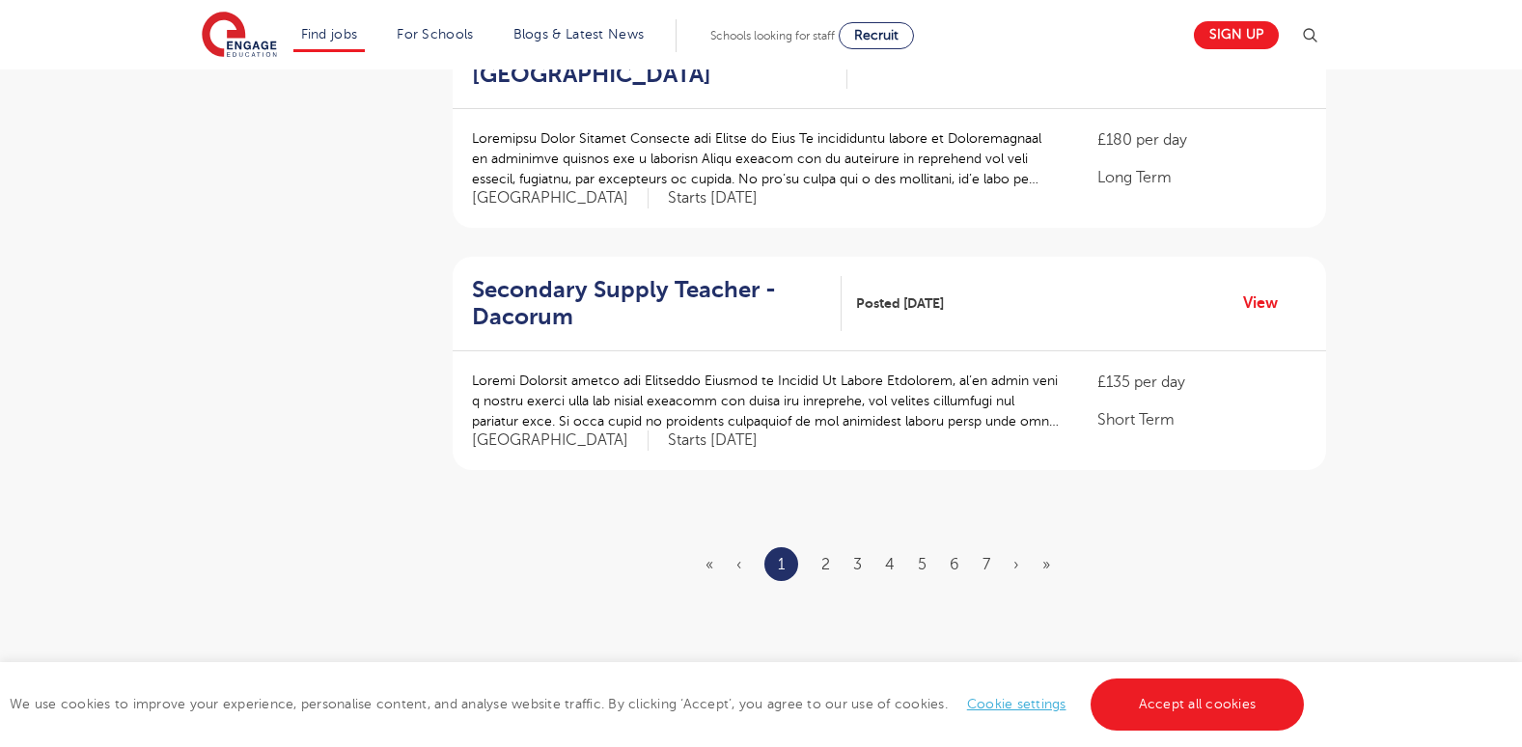
scroll to position [2258, 0]
click at [826, 555] on link "2" at bounding box center [825, 563] width 9 height 17
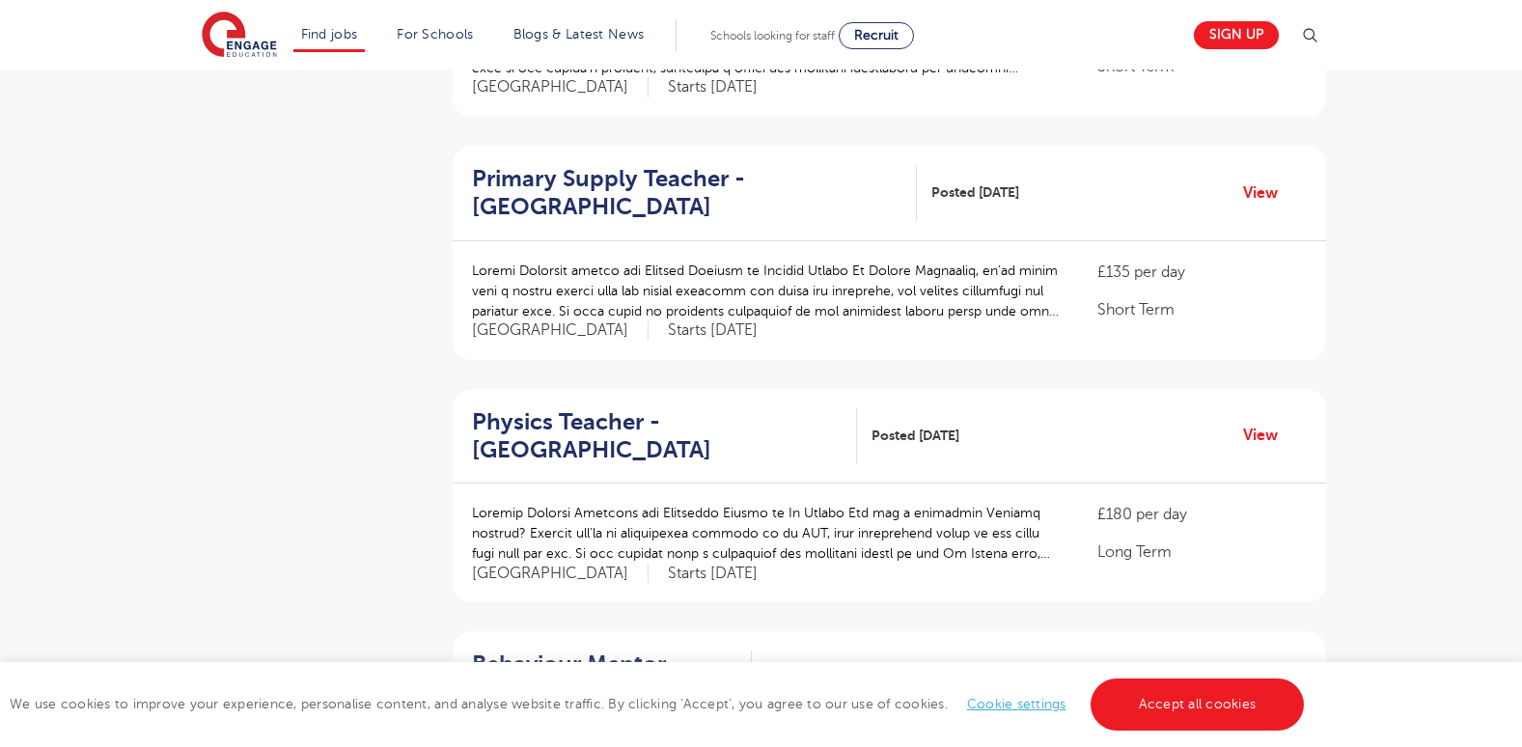
scroll to position [1829, 0]
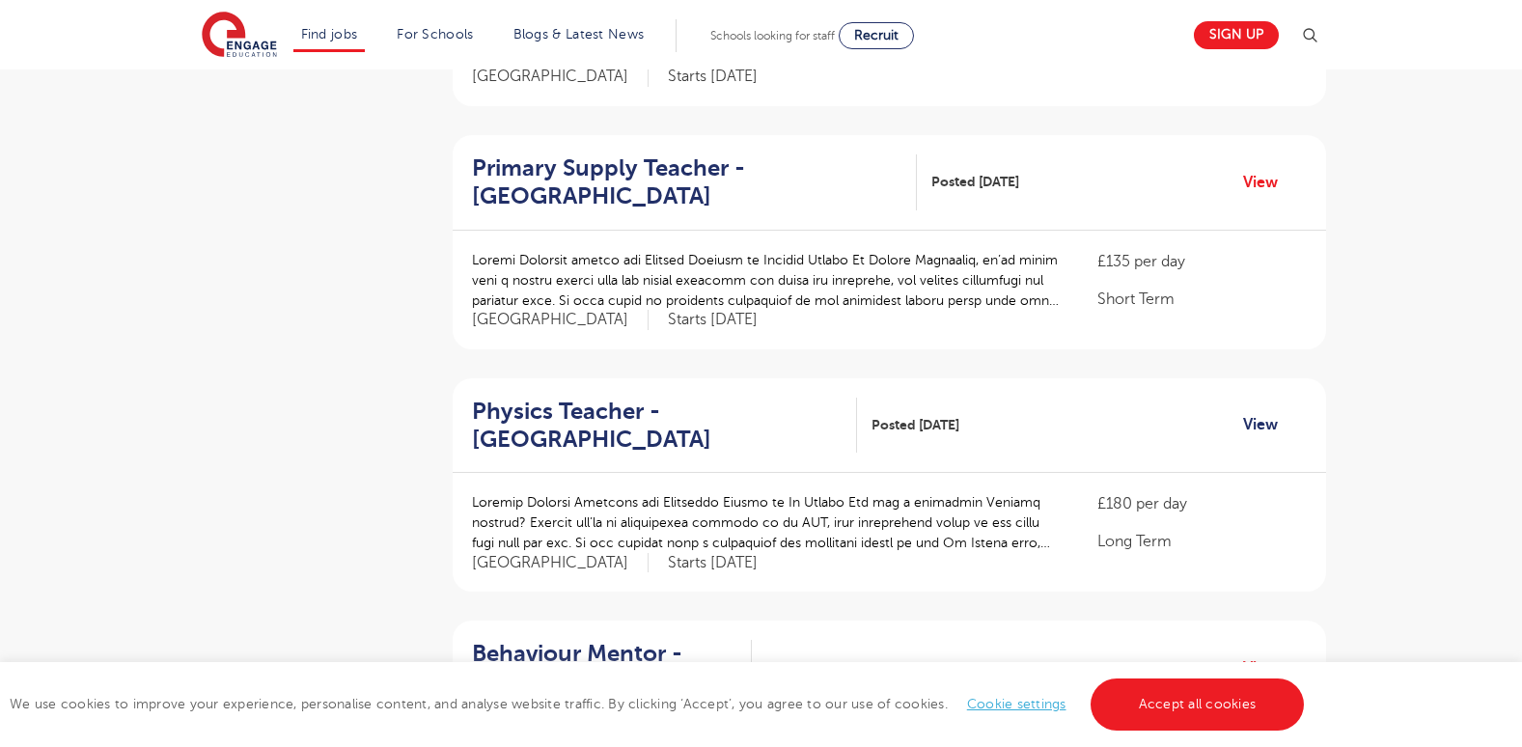
click at [1260, 412] on link "View" at bounding box center [1267, 424] width 49 height 25
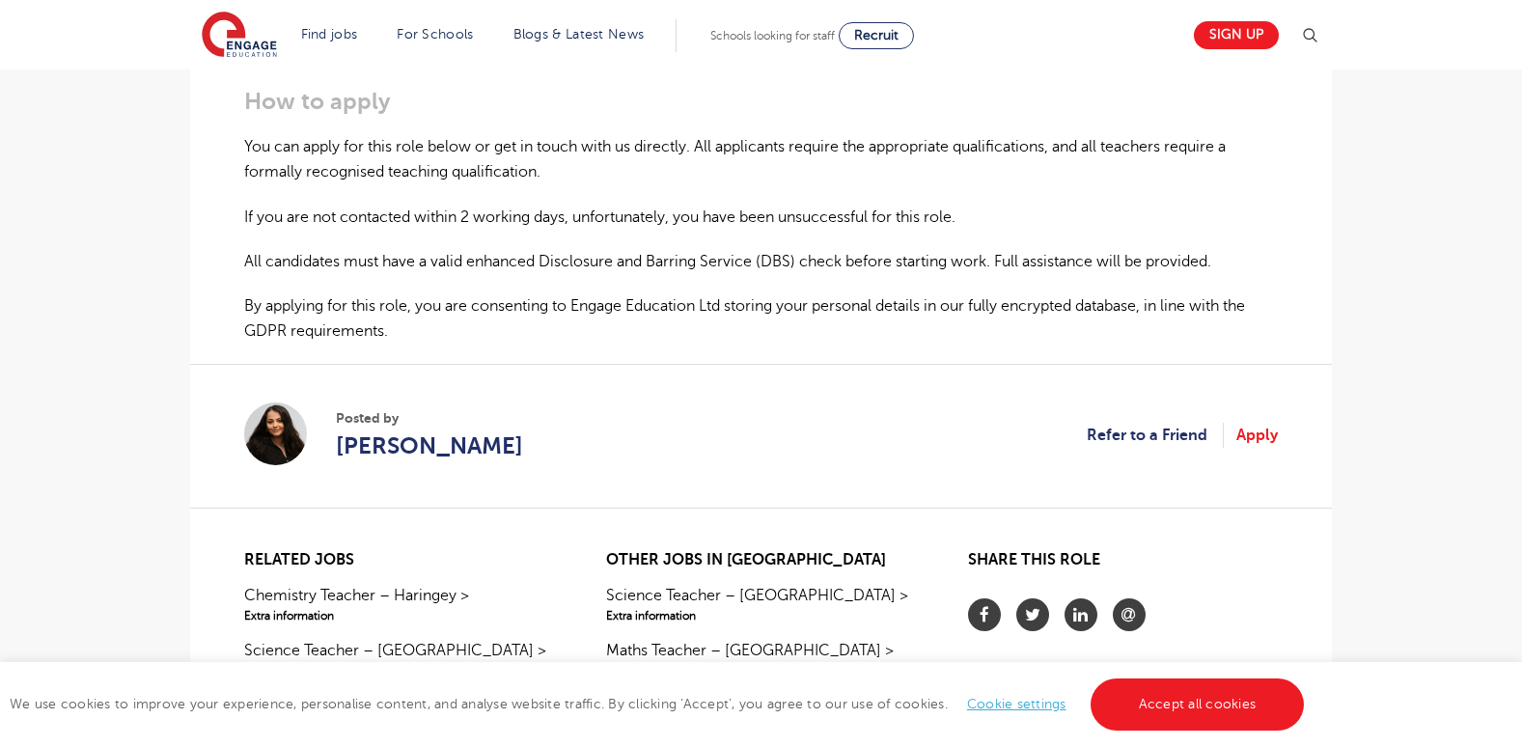
scroll to position [1263, 0]
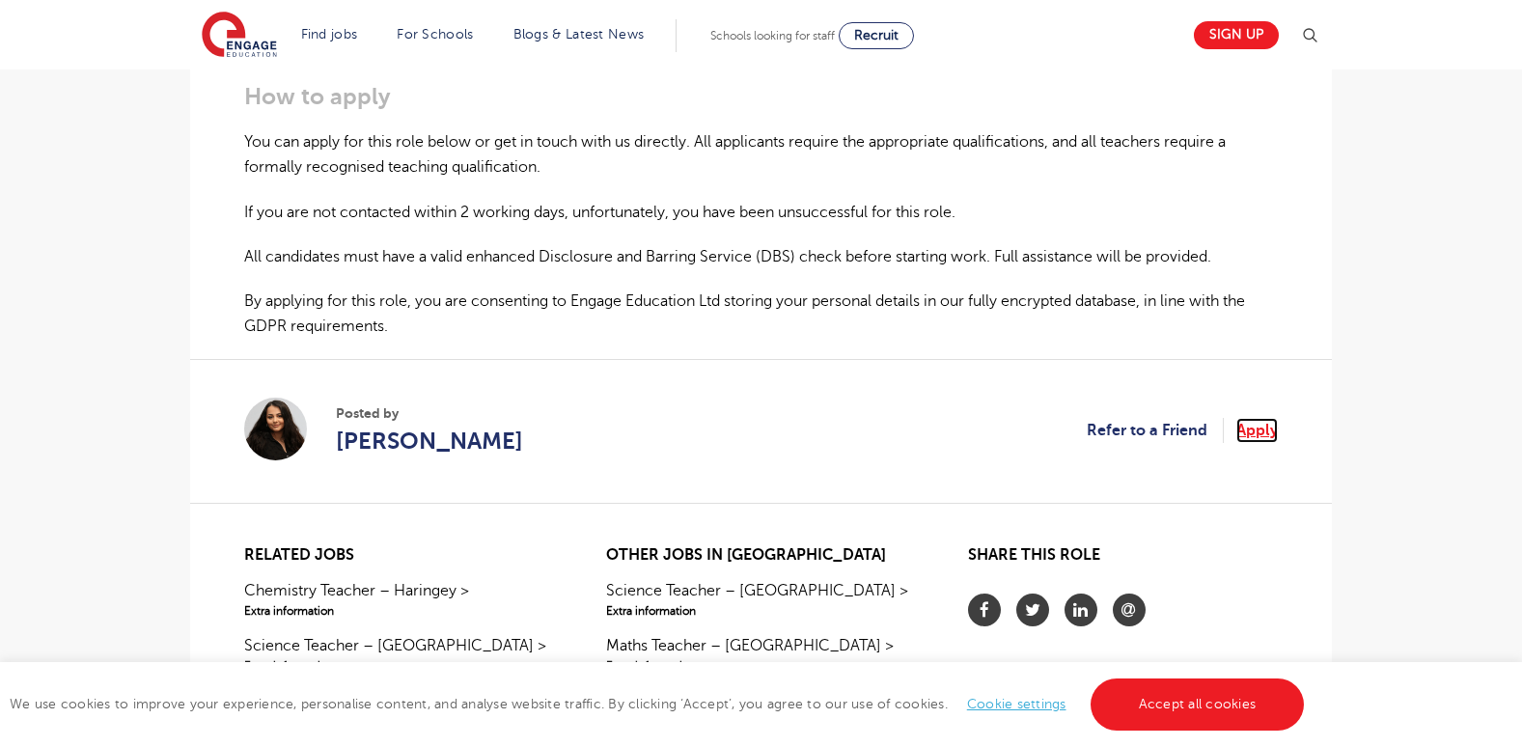
click at [1261, 432] on link "Apply" at bounding box center [1256, 430] width 41 height 25
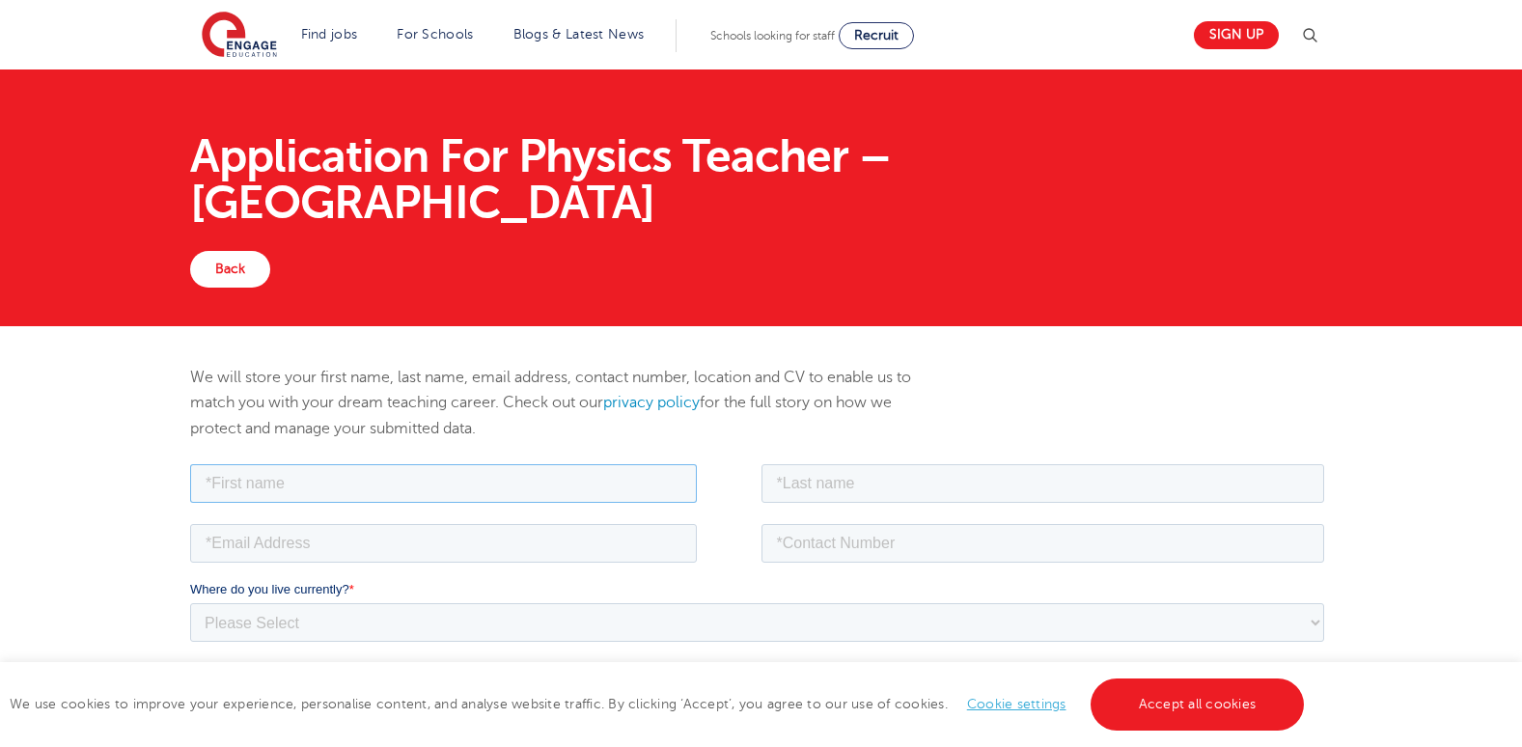
click at [550, 489] on input "text" at bounding box center [443, 482] width 507 height 39
type input "[PERSON_NAME]"
type input "[EMAIL_ADDRESS][DOMAIN_NAME]"
type input "[PHONE_NUMBER]"
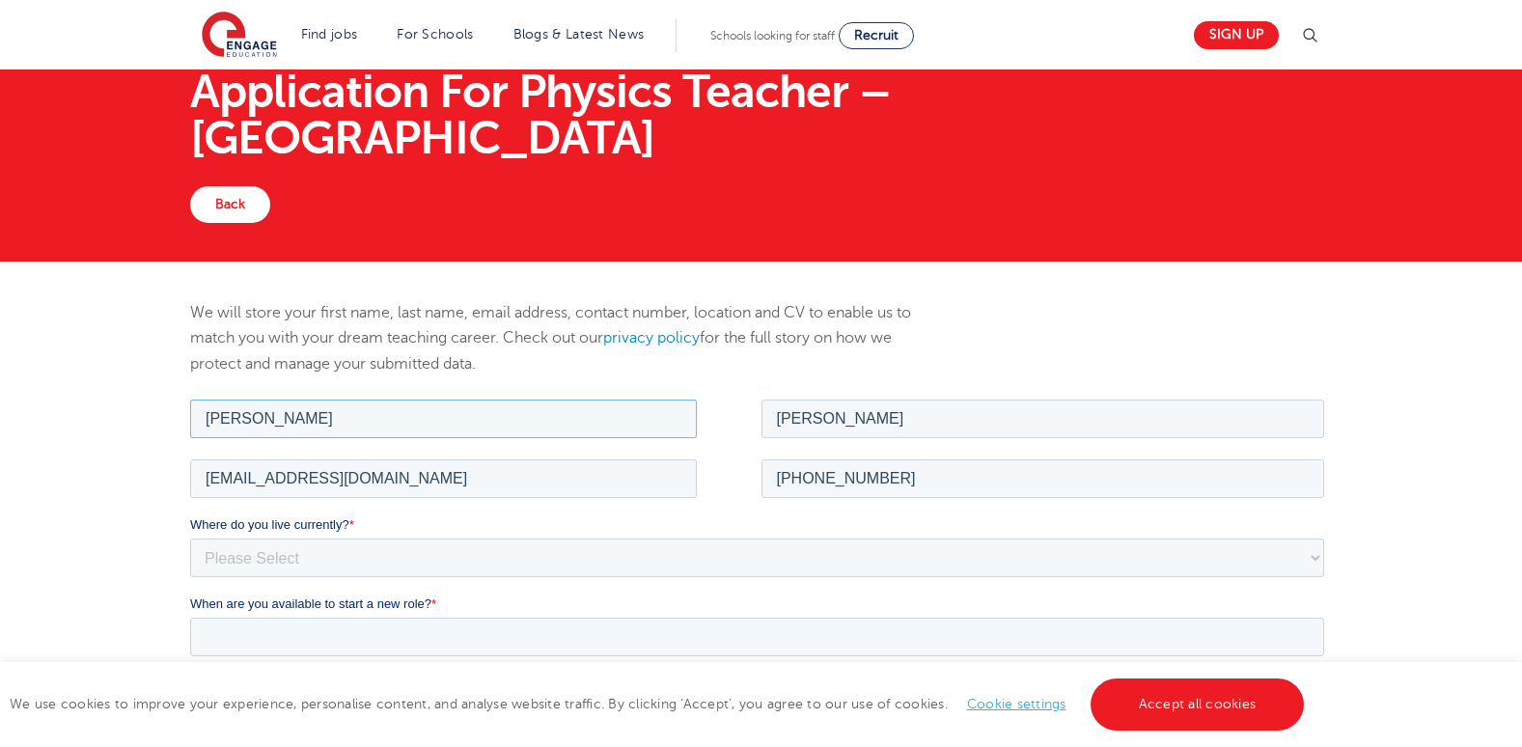
scroll to position [69, 0]
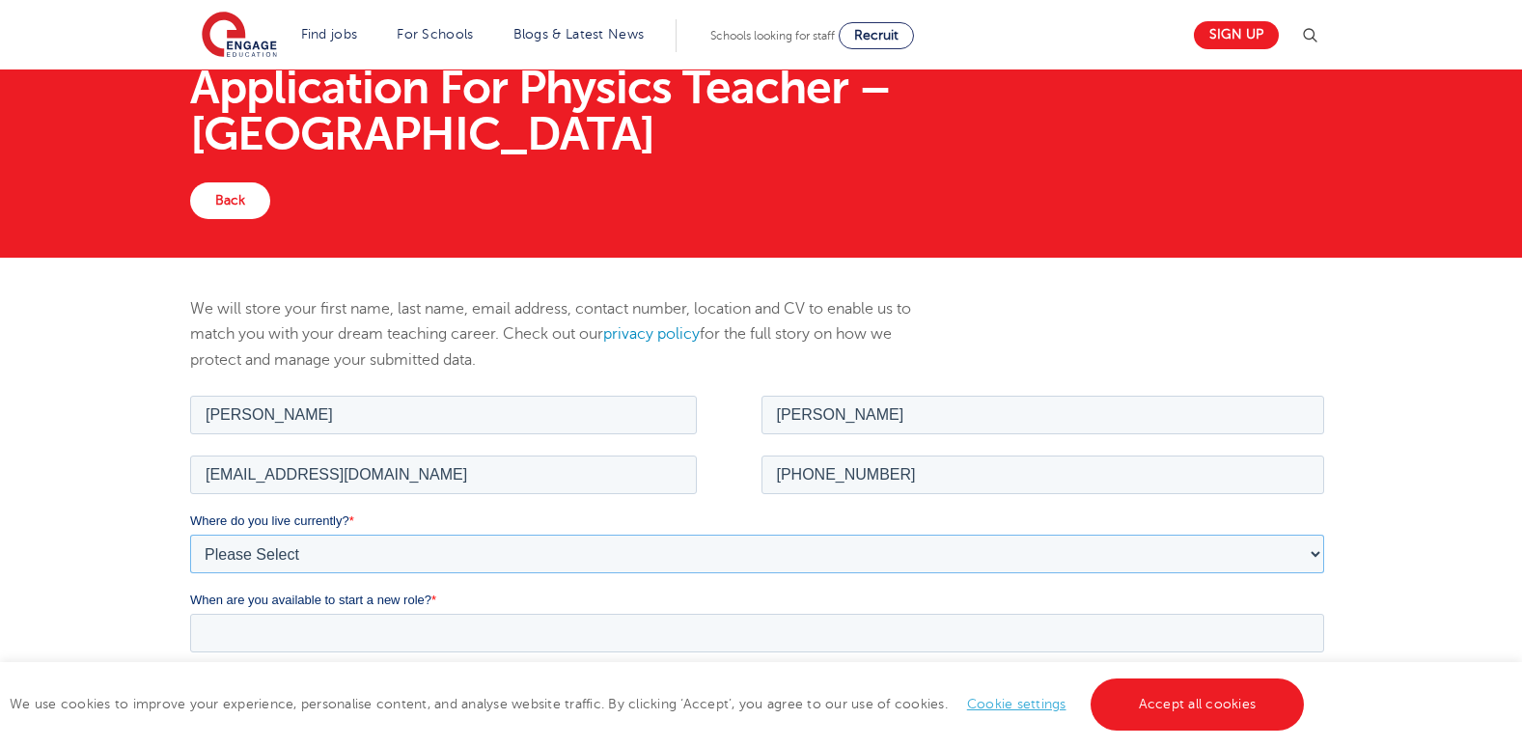
click at [1314, 559] on select "Please Select [GEOGRAPHIC_DATA] [GEOGRAPHIC_DATA] [GEOGRAPHIC_DATA] [GEOGRAPHIC…" at bounding box center [757, 553] width 1134 height 39
select select "[GEOGRAPHIC_DATA]"
click at [190, 534] on select "Please Select [GEOGRAPHIC_DATA] [GEOGRAPHIC_DATA] [GEOGRAPHIC_DATA] [GEOGRAPHIC…" at bounding box center [757, 553] width 1134 height 39
click at [1306, 638] on select "Please Select I'm flexible! [GEOGRAPHIC_DATA] Any city in [GEOGRAPHIC_DATA] [GE…" at bounding box center [757, 632] width 1134 height 39
select select "Flexible"
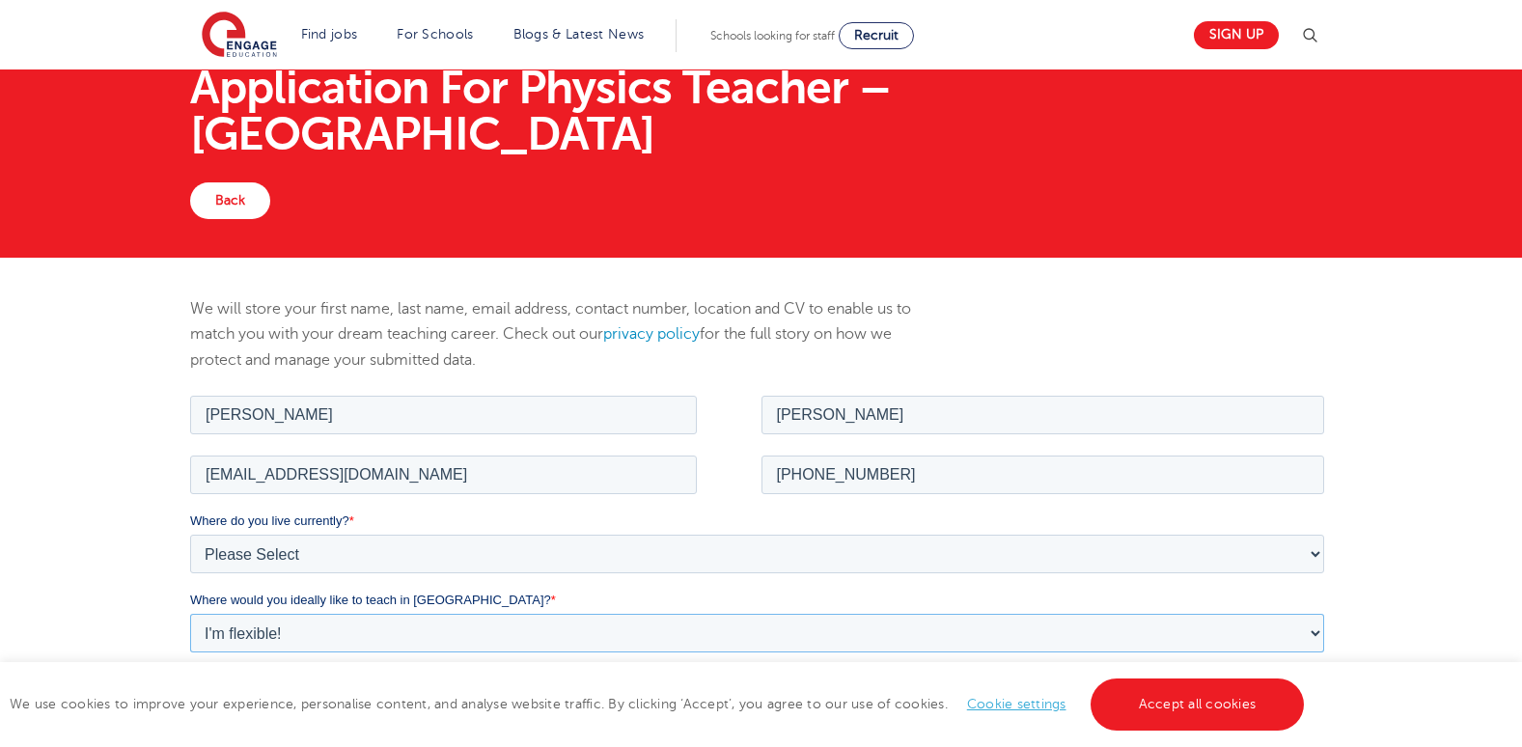
click at [190, 613] on select "Please Select I'm flexible! [GEOGRAPHIC_DATA] Any city in [GEOGRAPHIC_DATA] [GE…" at bounding box center [757, 632] width 1134 height 39
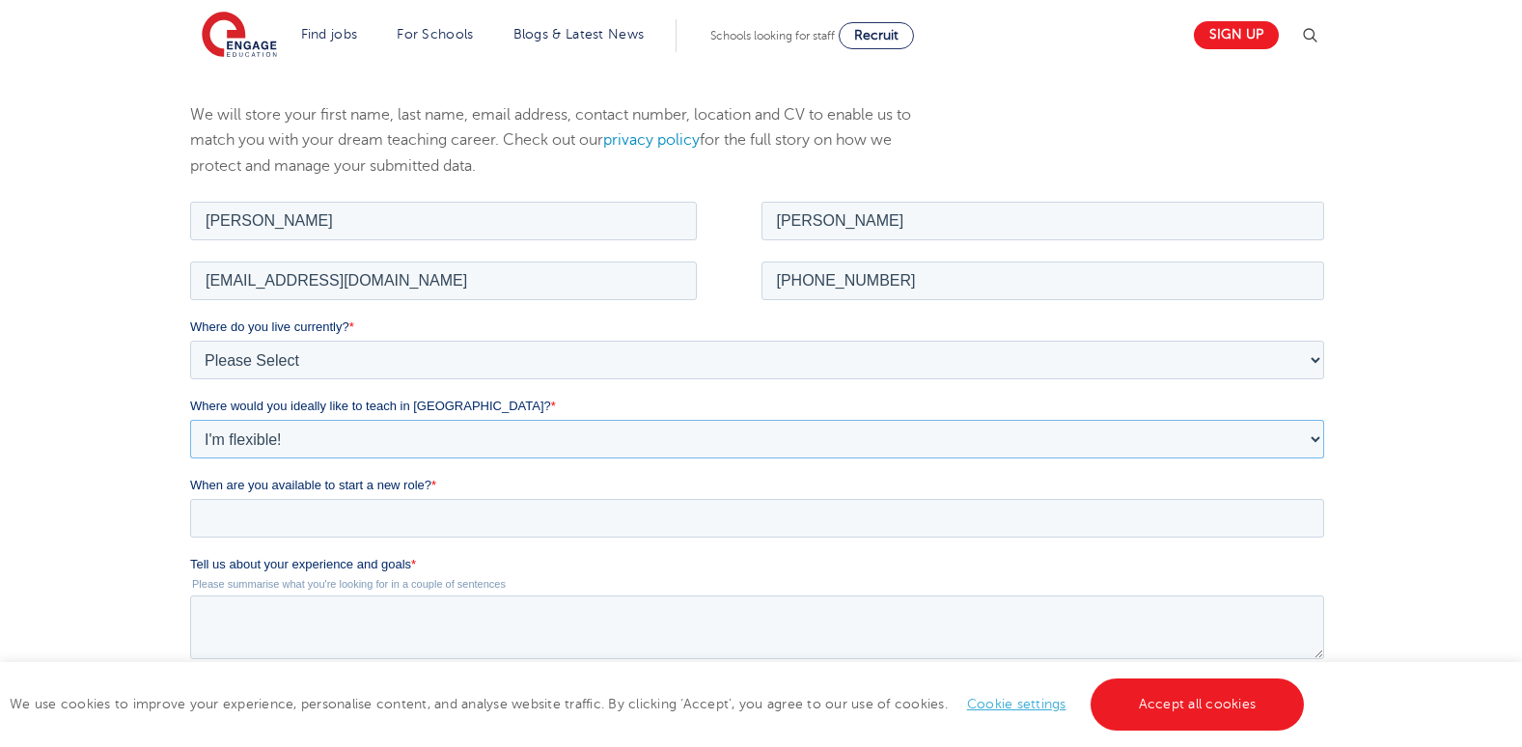
scroll to position [282, 0]
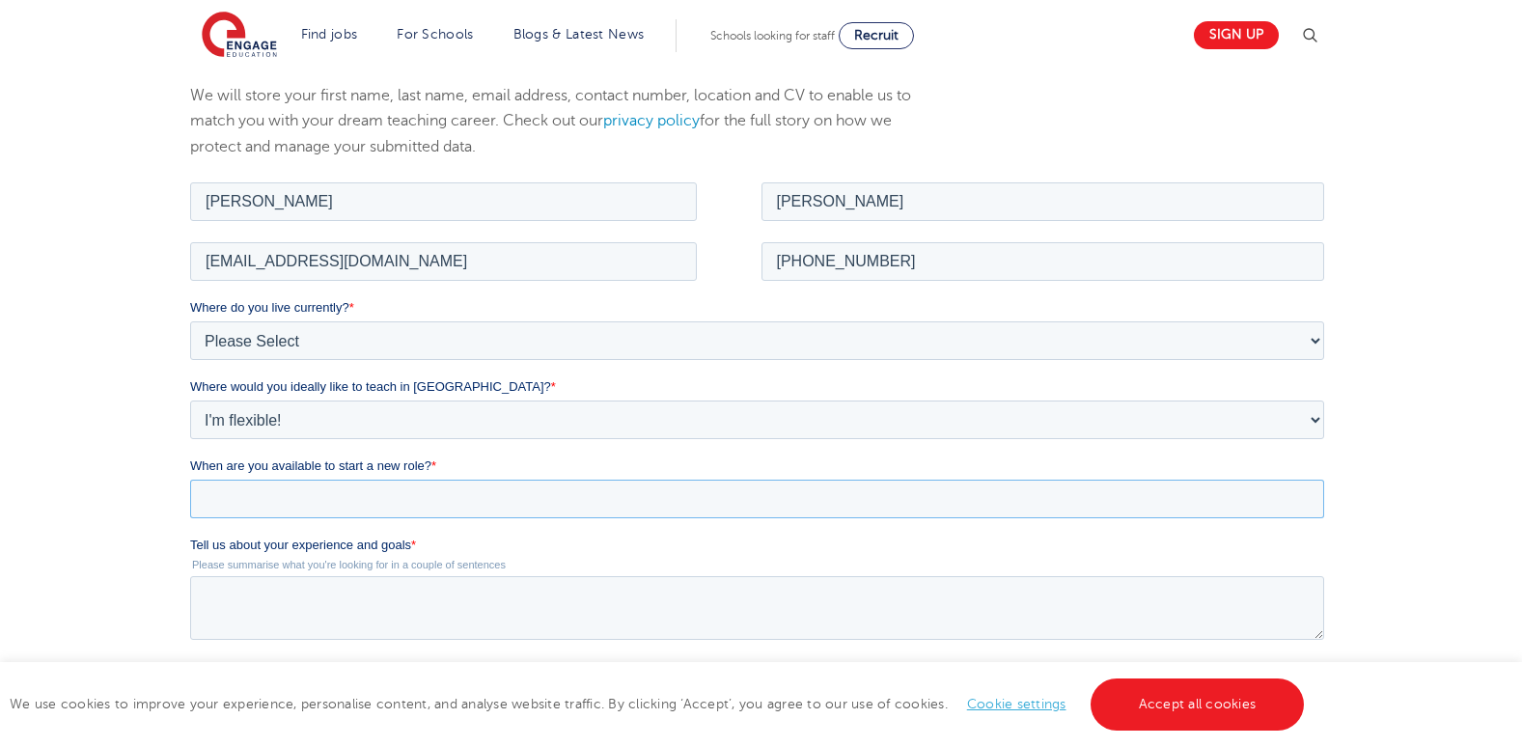
click at [1029, 499] on input "When are you available to start a new role? *" at bounding box center [757, 498] width 1134 height 39
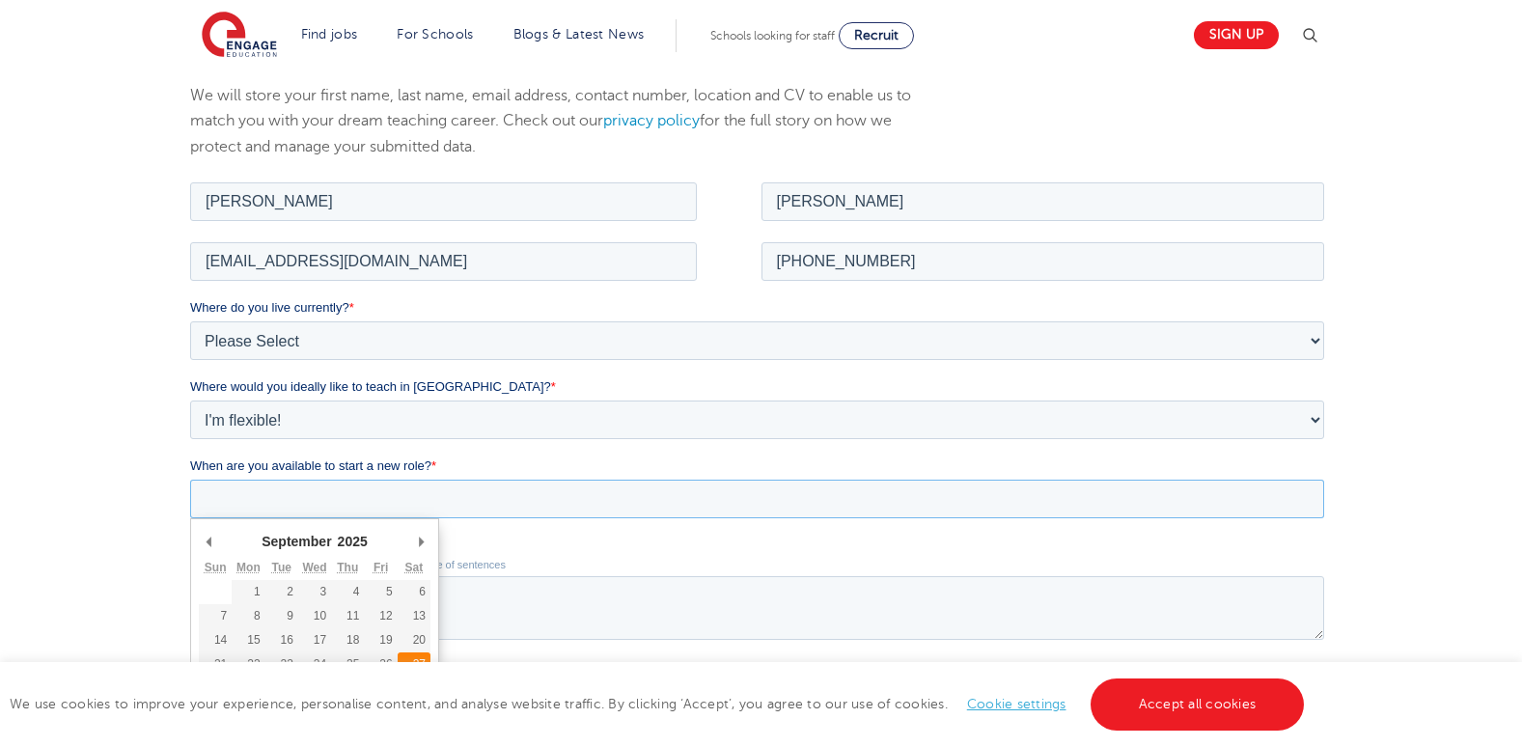
type div "[DATE]"
type input "[DATE]"
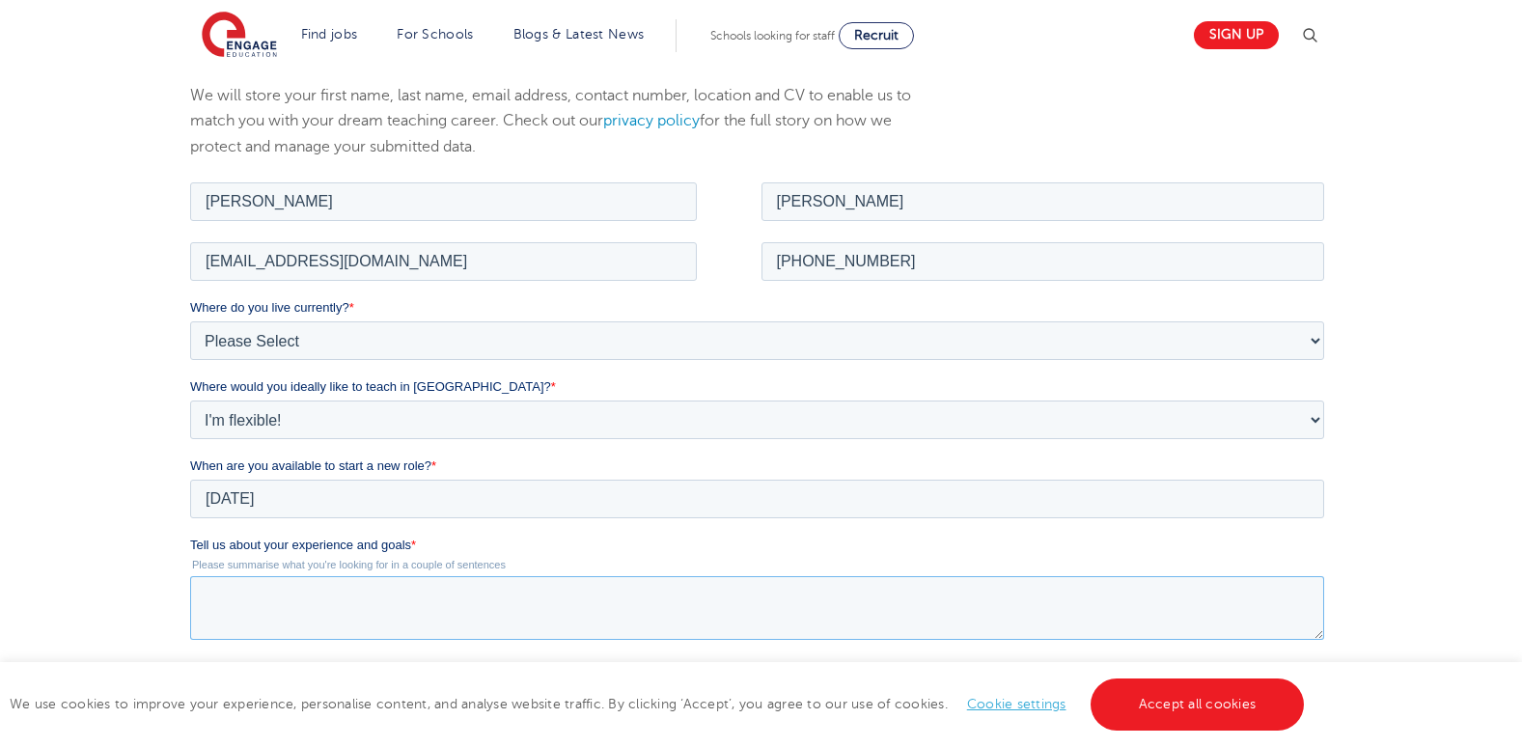
click at [323, 595] on textarea "Tell us about your experience and goals *" at bounding box center [757, 607] width 1134 height 64
type textarea "I strive to create engaging and interactive learning experiences that cater to …"
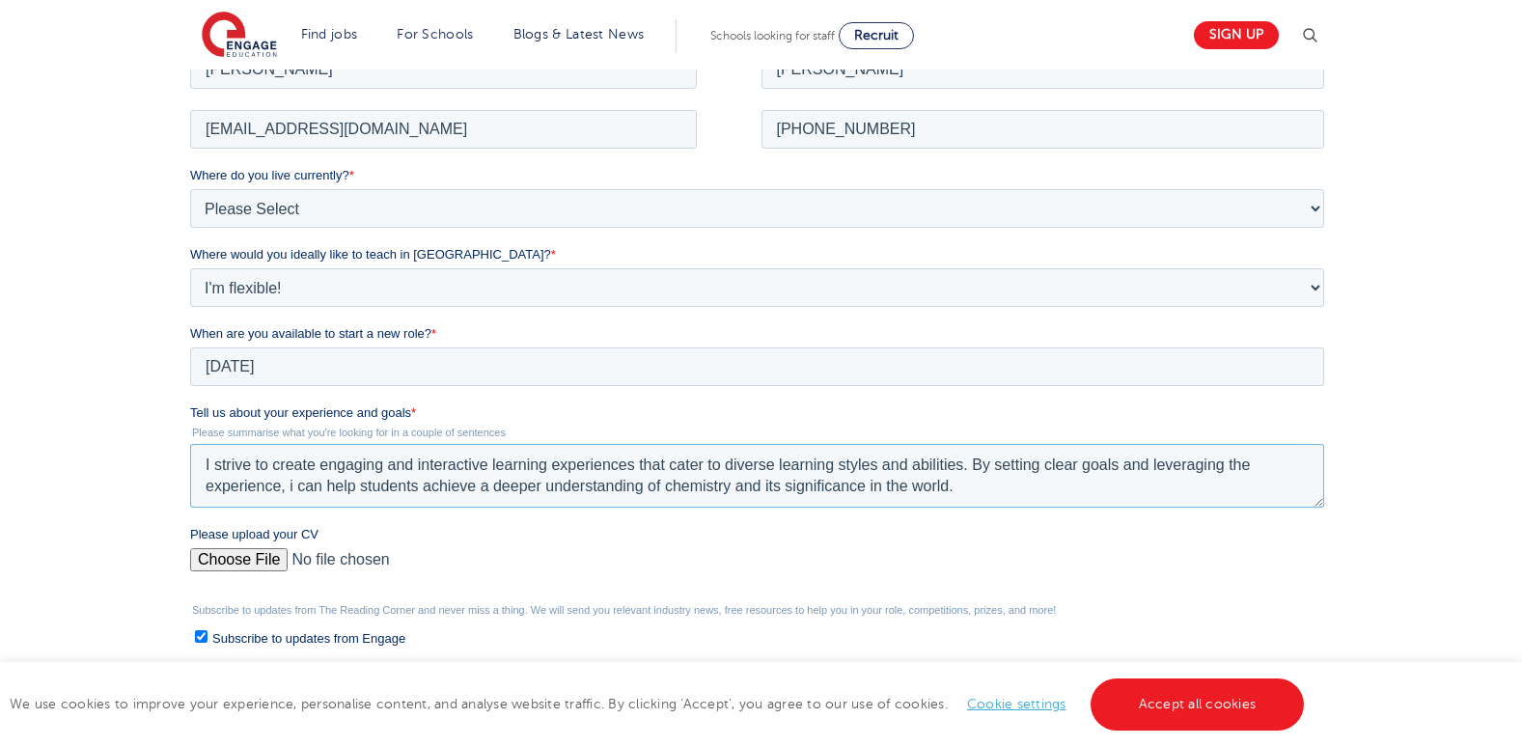
scroll to position [419, 0]
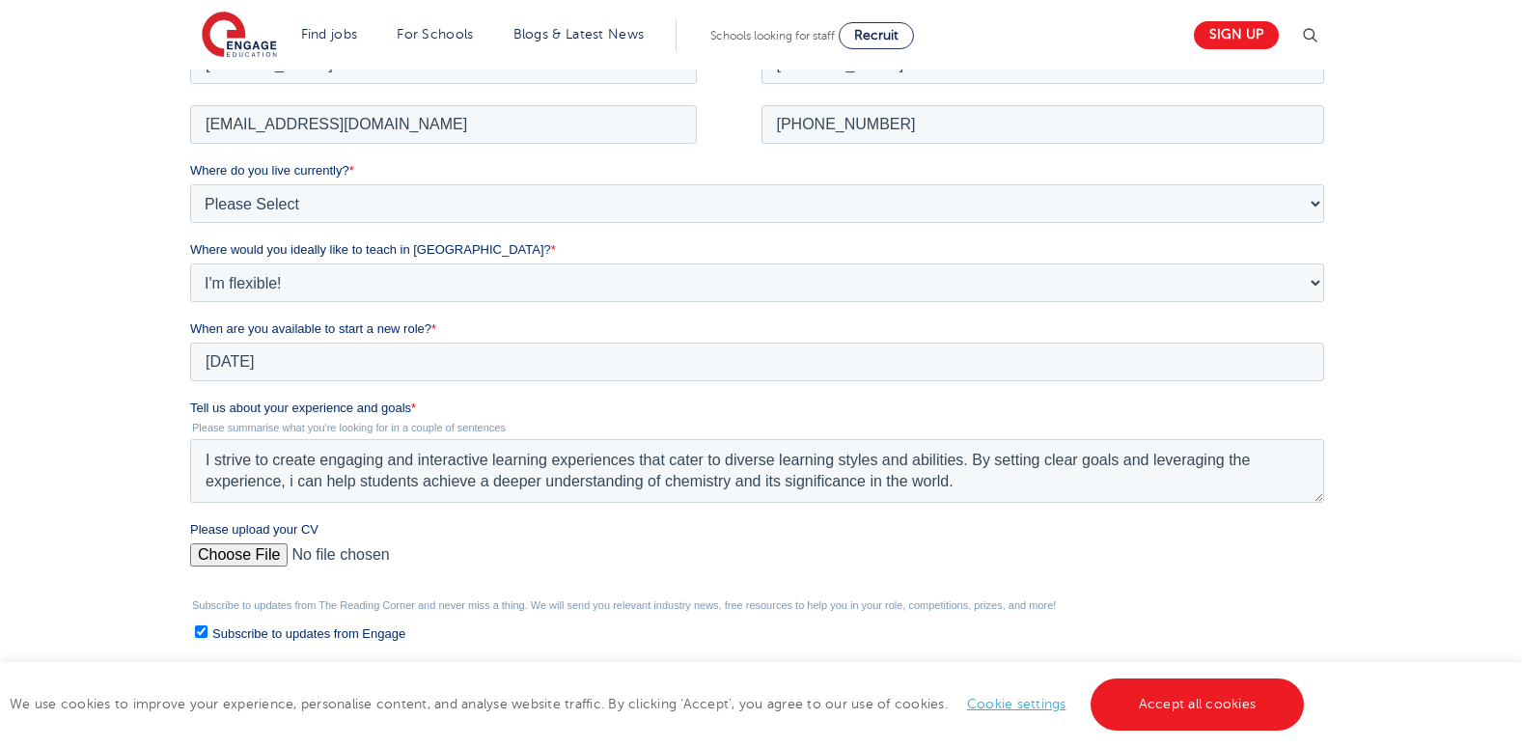
click at [242, 552] on input "Please upload your CV" at bounding box center [757, 561] width 1134 height 39
type input "C:\fakepath\omondi_CP[1].docx"
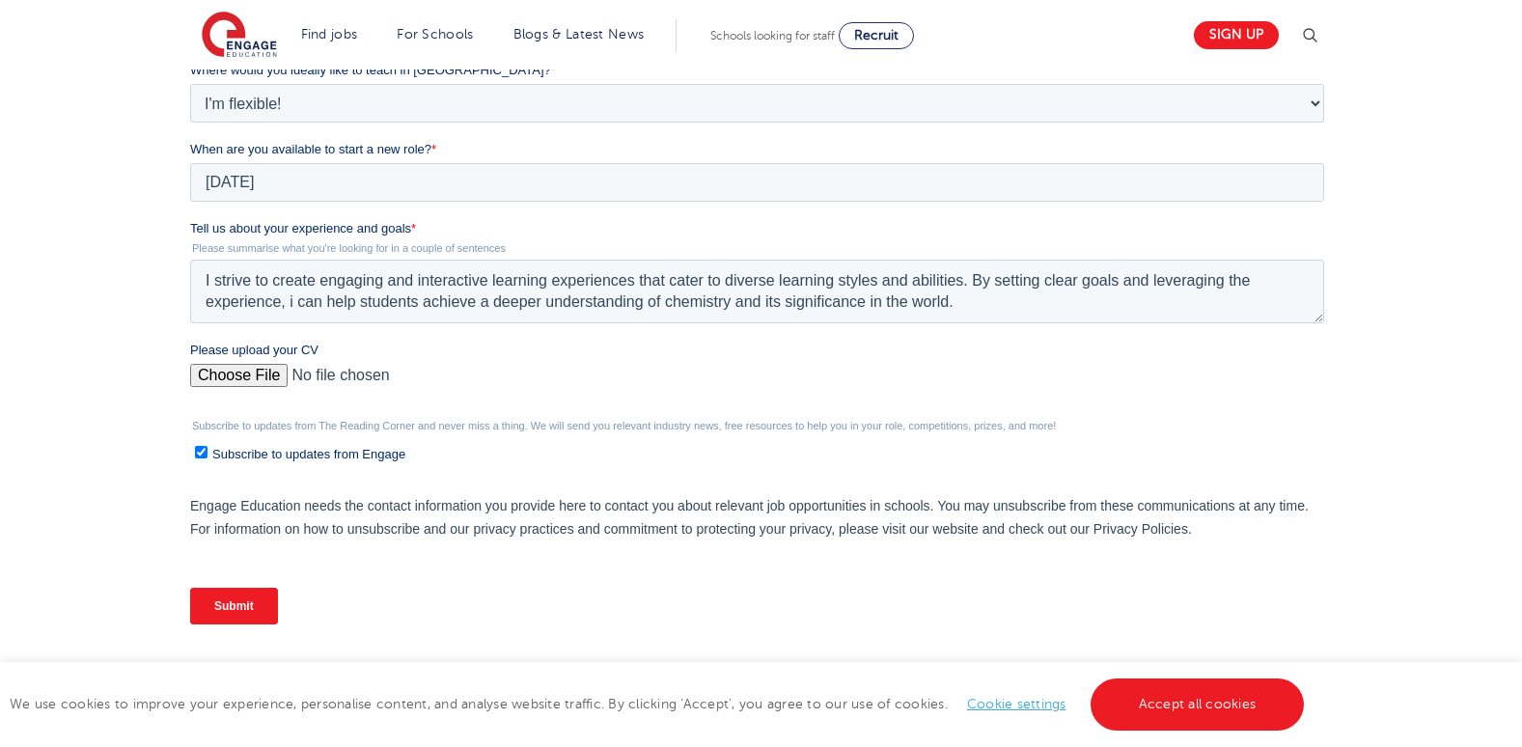
scroll to position [605, 0]
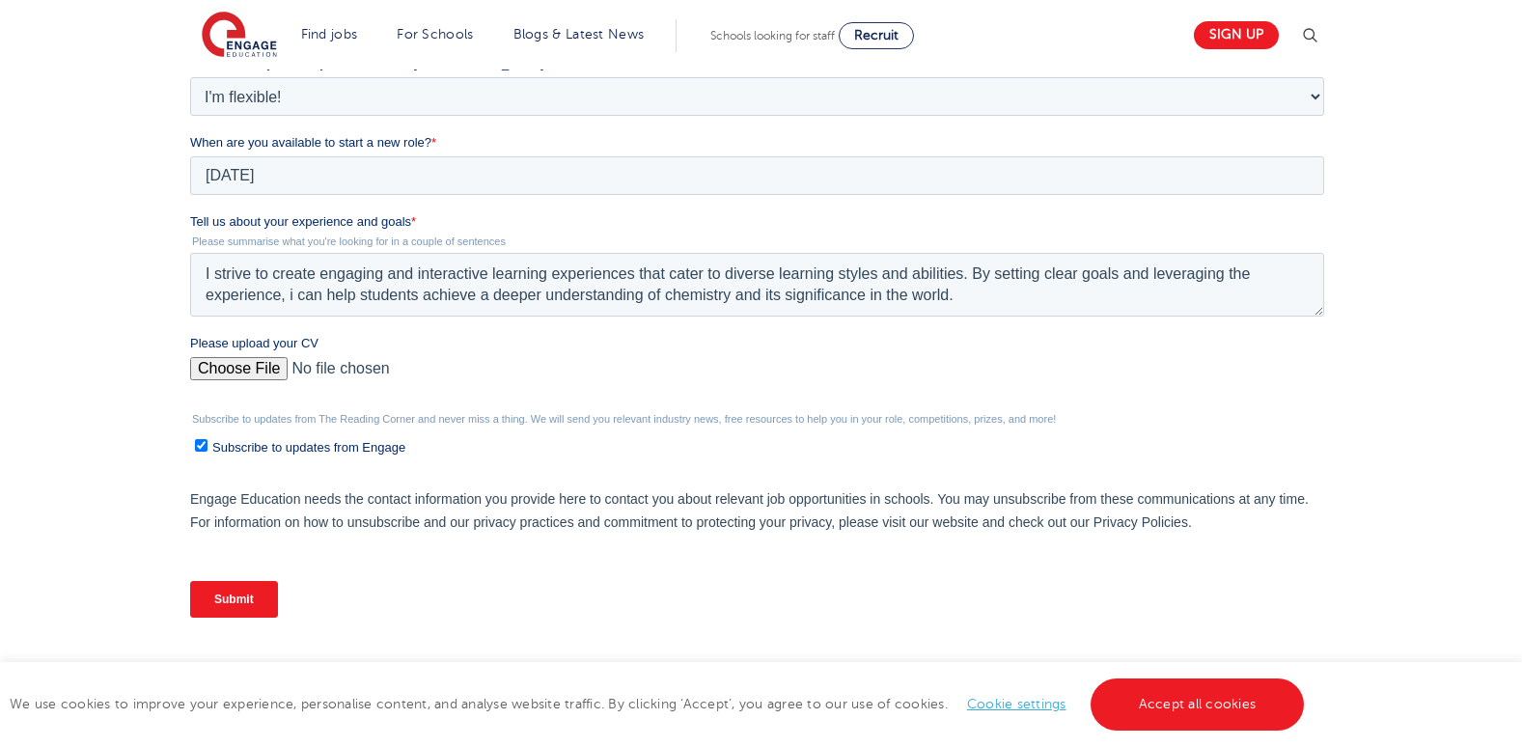
click at [226, 604] on input "Submit" at bounding box center [234, 599] width 88 height 37
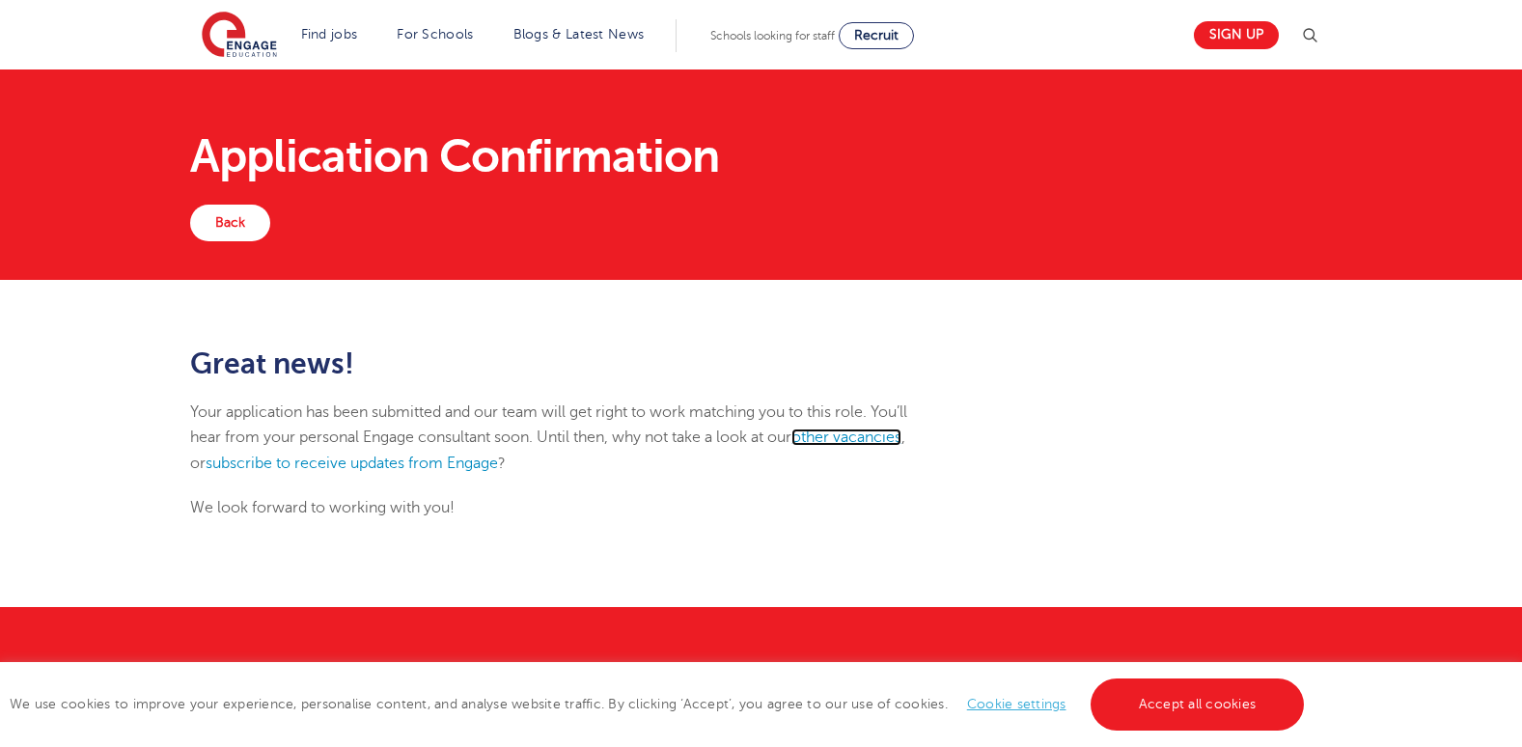
click at [848, 439] on link "other vacancies" at bounding box center [846, 436] width 110 height 17
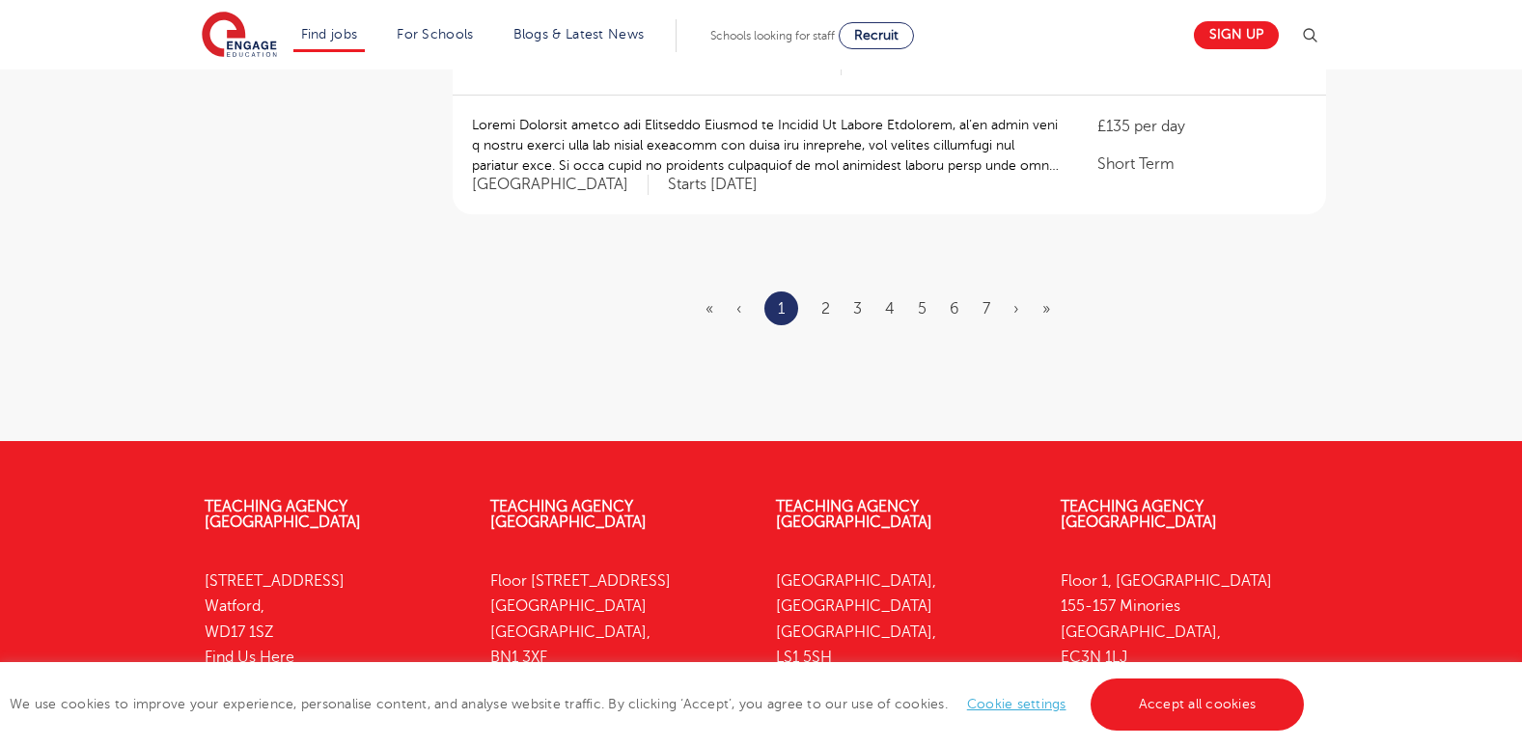
scroll to position [2512, 0]
click at [826, 301] on link "2" at bounding box center [825, 309] width 9 height 17
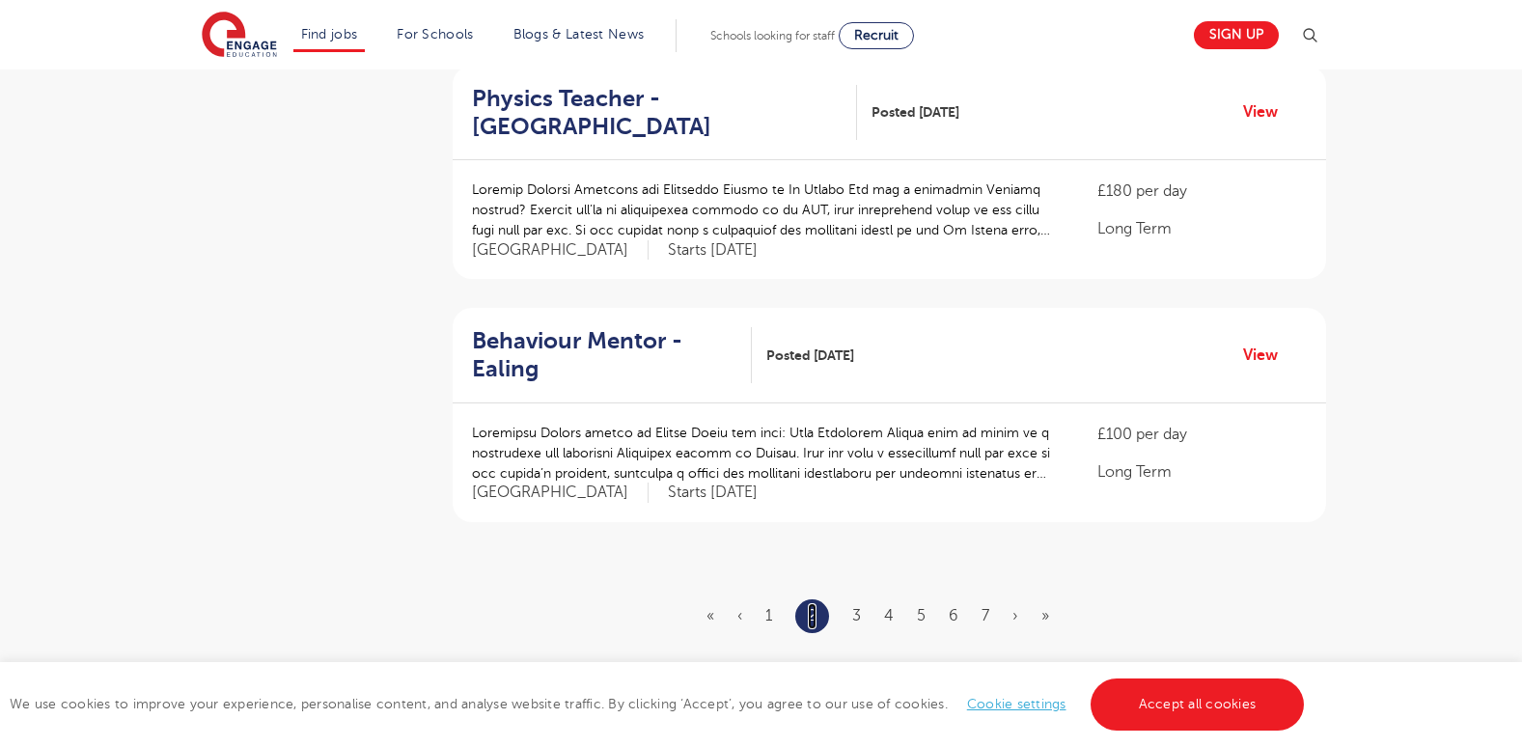
scroll to position [2161, 0]
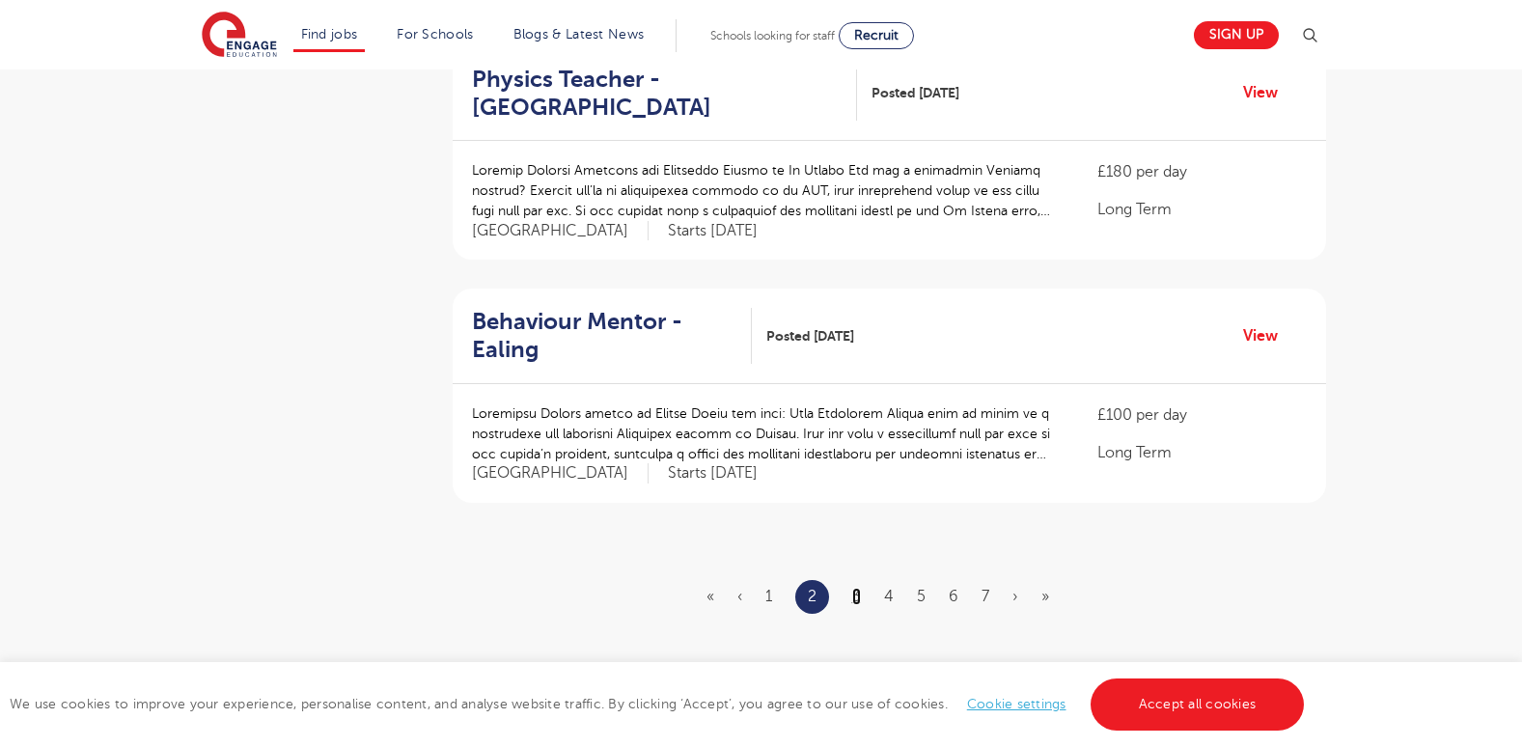
click at [855, 588] on link "3" at bounding box center [856, 596] width 9 height 17
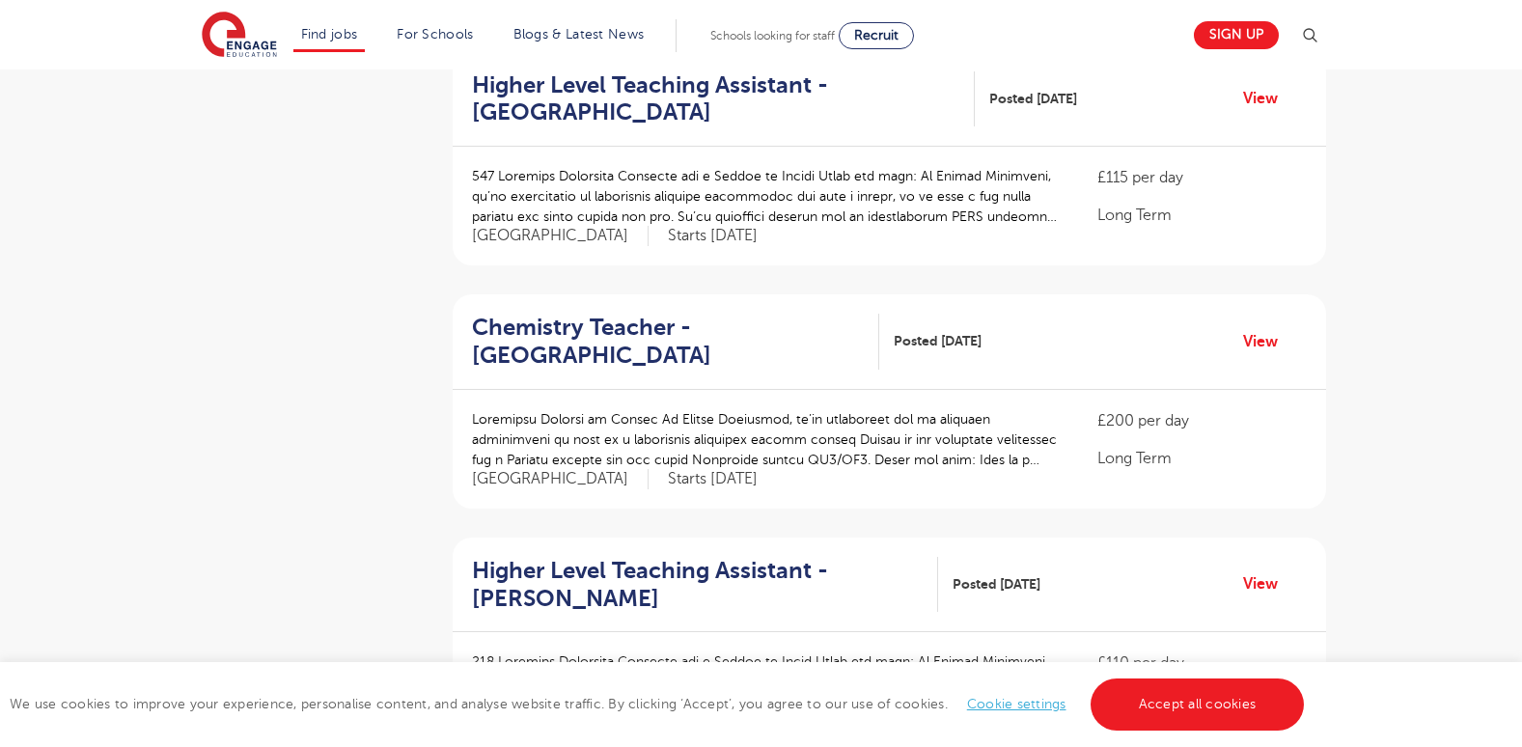
scroll to position [460, 0]
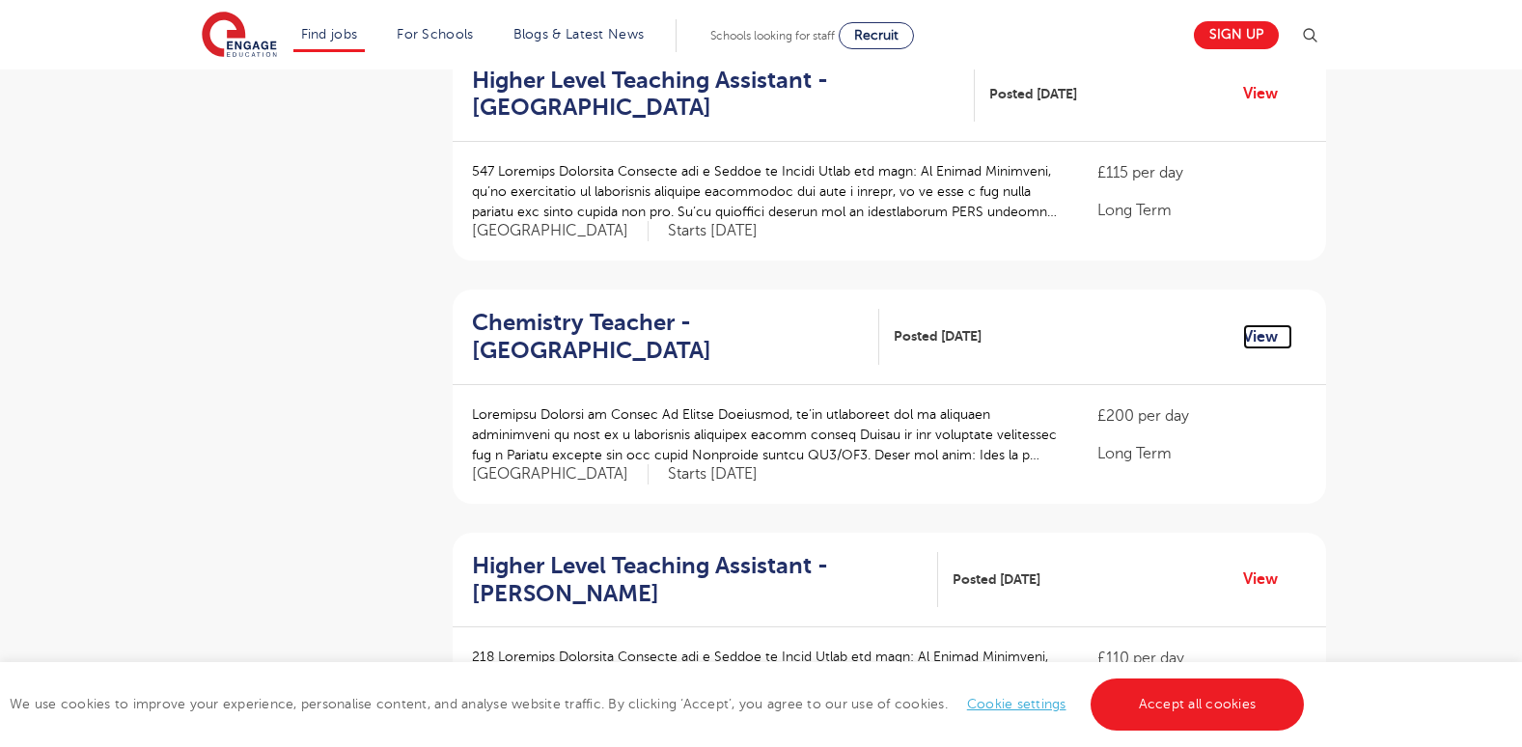
click at [1257, 324] on link "View" at bounding box center [1267, 336] width 49 height 25
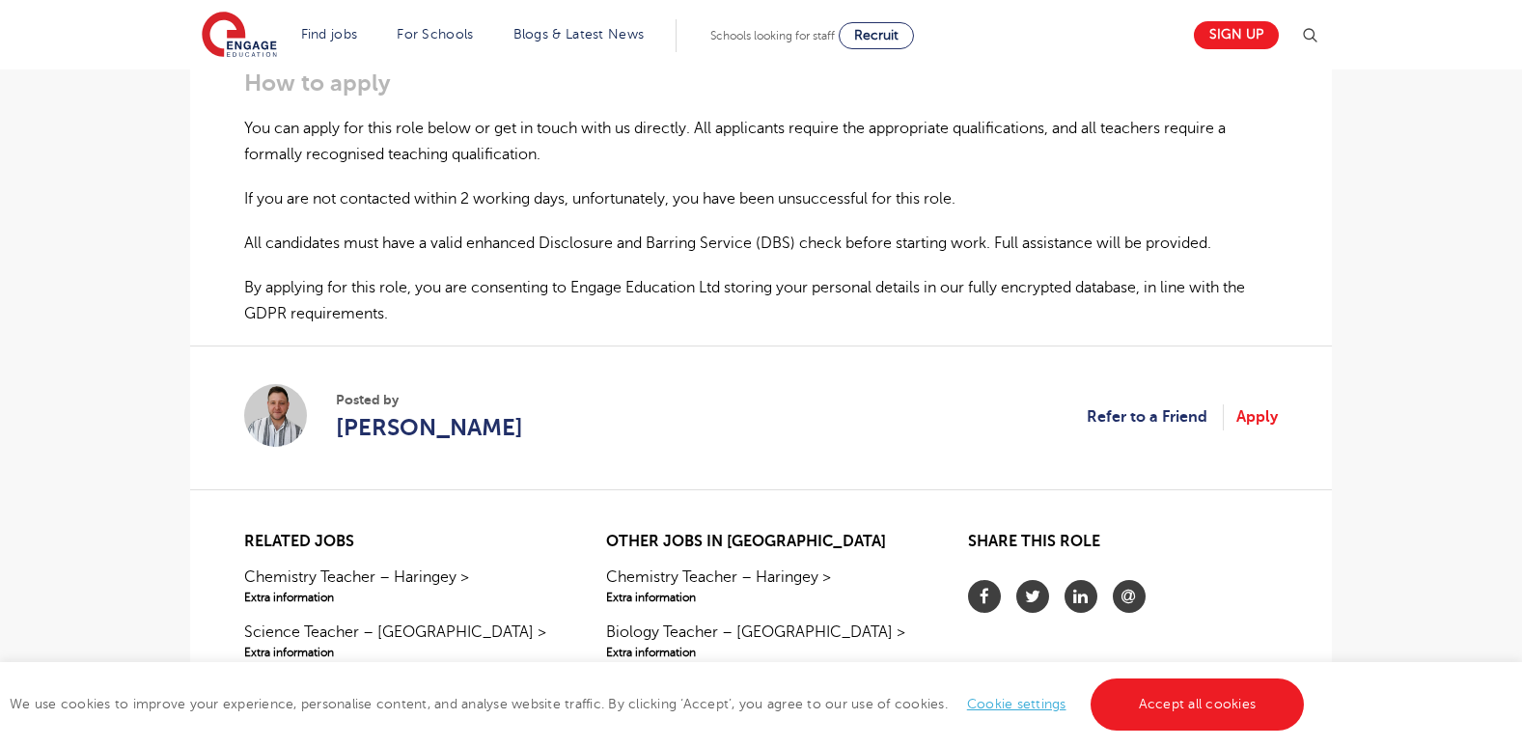
scroll to position [1309, 0]
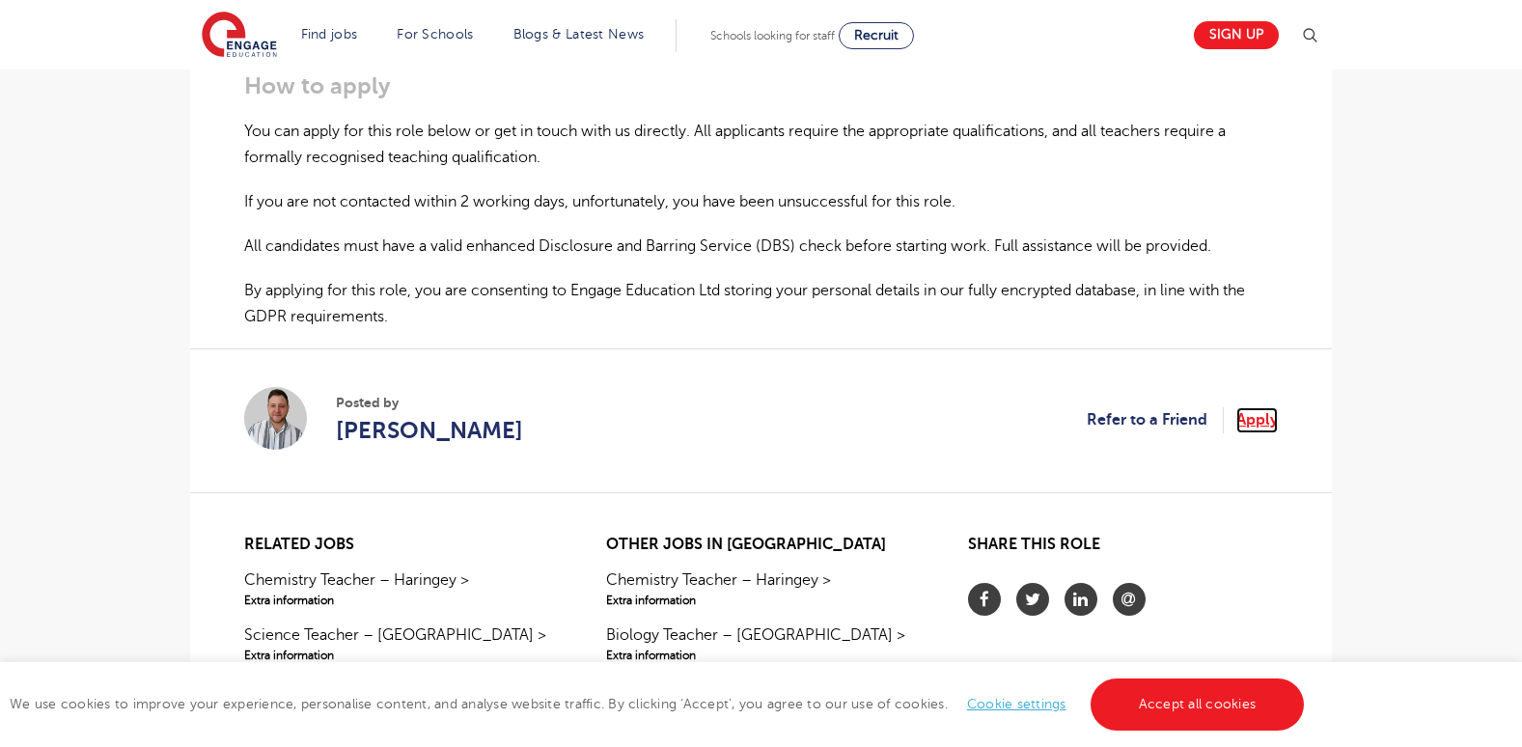
click at [1257, 407] on link "Apply" at bounding box center [1256, 419] width 41 height 25
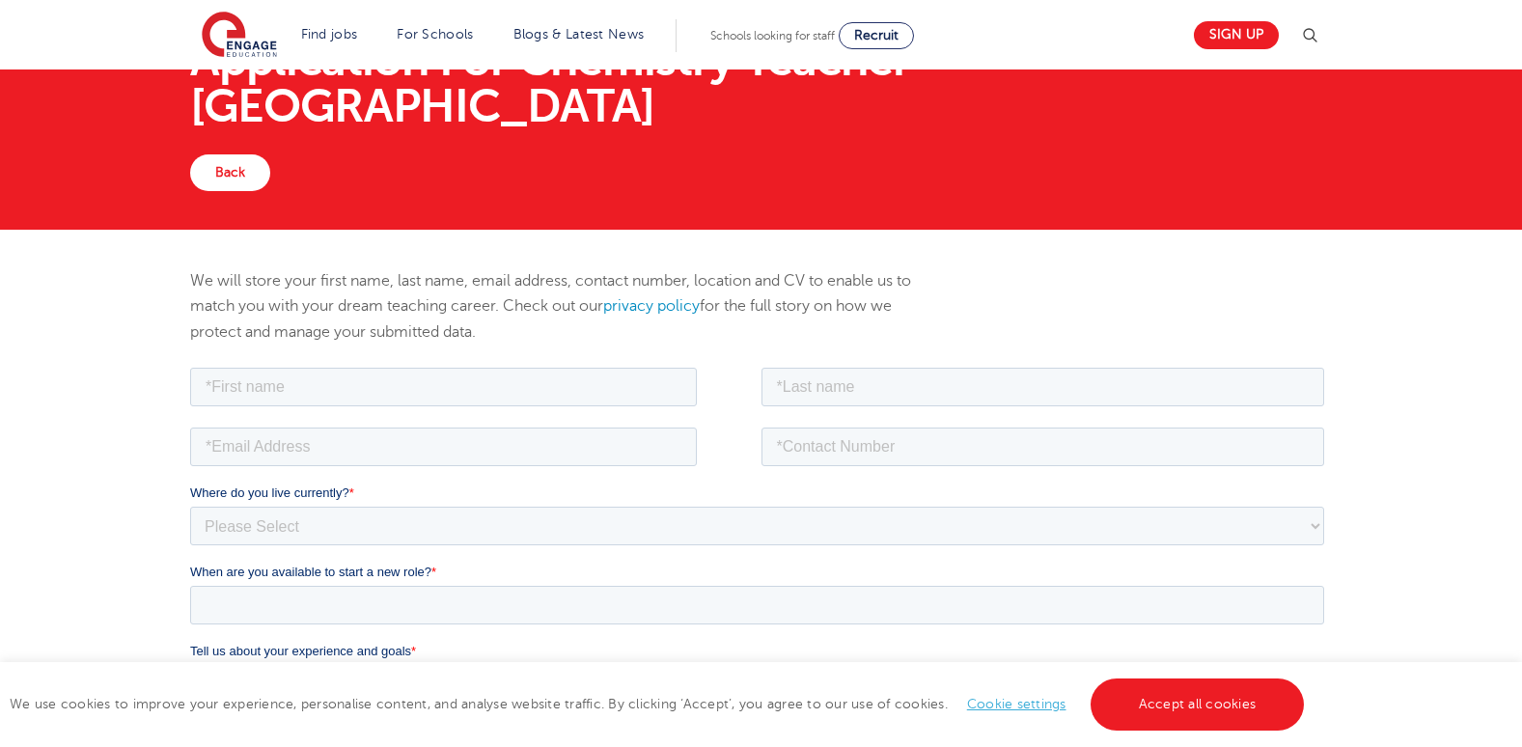
scroll to position [96, 0]
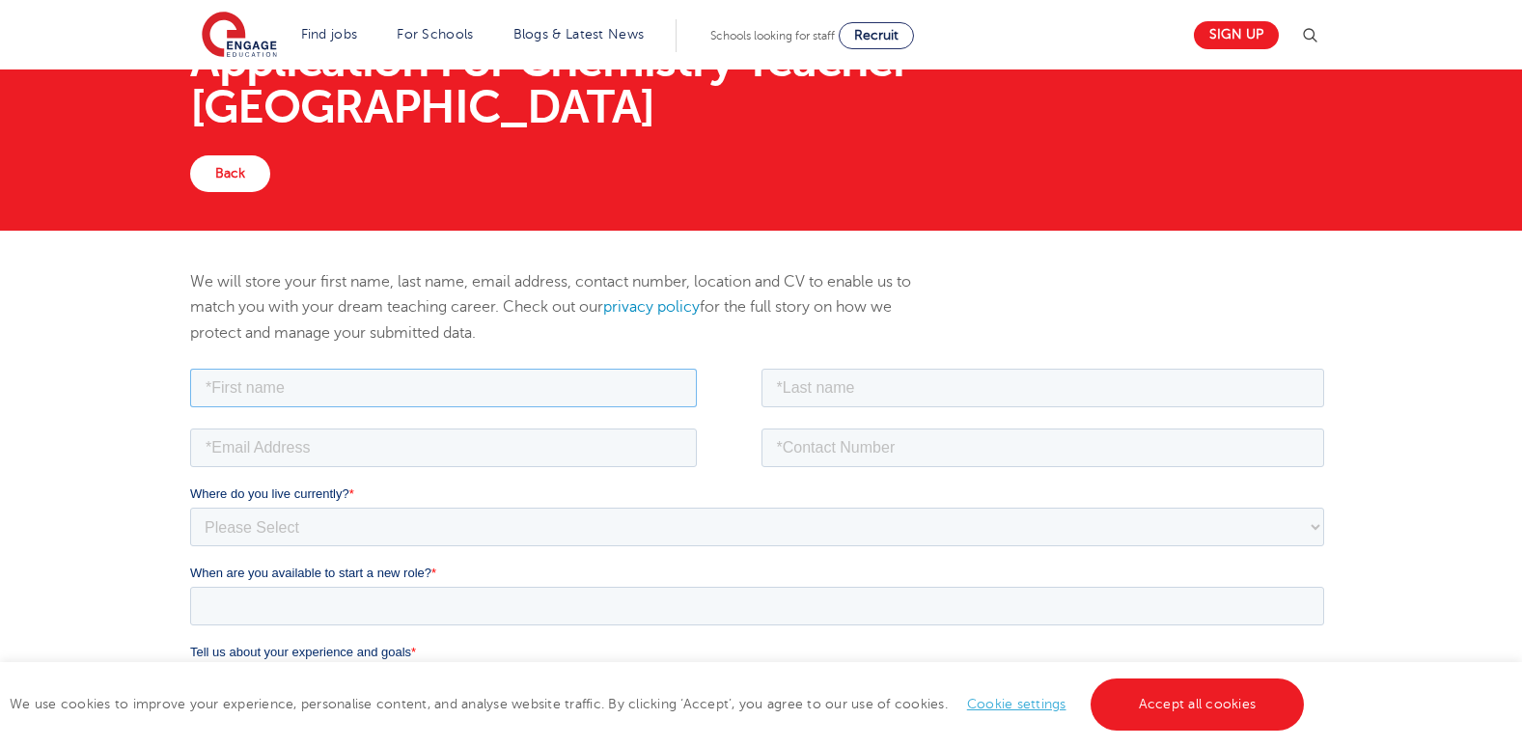
click at [241, 385] on input "text" at bounding box center [443, 387] width 507 height 39
type input "[PERSON_NAME]"
type input "[EMAIL_ADDRESS][DOMAIN_NAME]"
type input "[PHONE_NUMBER]"
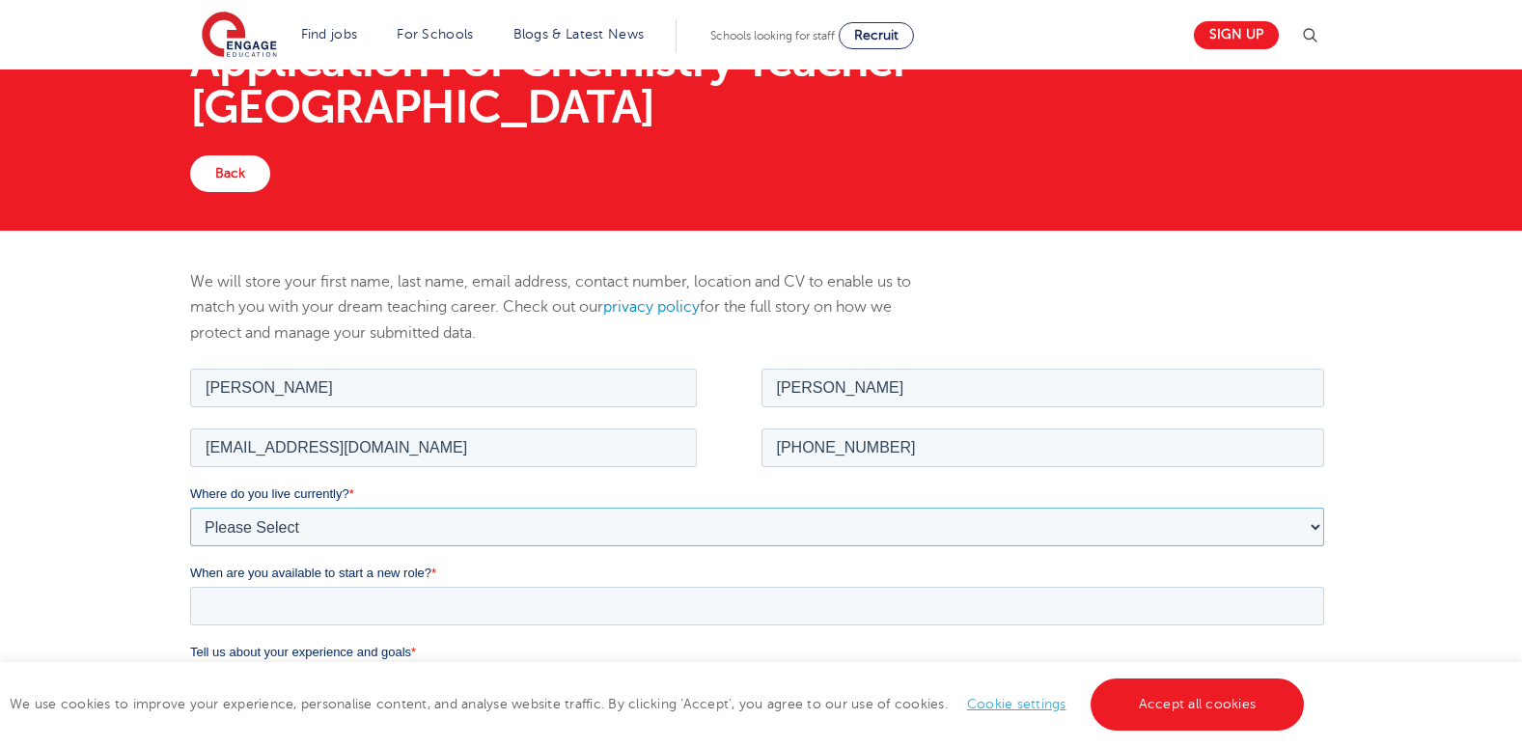
click at [232, 521] on select "Please Select UK Canada Ireland Australia New Zealand Europe USA South Africa J…" at bounding box center [757, 526] width 1134 height 39
select select "Africa"
click at [190, 507] on select "Please Select UK Canada Ireland Australia New Zealand Europe USA South Africa J…" at bounding box center [757, 526] width 1134 height 39
click at [1270, 607] on select "Please Select I'm flexible! London Any city in England Greater London/Home Coun…" at bounding box center [757, 605] width 1134 height 39
select select "Flexible"
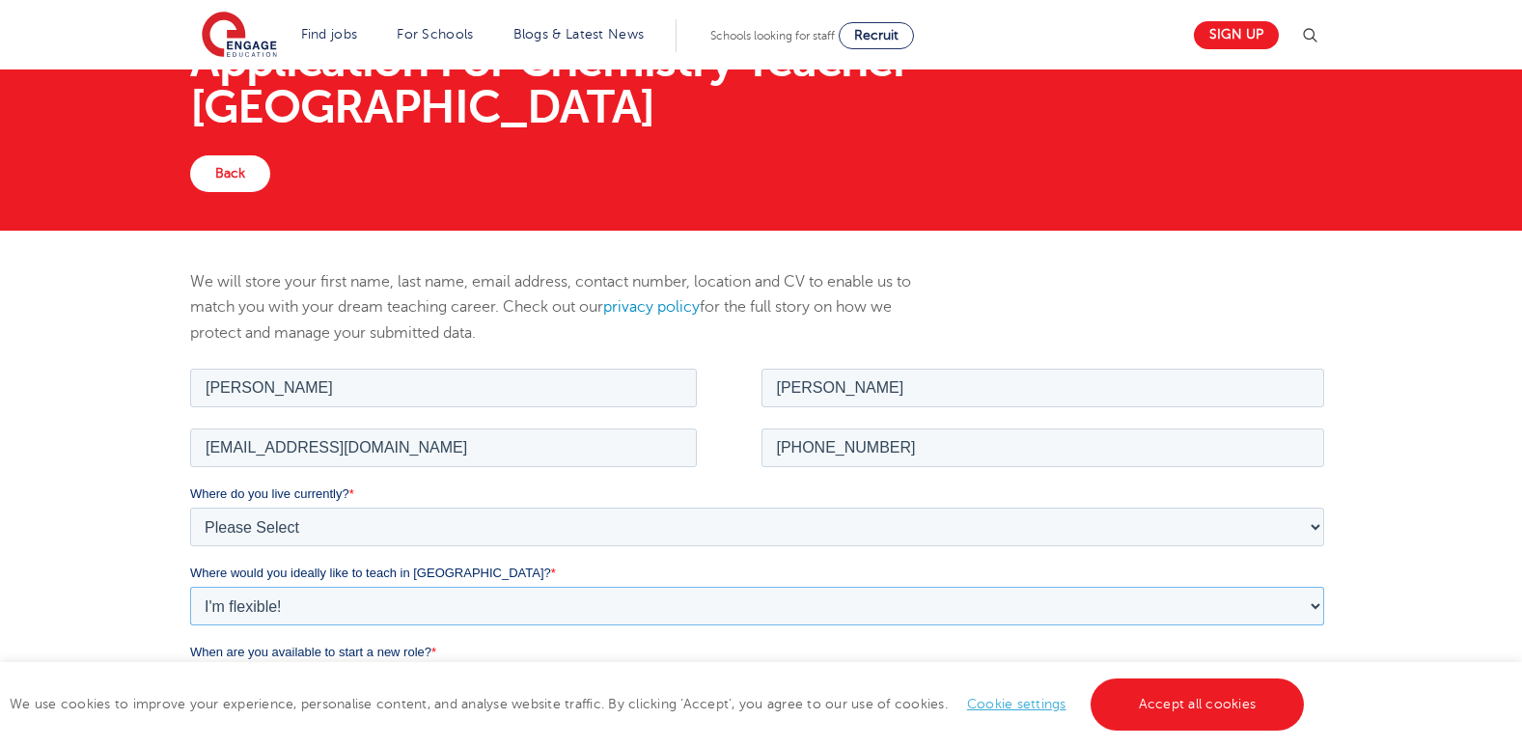
click at [190, 586] on select "Please Select I'm flexible! London Any city in England Greater London/Home Coun…" at bounding box center [757, 605] width 1134 height 39
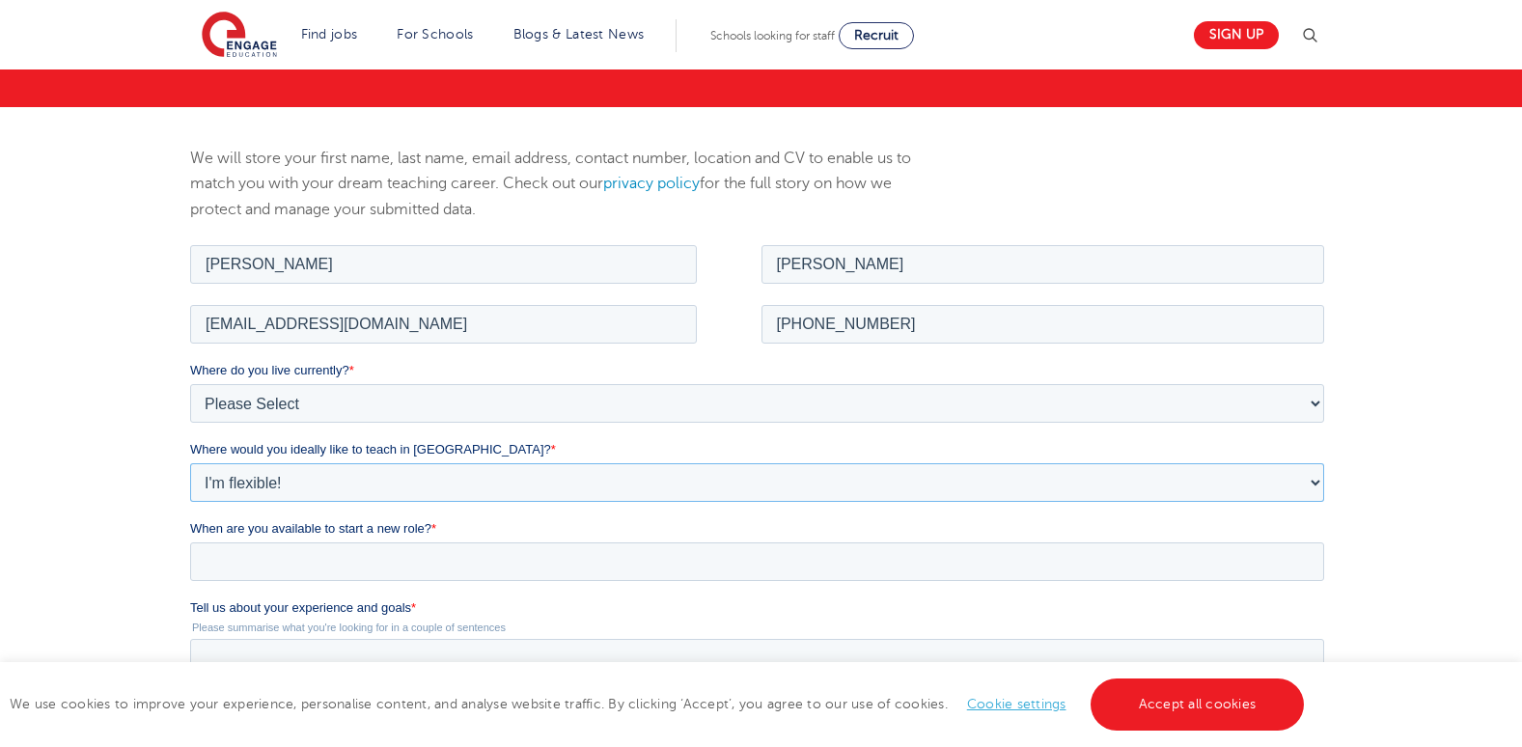
scroll to position [223, 0]
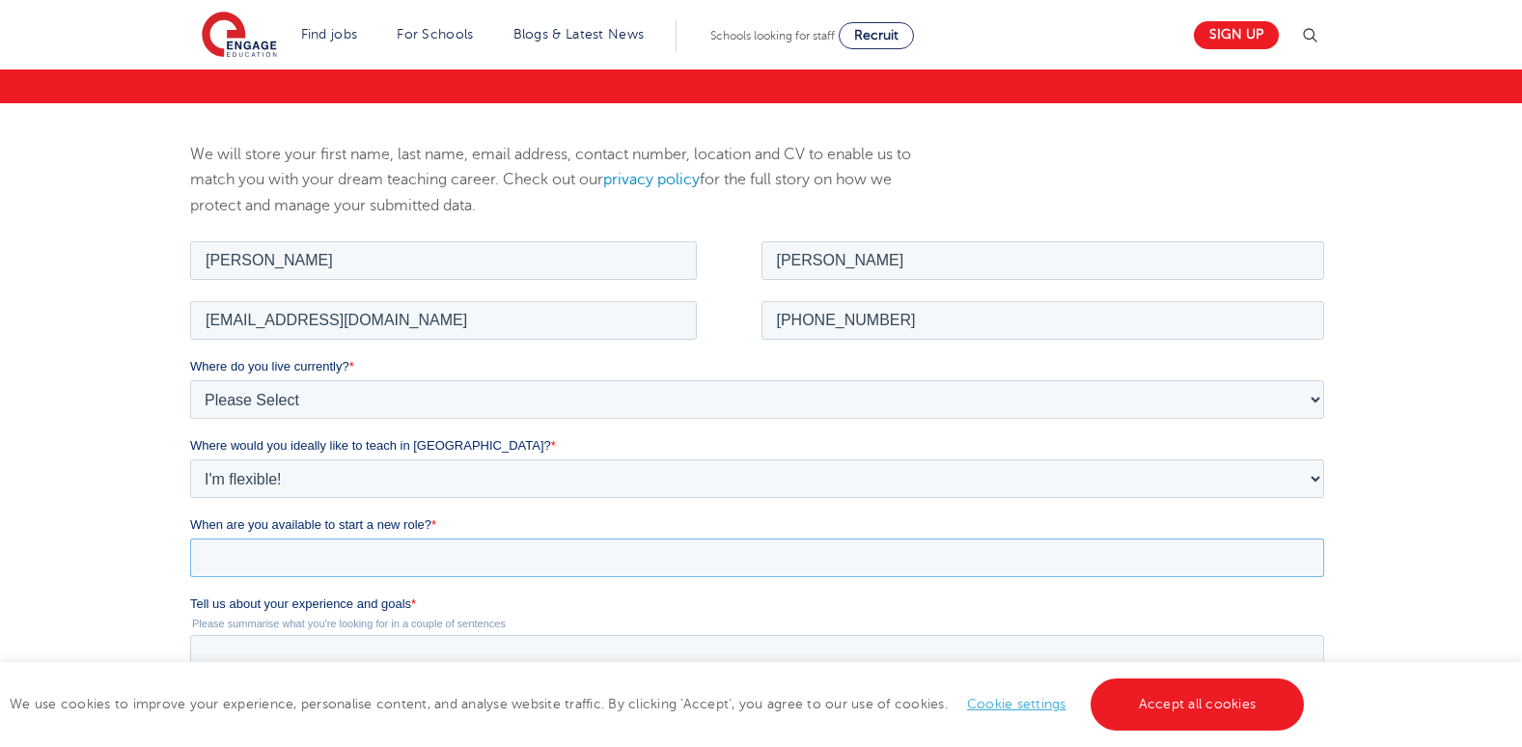
click at [250, 549] on input "When are you available to start a new role? *" at bounding box center [757, 557] width 1134 height 39
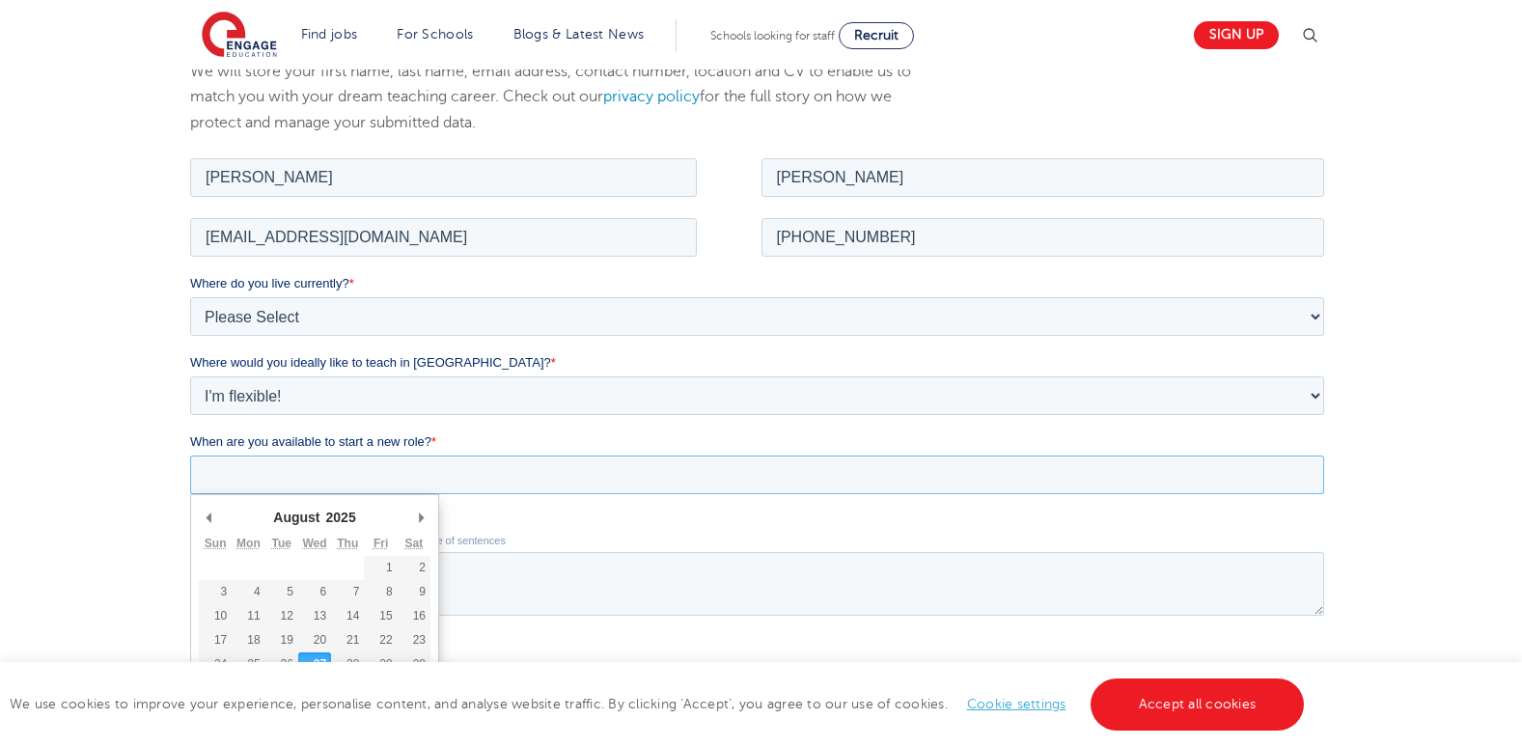
scroll to position [312, 0]
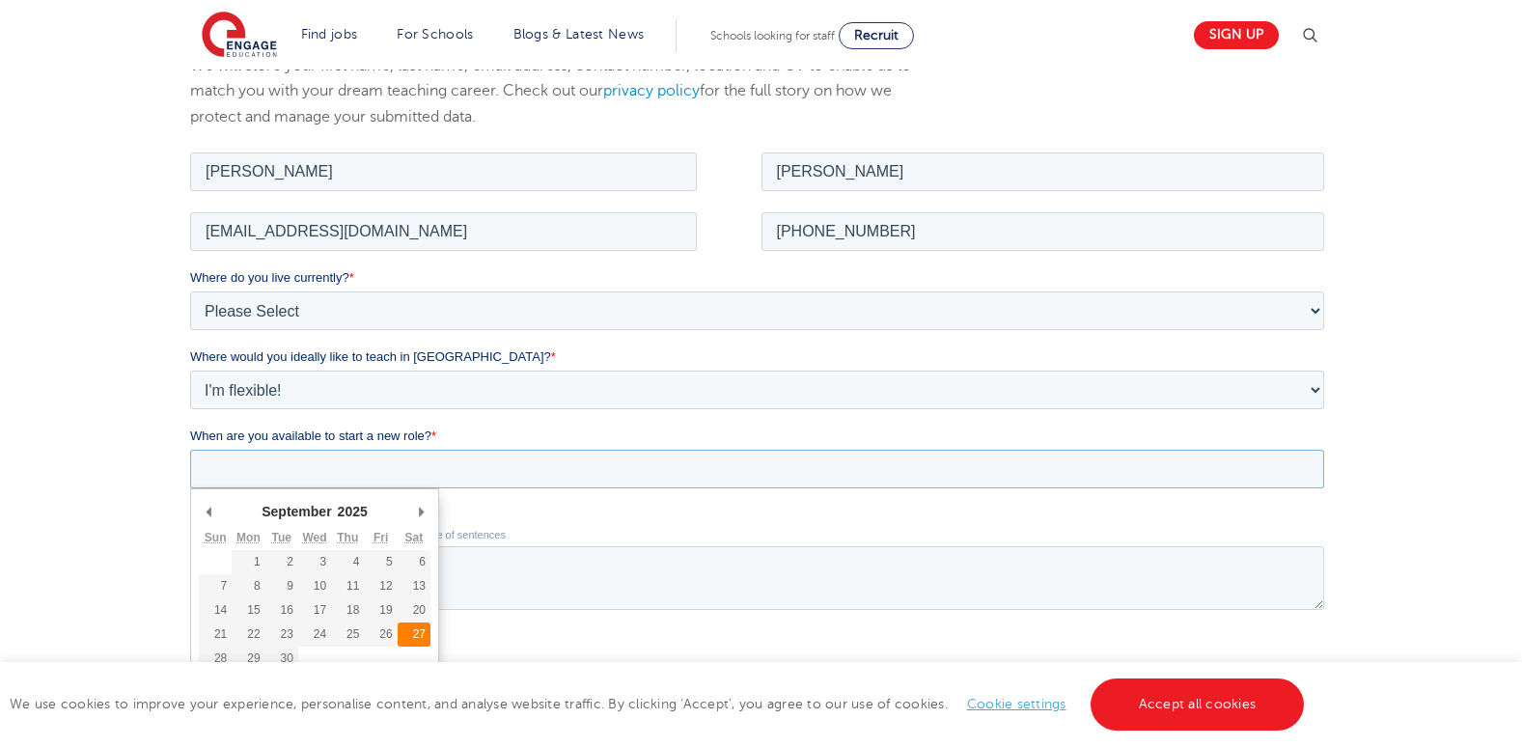
type div "2025-09-27"
type input "2025/09/27"
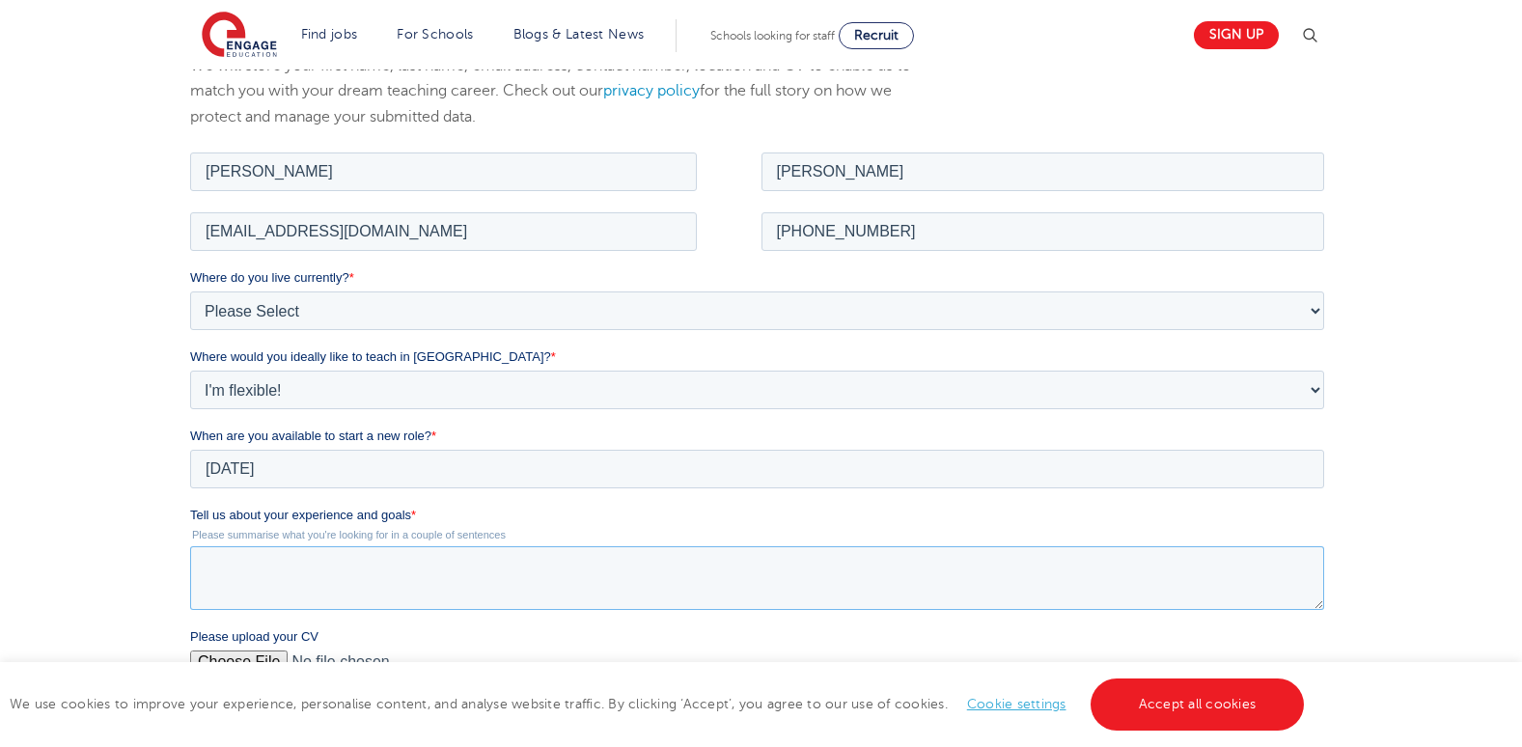
click at [235, 561] on textarea "Tell us about your experience and goals *" at bounding box center [757, 577] width 1134 height 64
type textarea "I strive to create engaging and interactive learning experiences that cater to …"
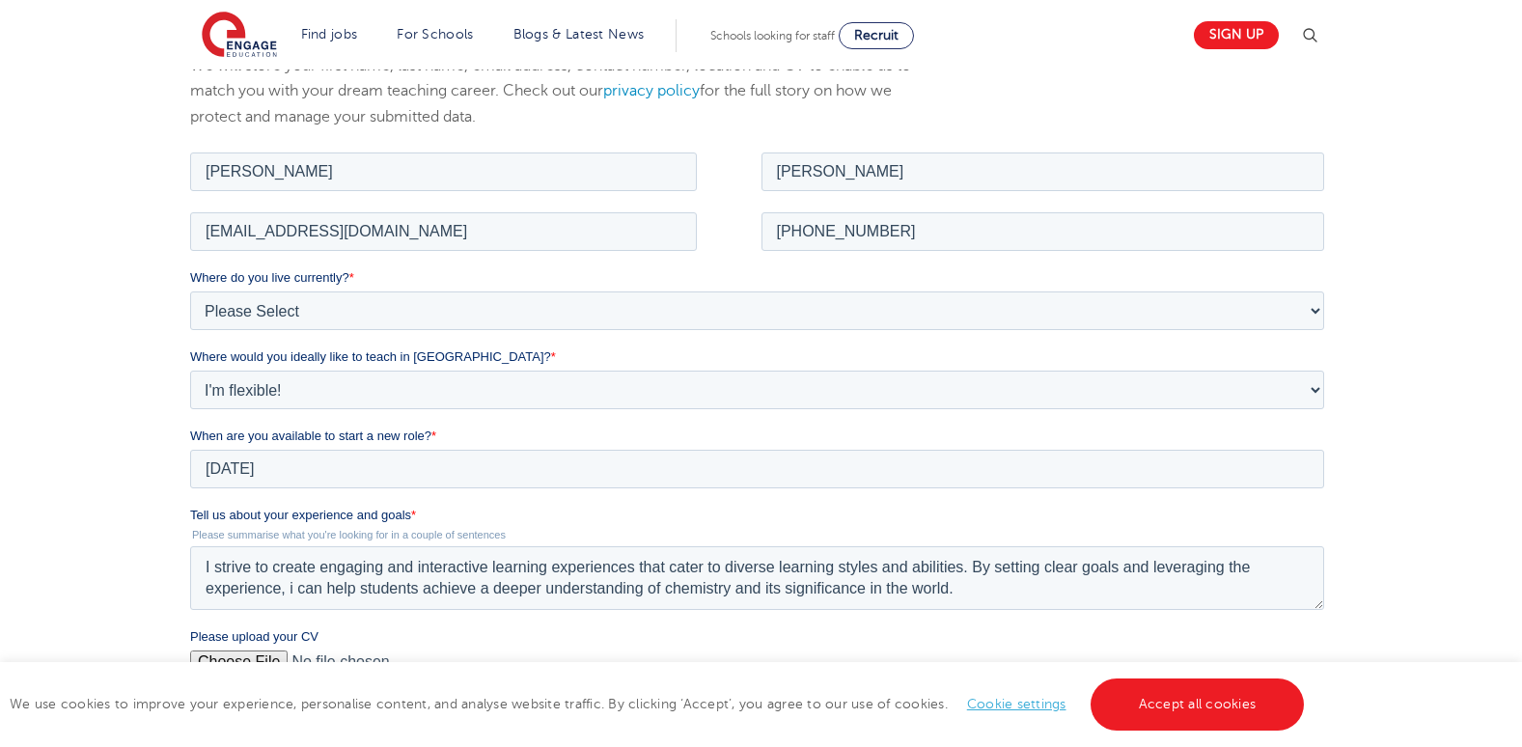
click at [243, 665] on input "Please upload your CV" at bounding box center [757, 668] width 1134 height 39
type input "C:\fakepath\omondi_CP[1].docx"
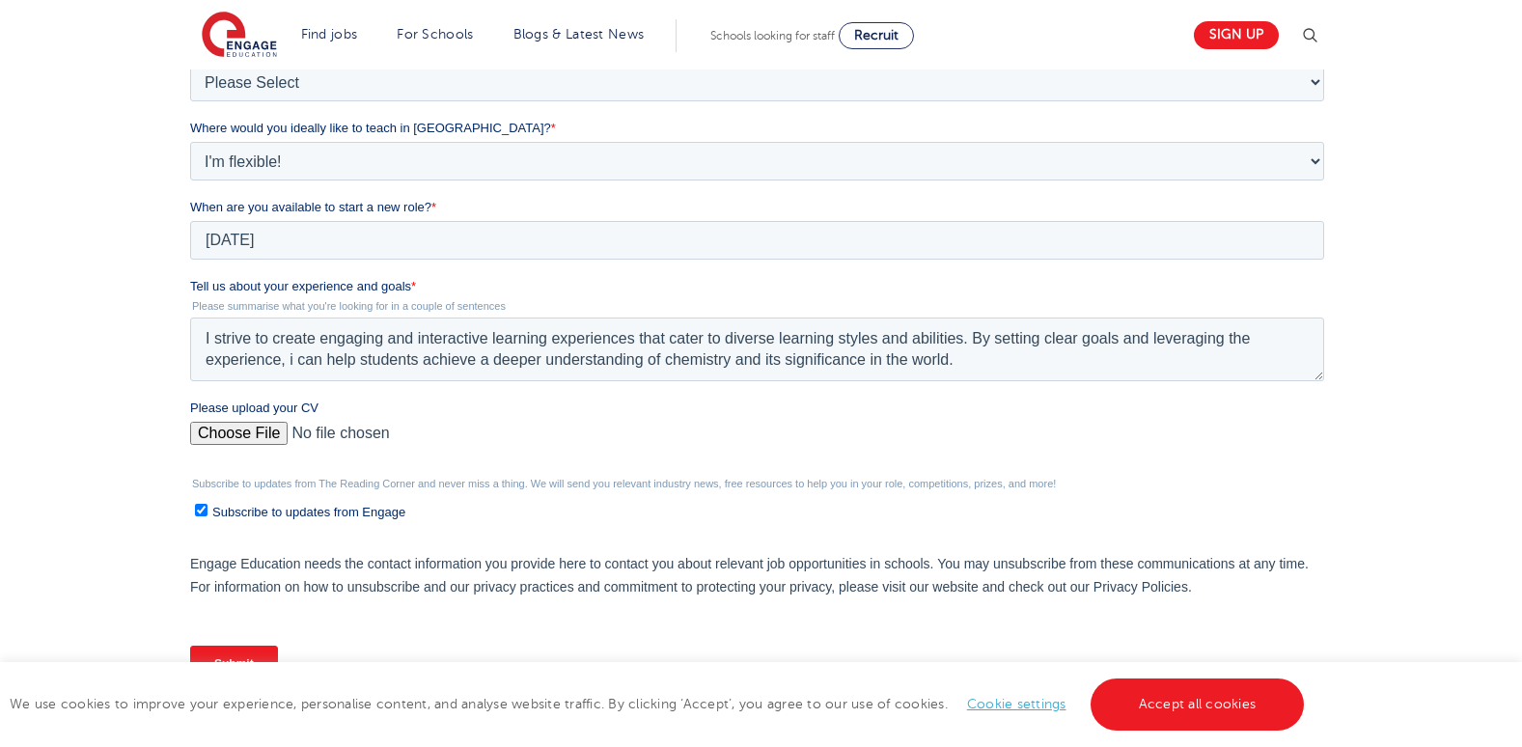
scroll to position [557, 0]
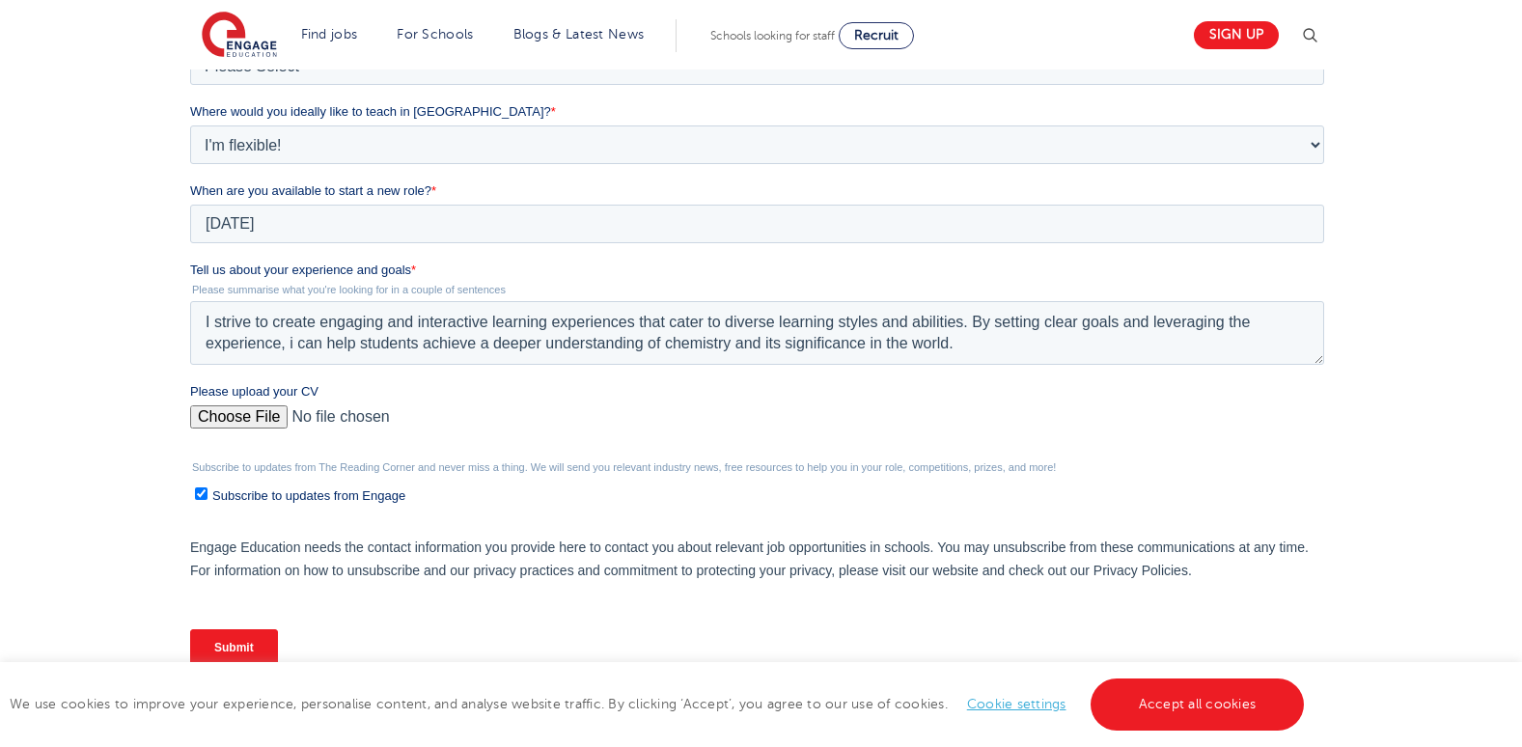
click at [224, 649] on input "Submit" at bounding box center [234, 647] width 88 height 37
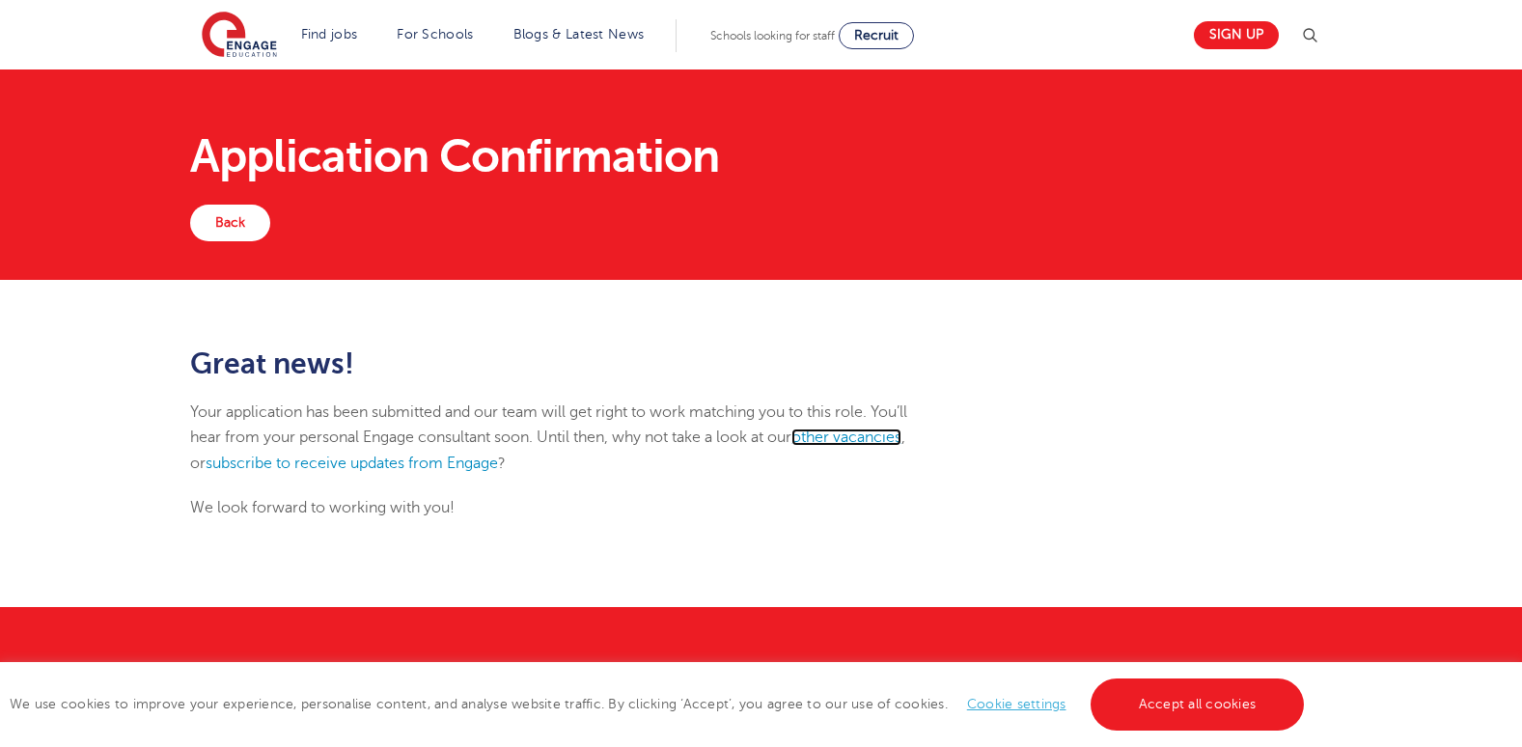
click at [873, 434] on link "other vacancies" at bounding box center [846, 436] width 110 height 17
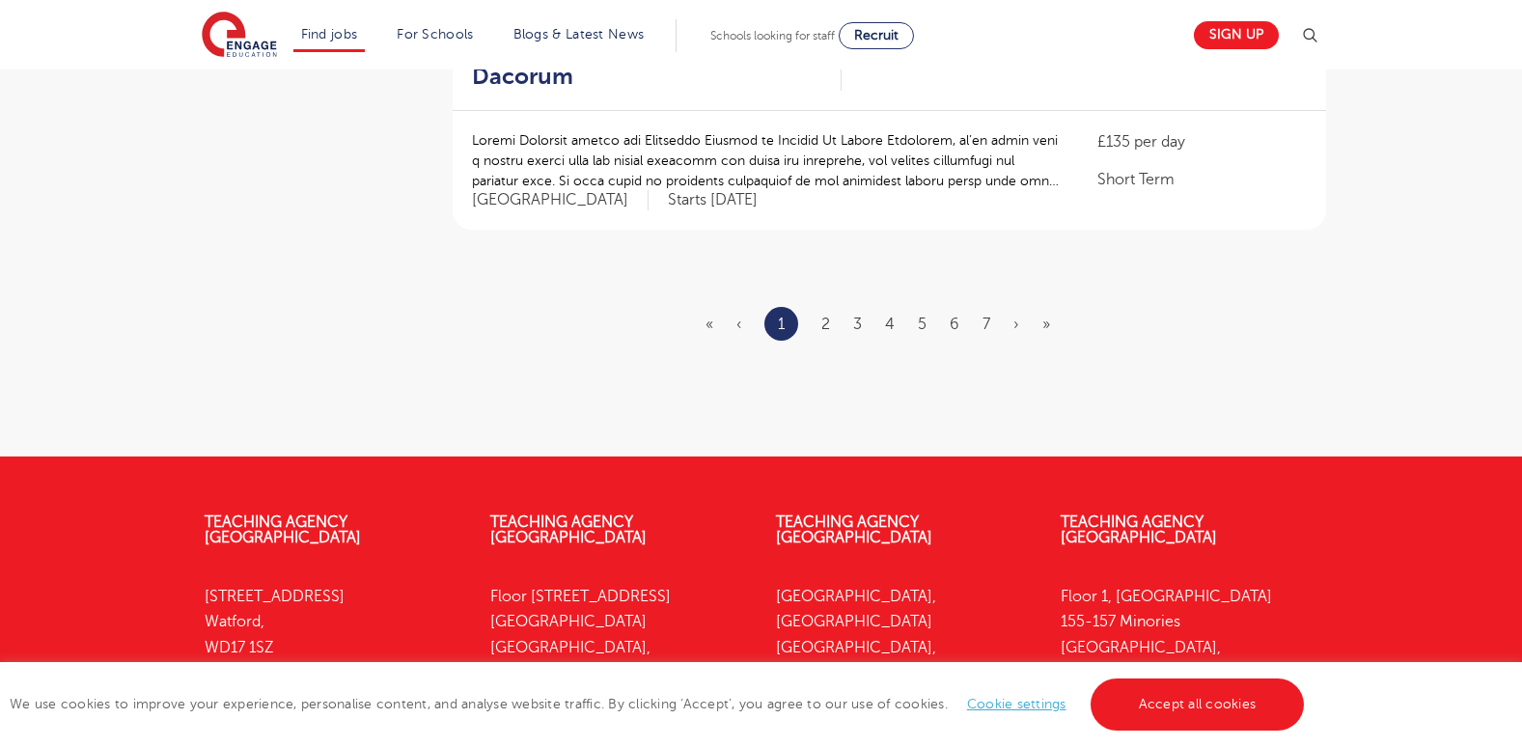
scroll to position [2492, 0]
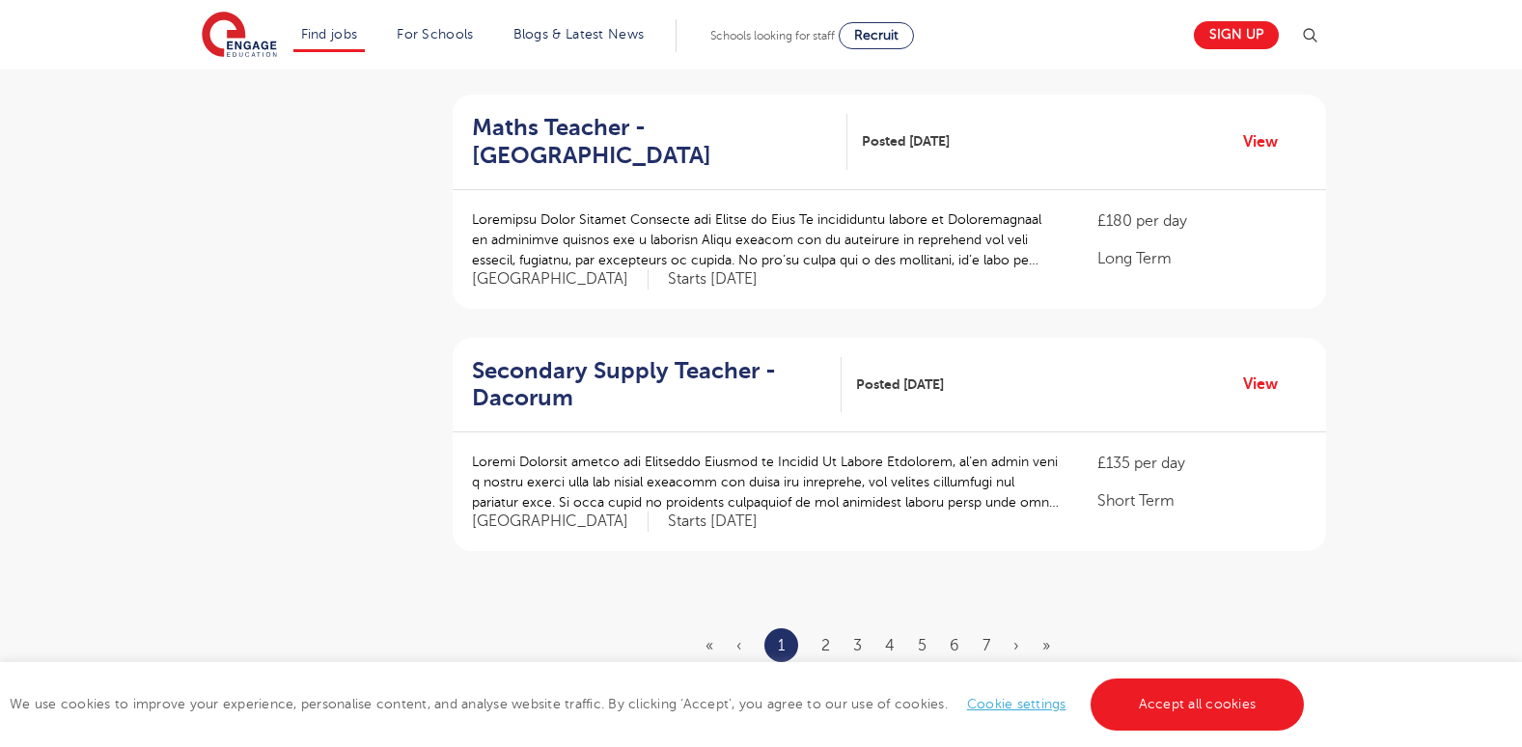
scroll to position [2173, 0]
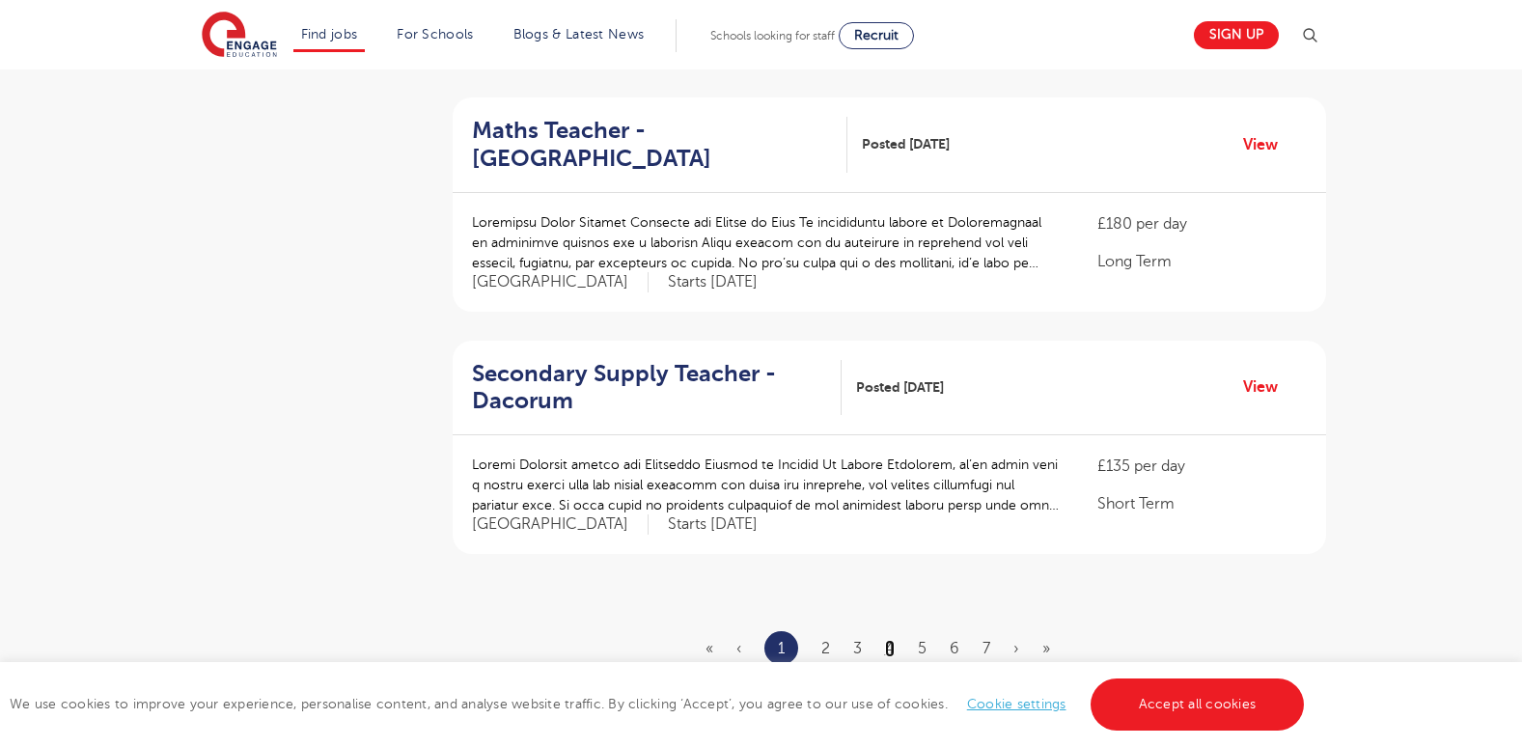
click at [890, 640] on link "4" at bounding box center [890, 648] width 10 height 17
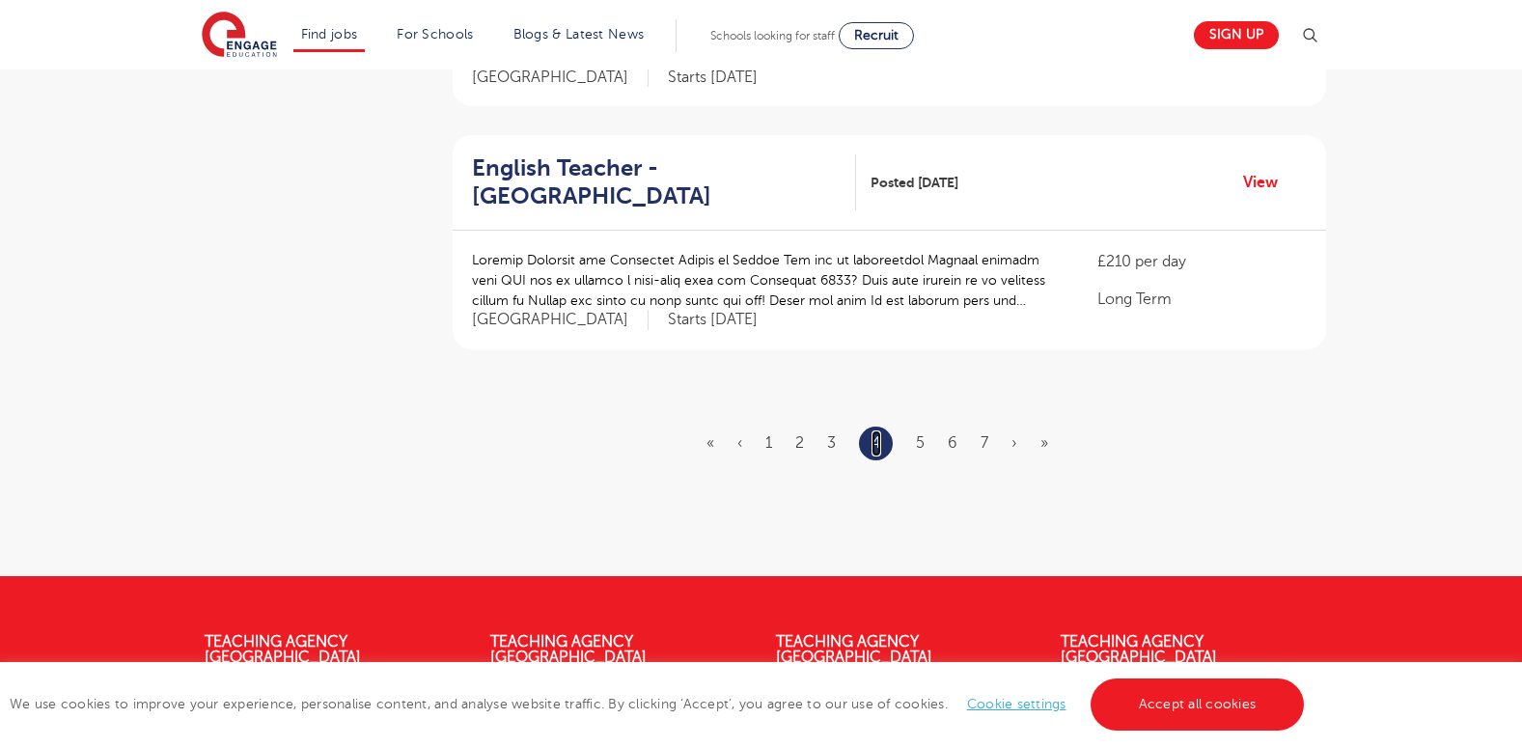
scroll to position [2384, 0]
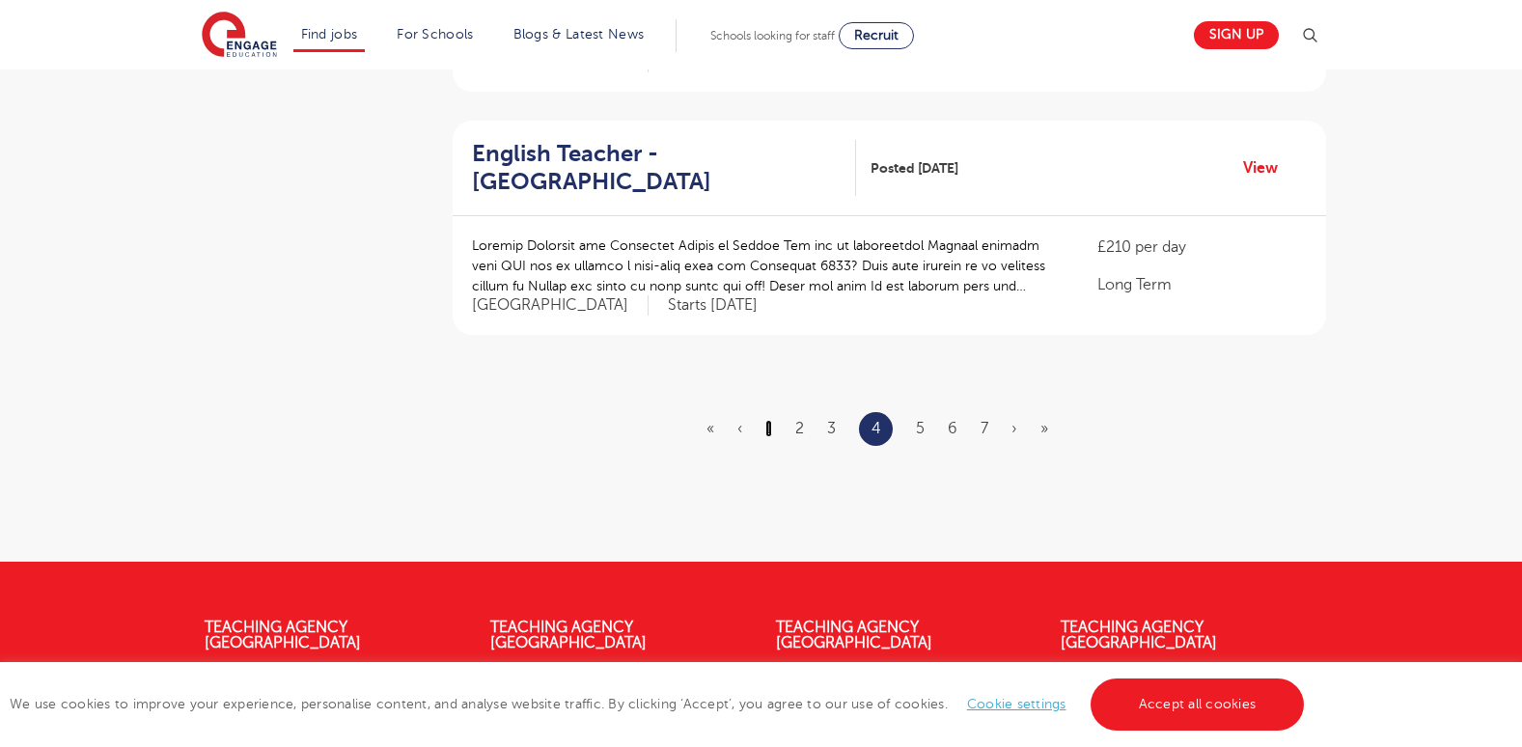
click at [772, 420] on link "1" at bounding box center [768, 428] width 7 height 17
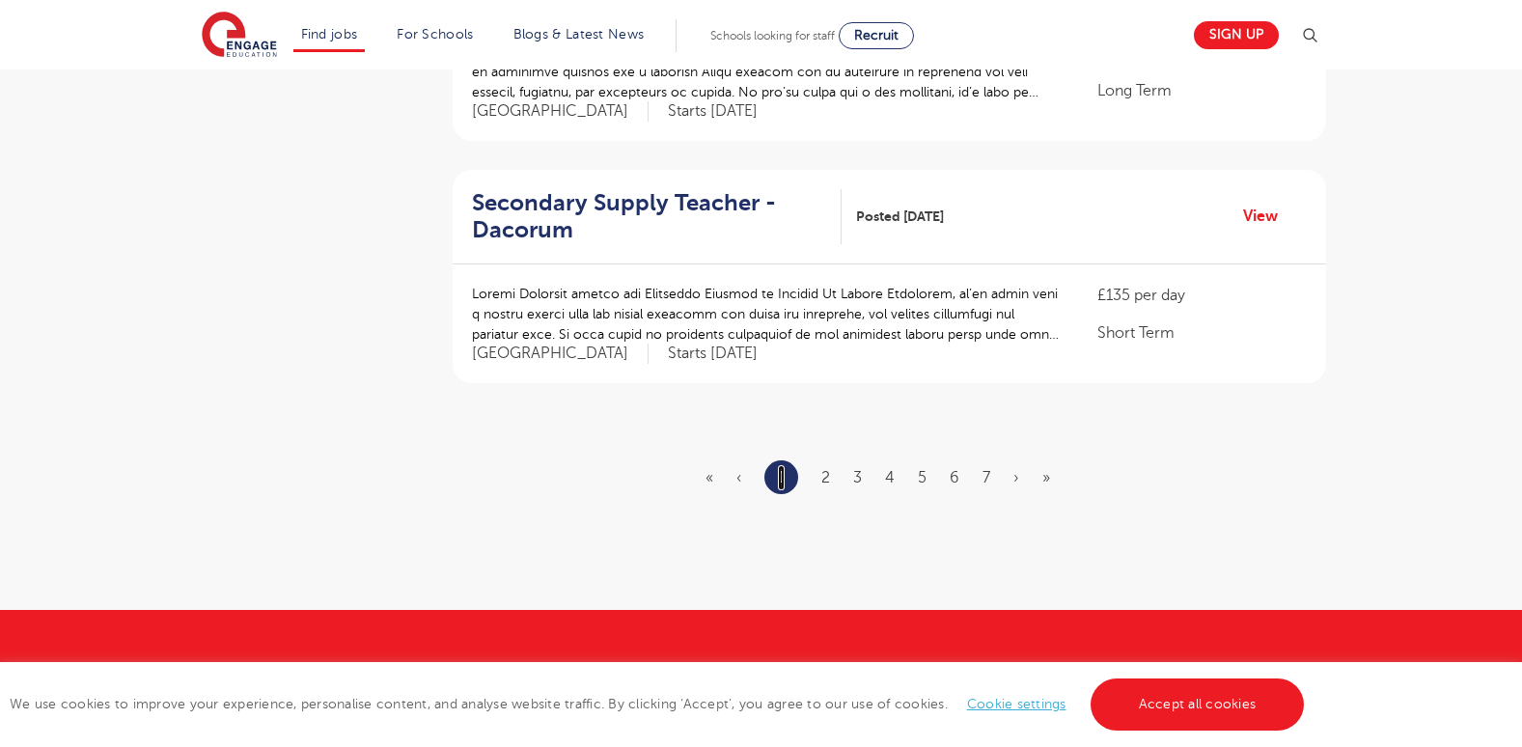
scroll to position [2340, 0]
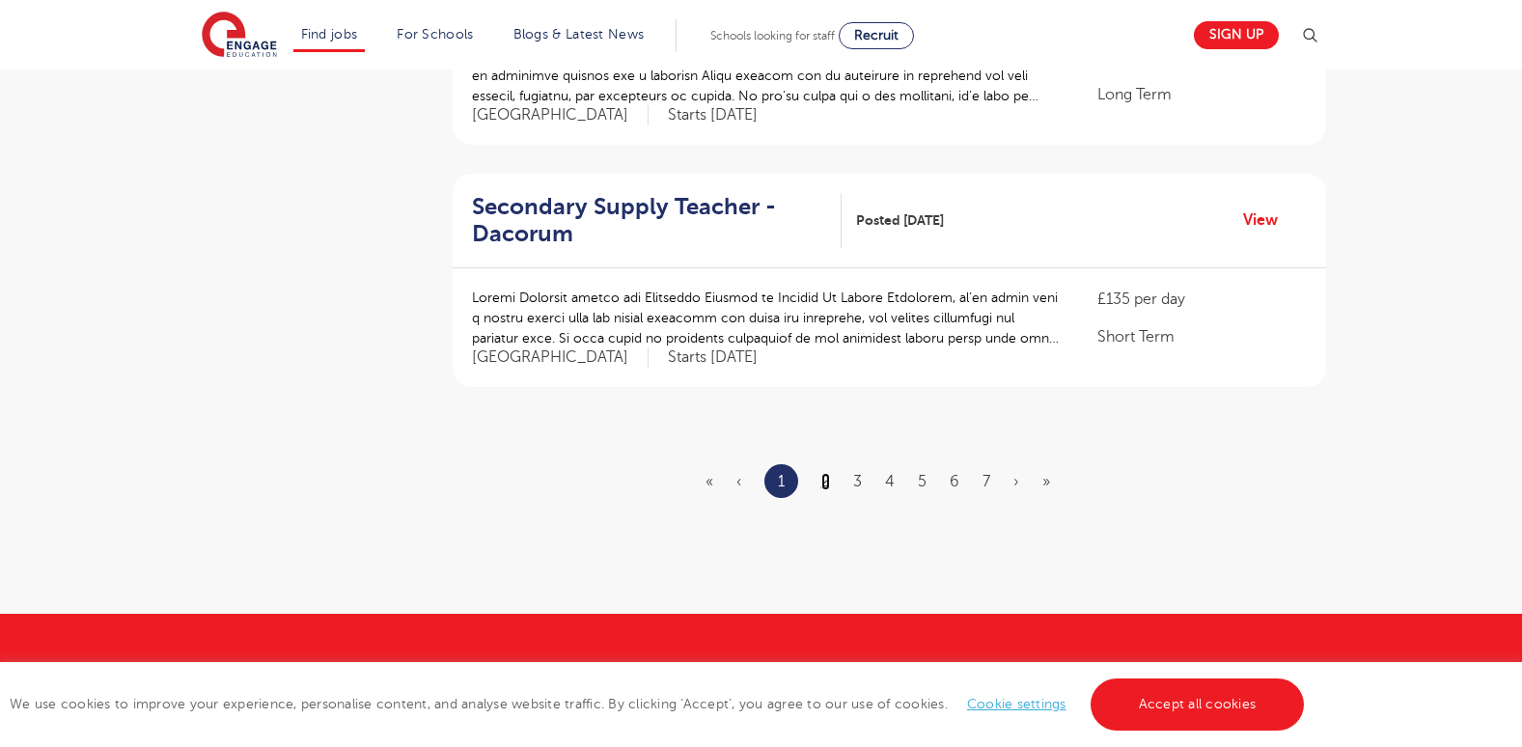
click at [828, 473] on link "2" at bounding box center [825, 481] width 9 height 17
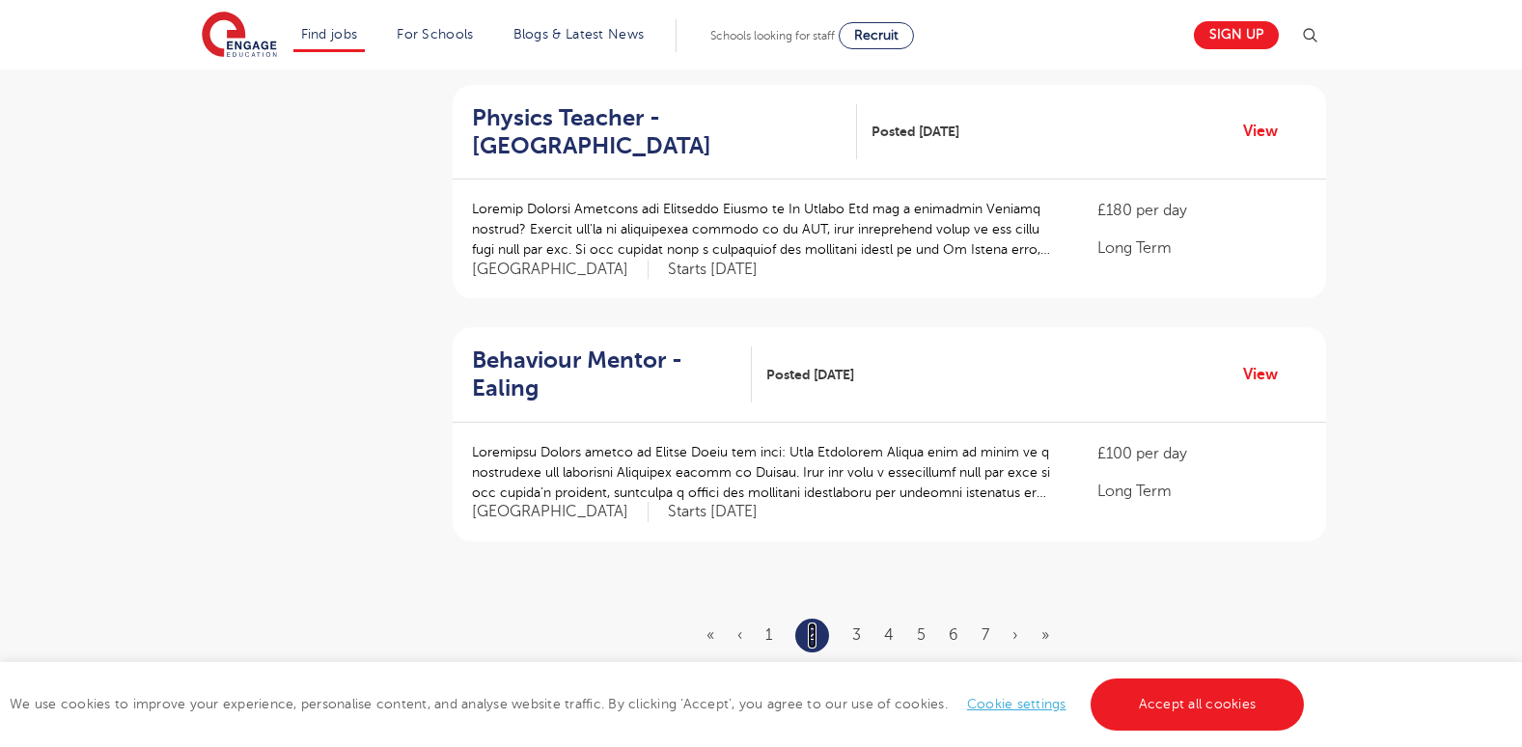
scroll to position [2118, 0]
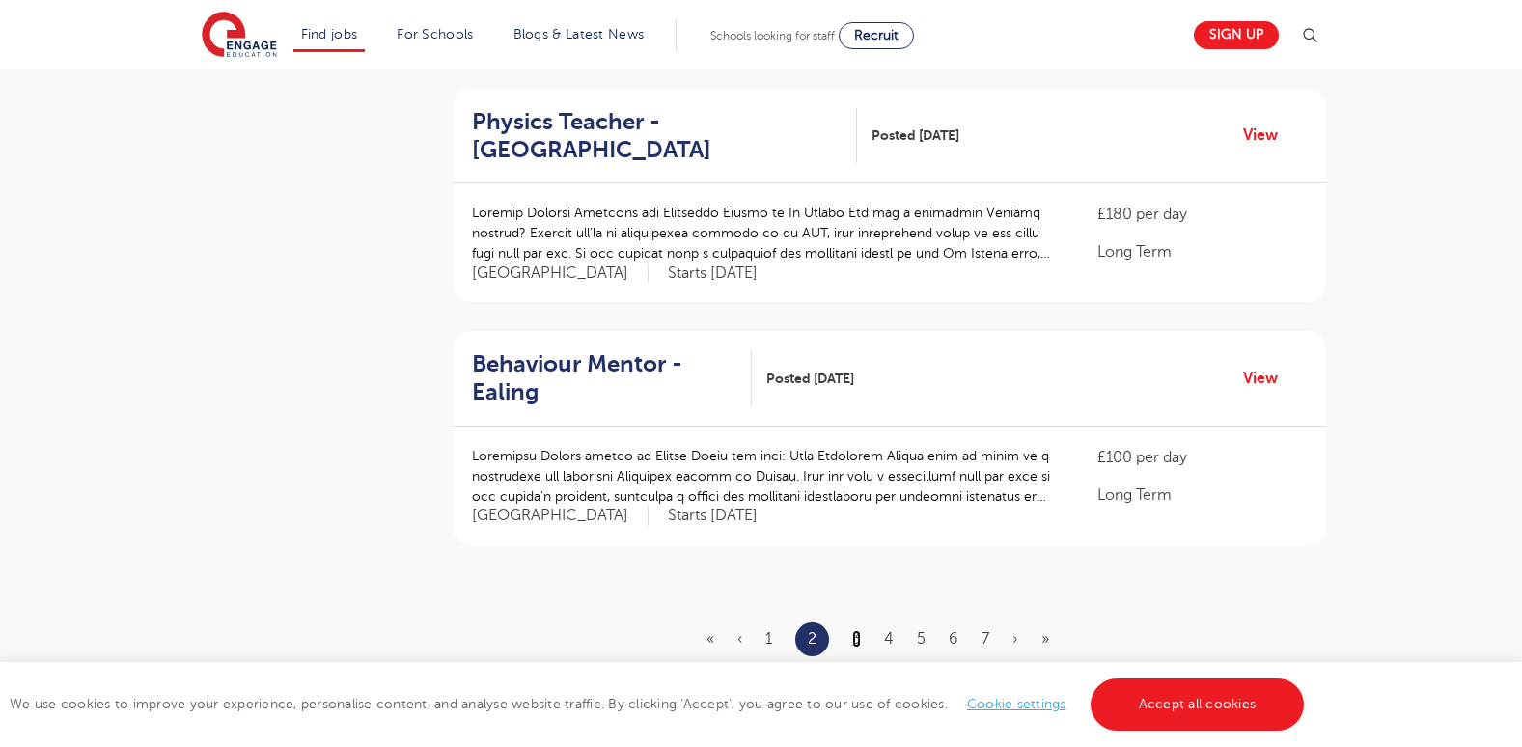
click at [857, 630] on link "3" at bounding box center [856, 638] width 9 height 17
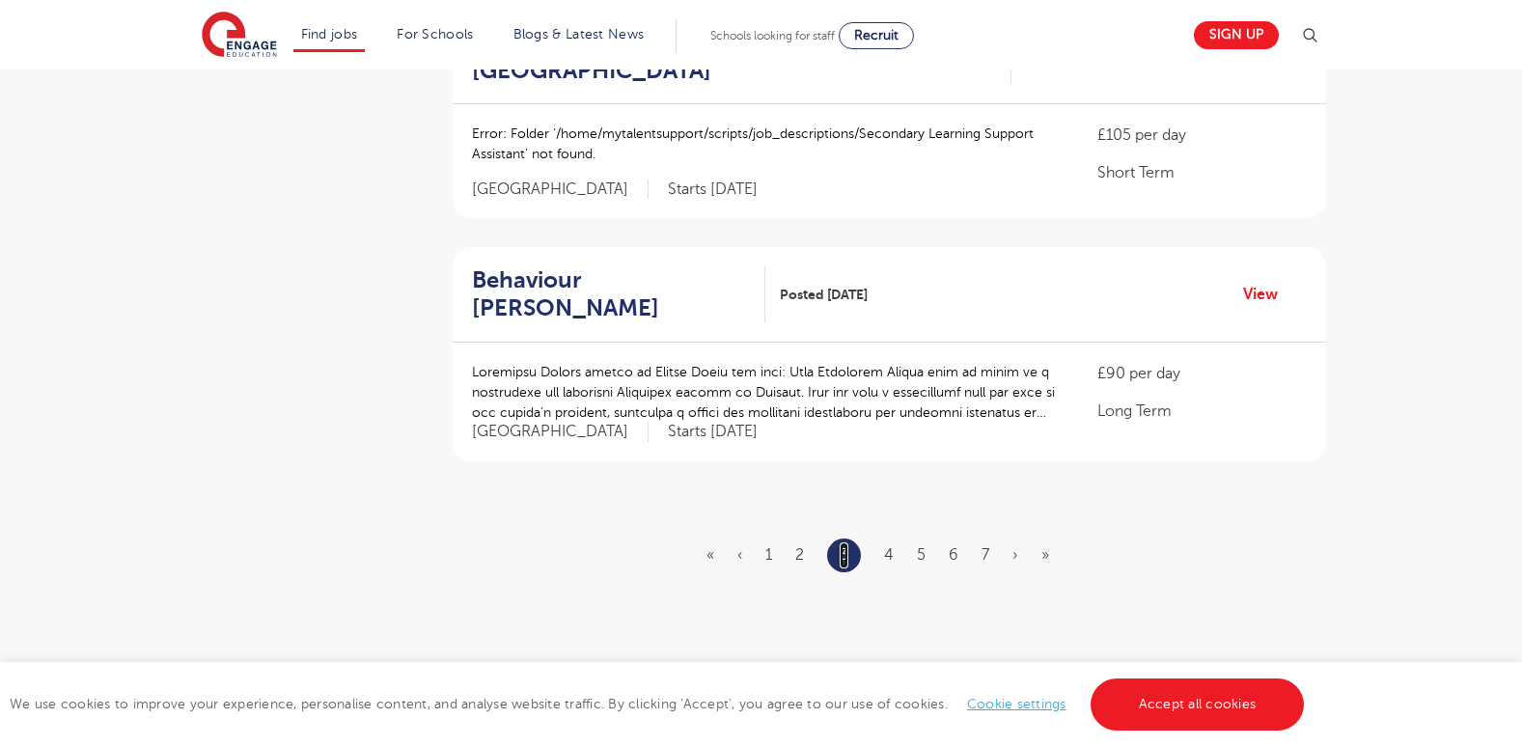
scroll to position [2198, 0]
